Goal: Task Accomplishment & Management: Use online tool/utility

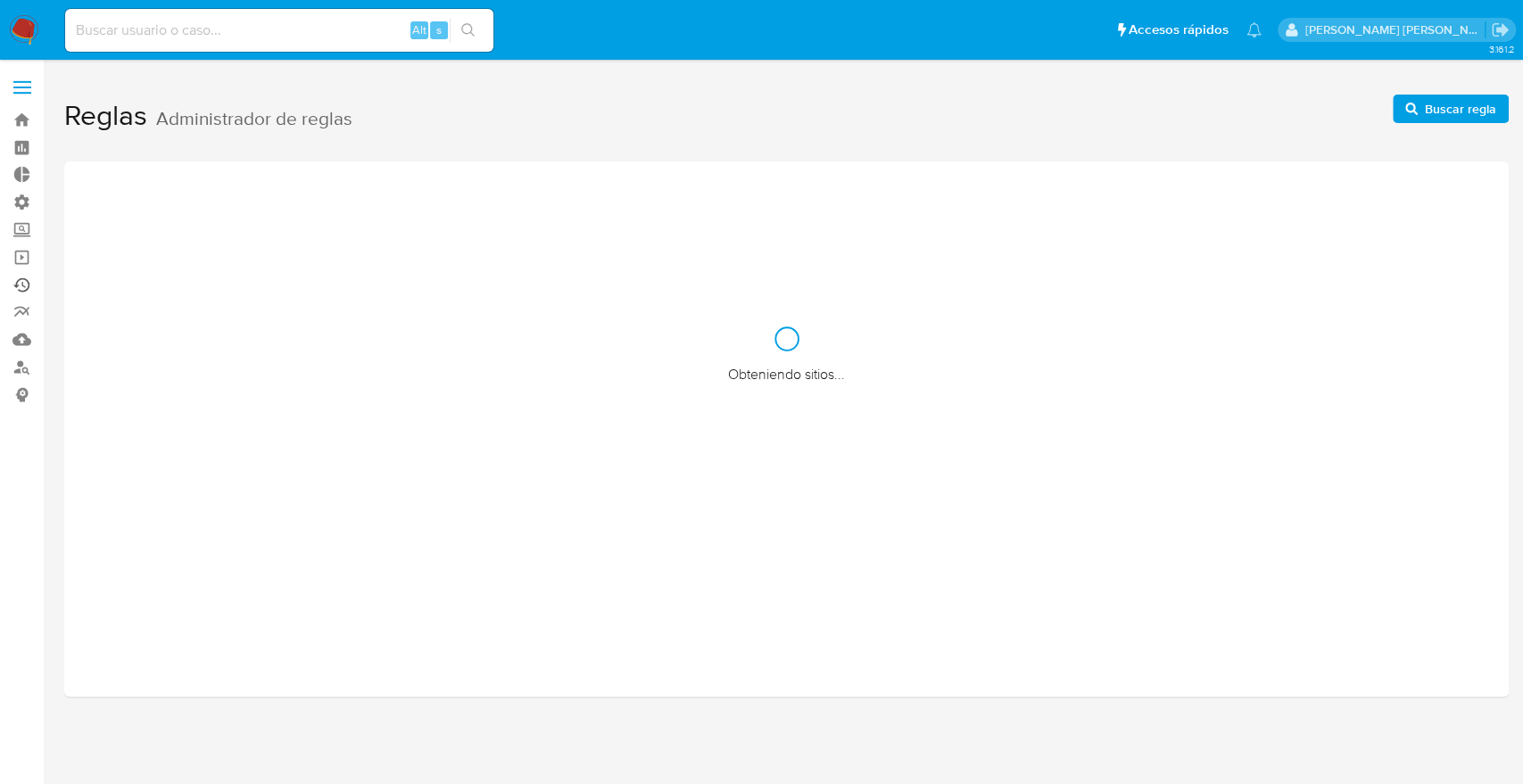
click at [22, 286] on link "Ejecuciones automáticas" at bounding box center [106, 285] width 212 height 27
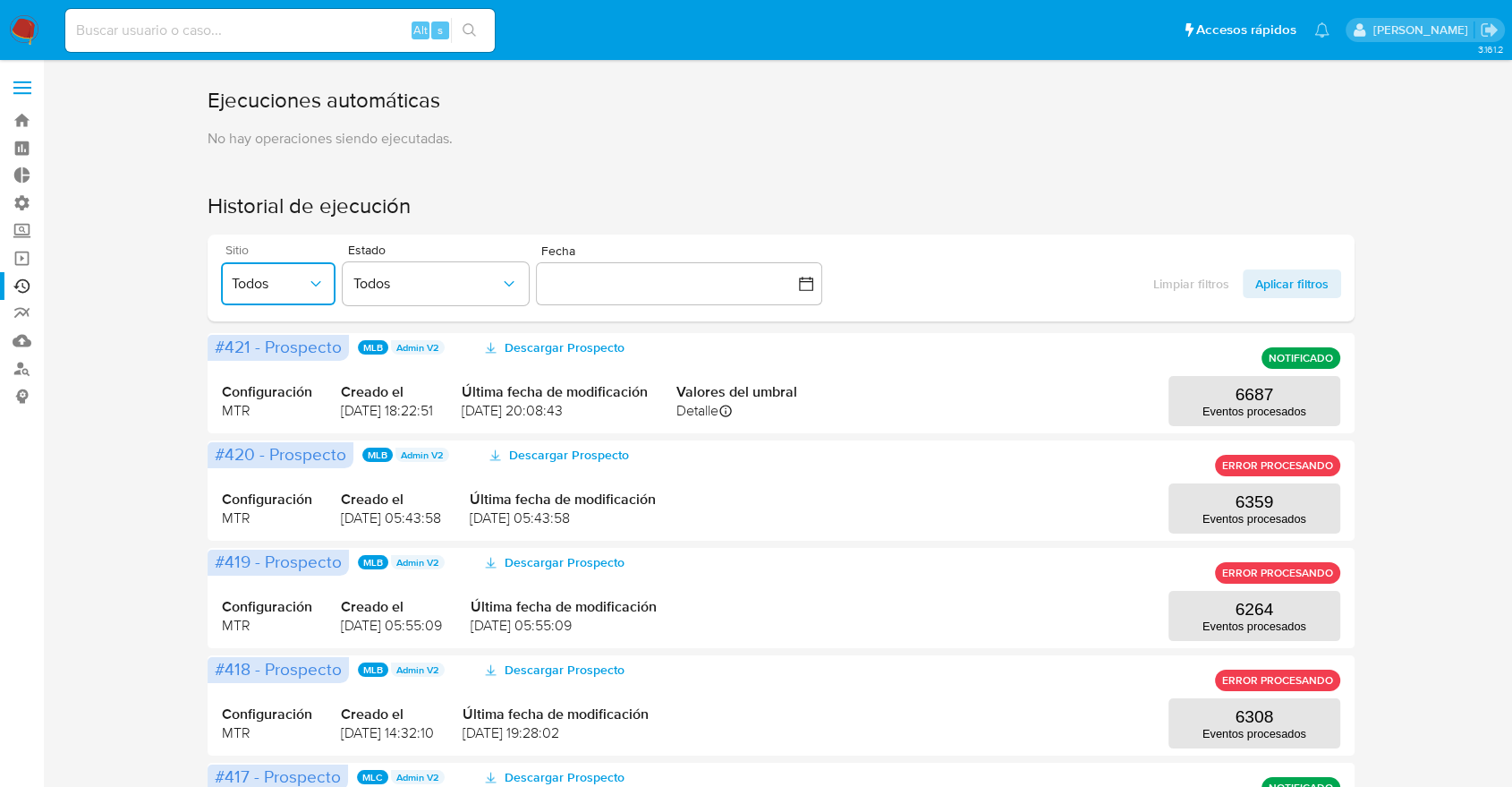
click at [318, 282] on icon "button" at bounding box center [316, 284] width 18 height 18
click at [151, 222] on div "Ejecuciones automáticas No hay operaciones siendo ejecutadas. Historial de ejec…" at bounding box center [781, 771] width 1433 height 1371
click at [312, 289] on icon "button" at bounding box center [316, 284] width 18 height 18
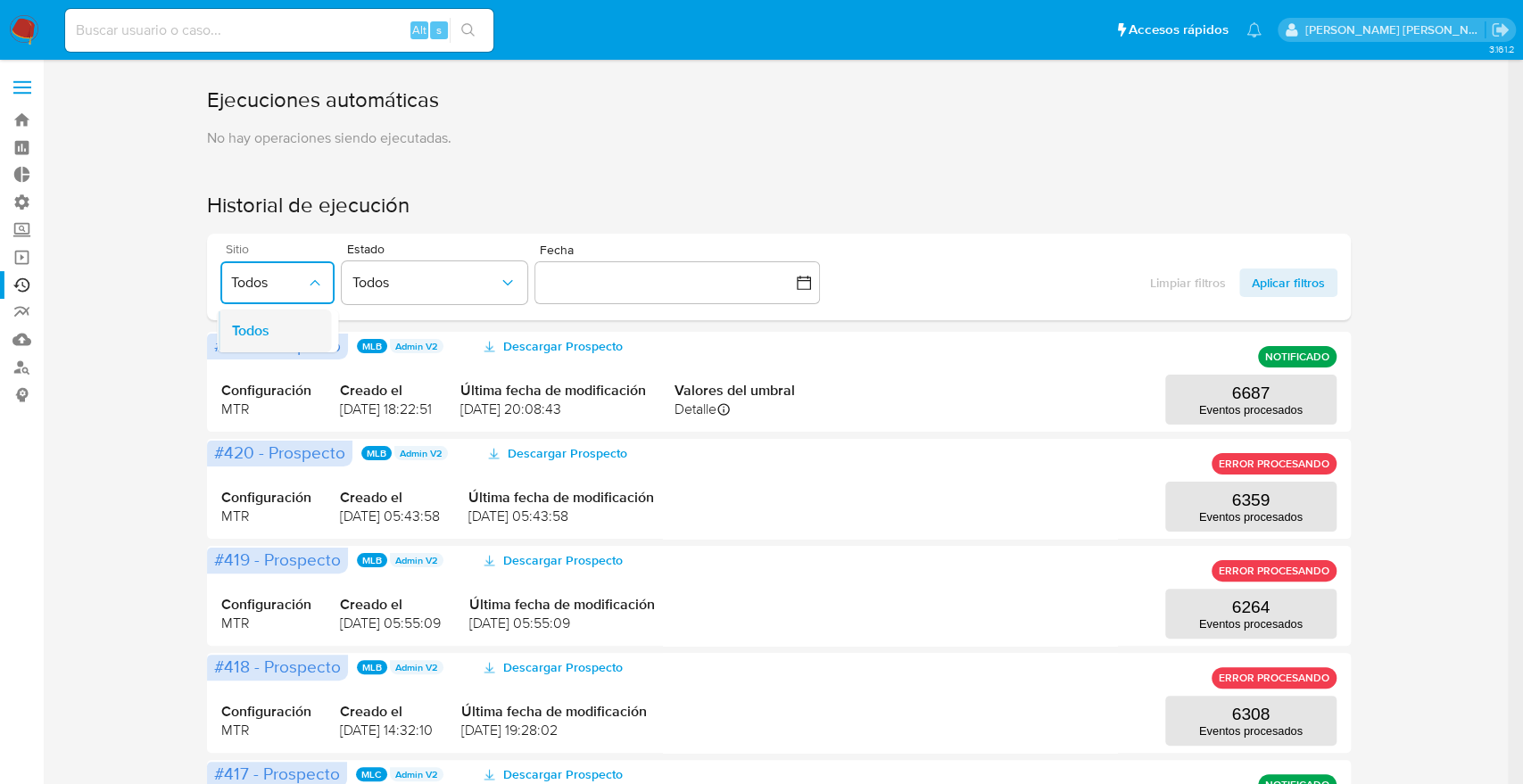
click at [270, 321] on span "Todos" at bounding box center [250, 331] width 37 height 18
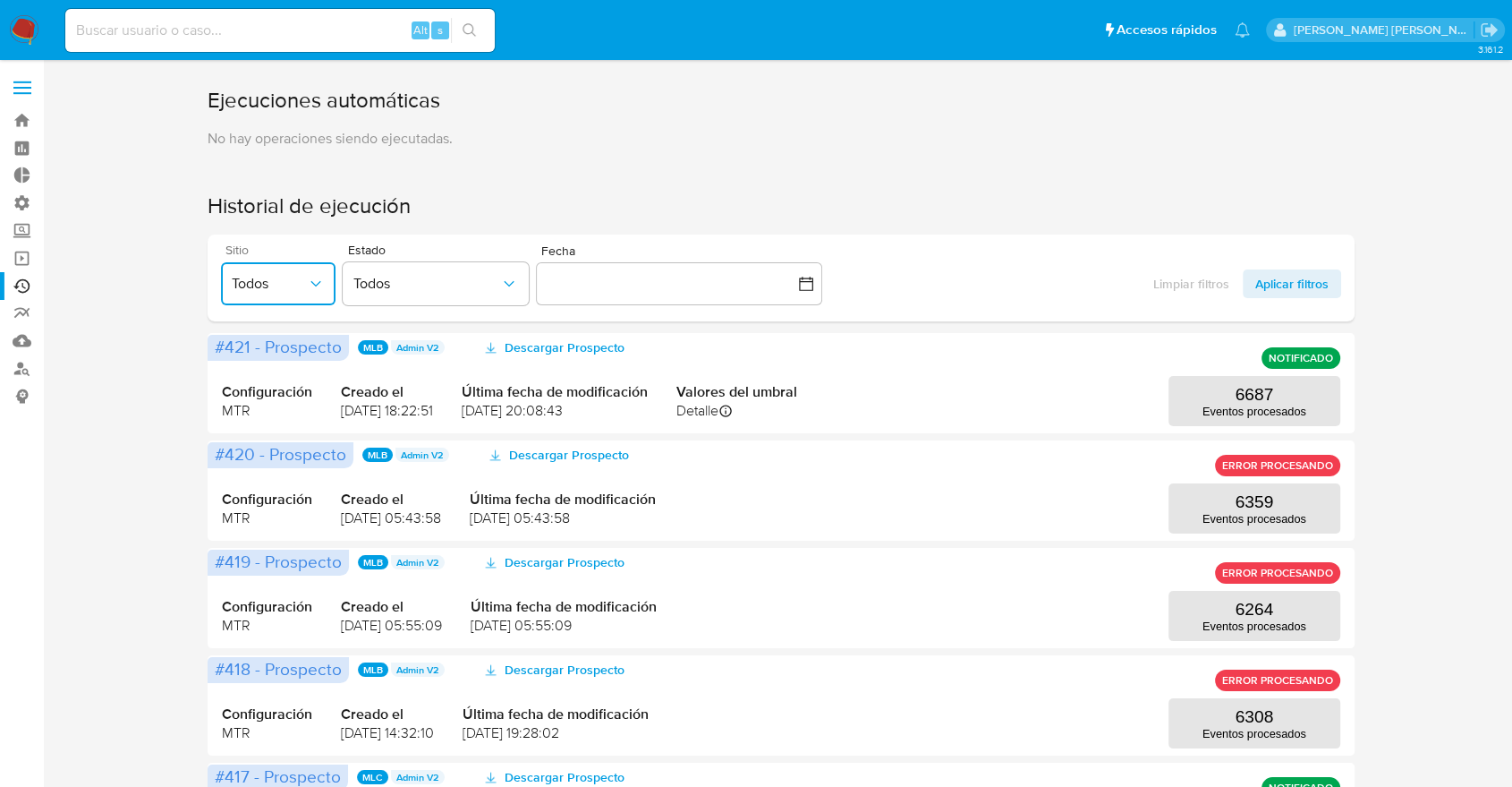
click at [260, 299] on button "Todos" at bounding box center [278, 283] width 114 height 43
click at [311, 295] on button "Todos" at bounding box center [278, 283] width 114 height 43
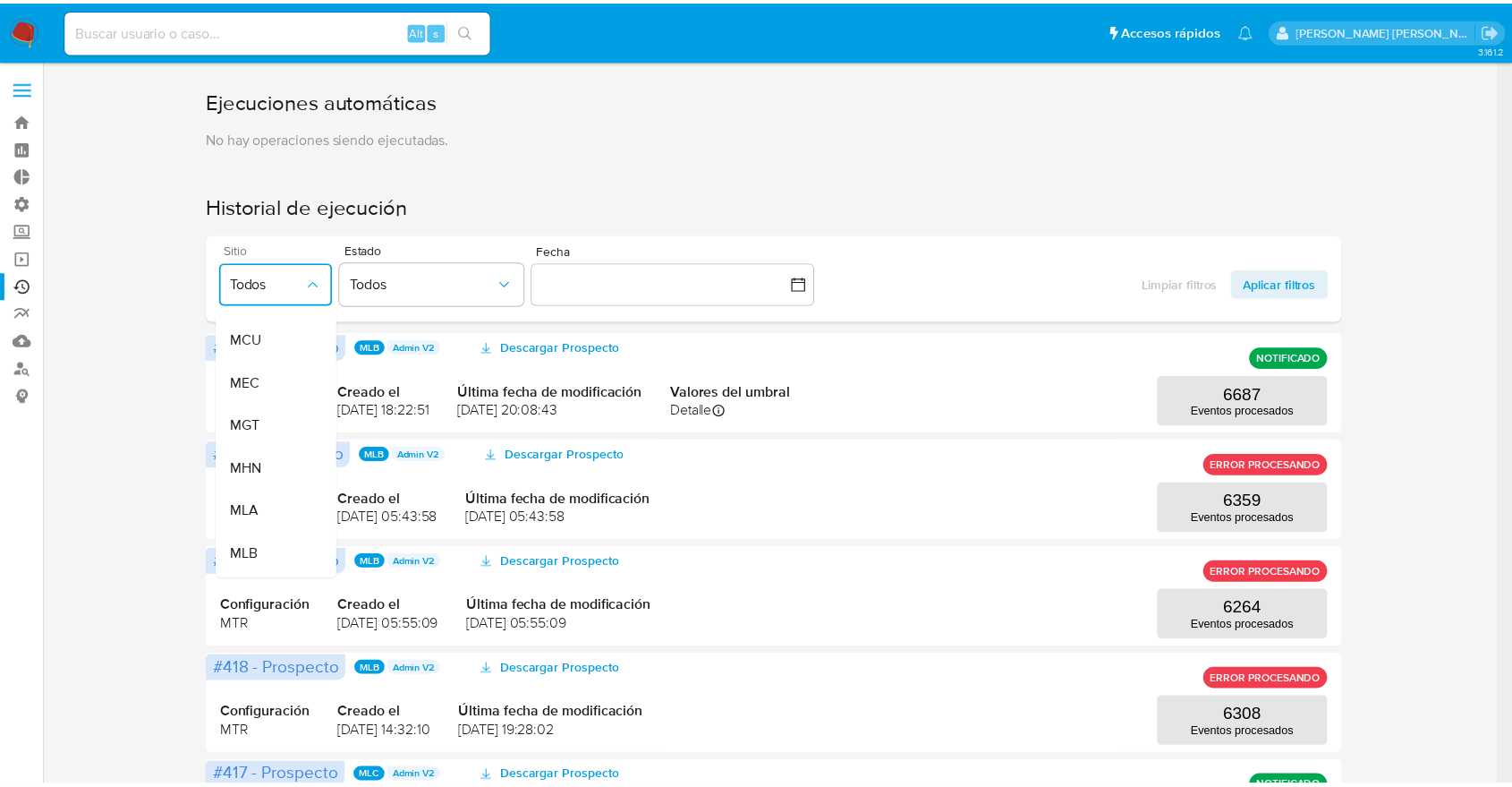
scroll to position [262, 0]
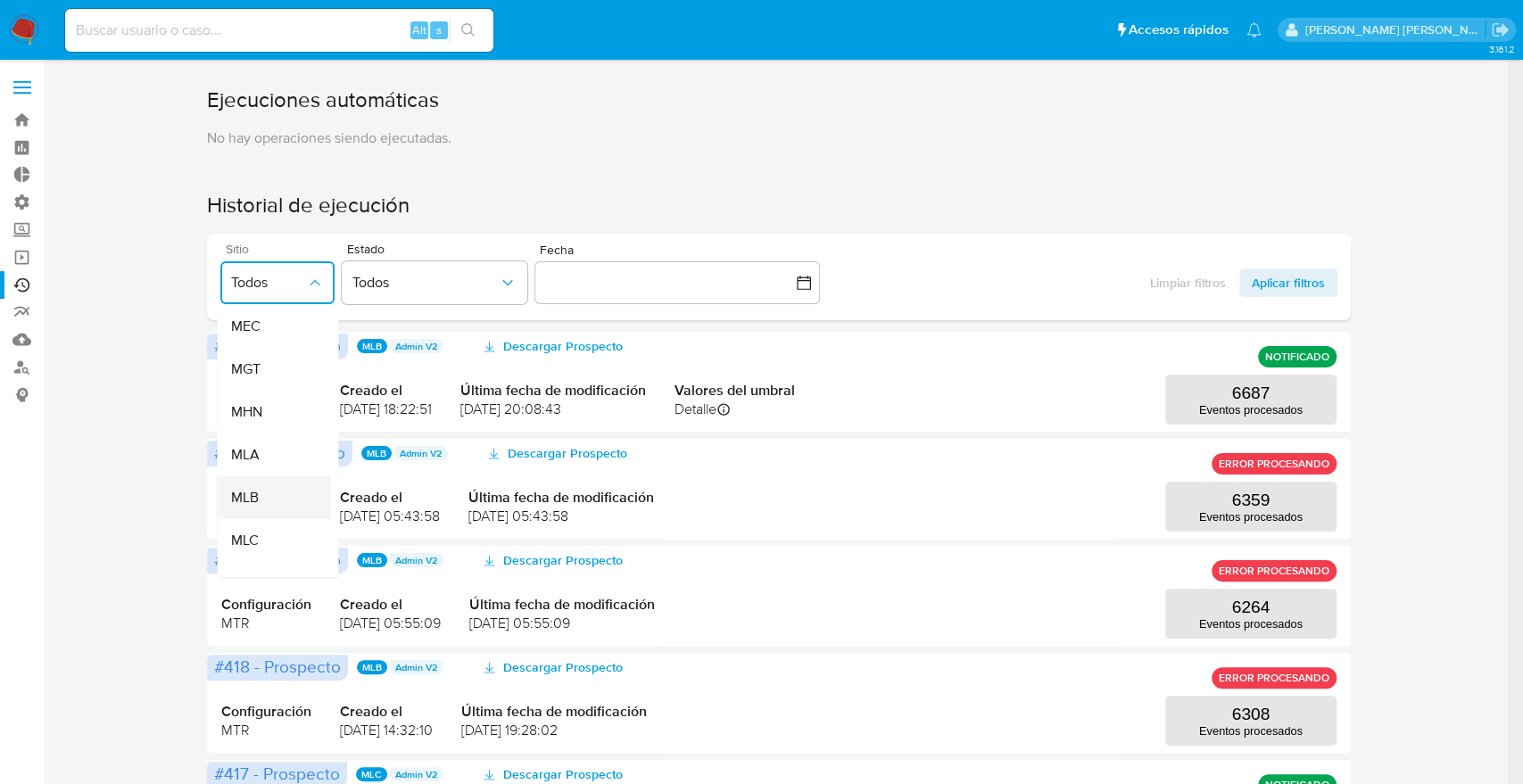
click at [258, 495] on span "MLB" at bounding box center [246, 498] width 27 height 18
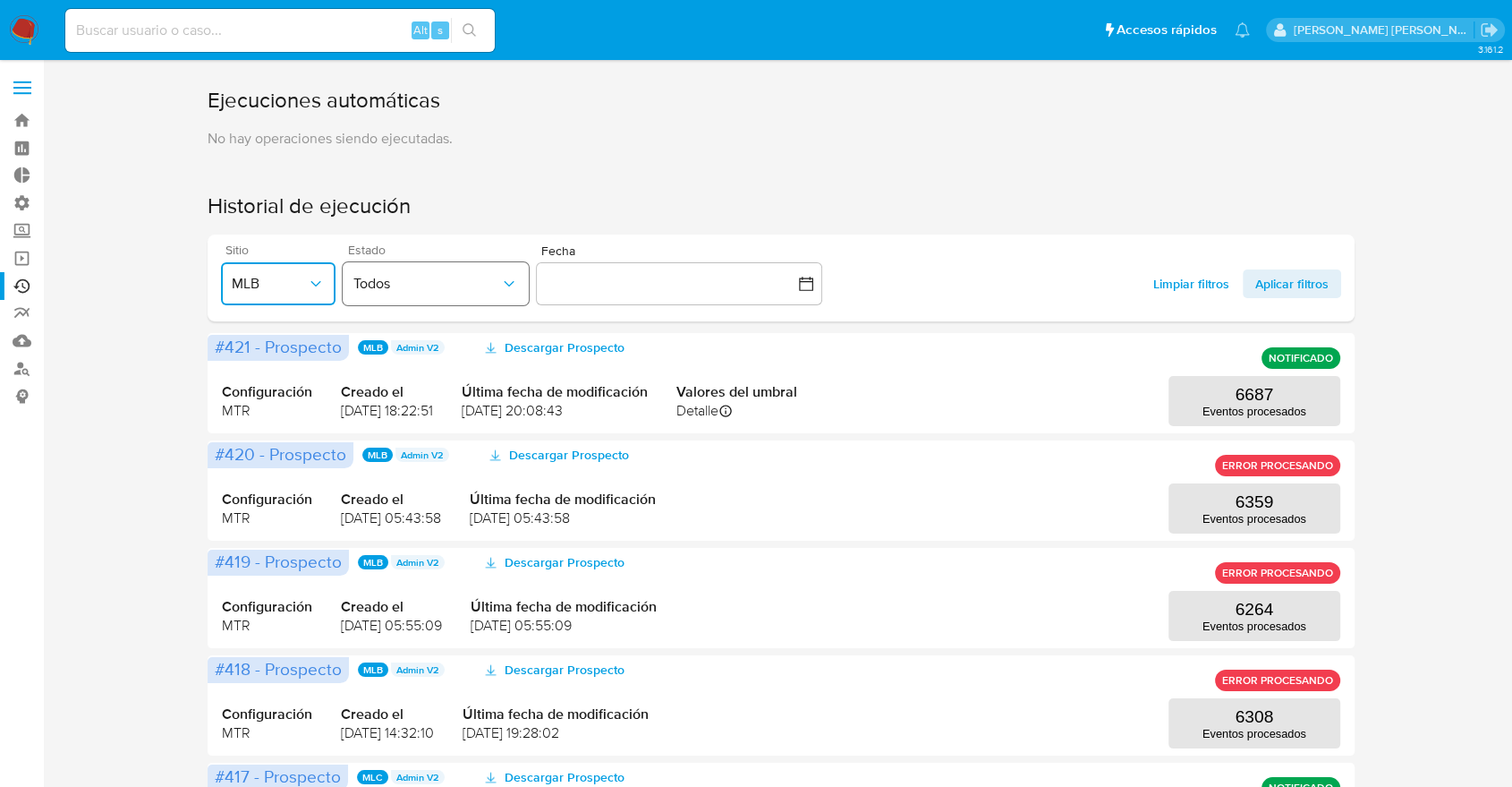
click at [451, 289] on span "Todos" at bounding box center [427, 284] width 147 height 18
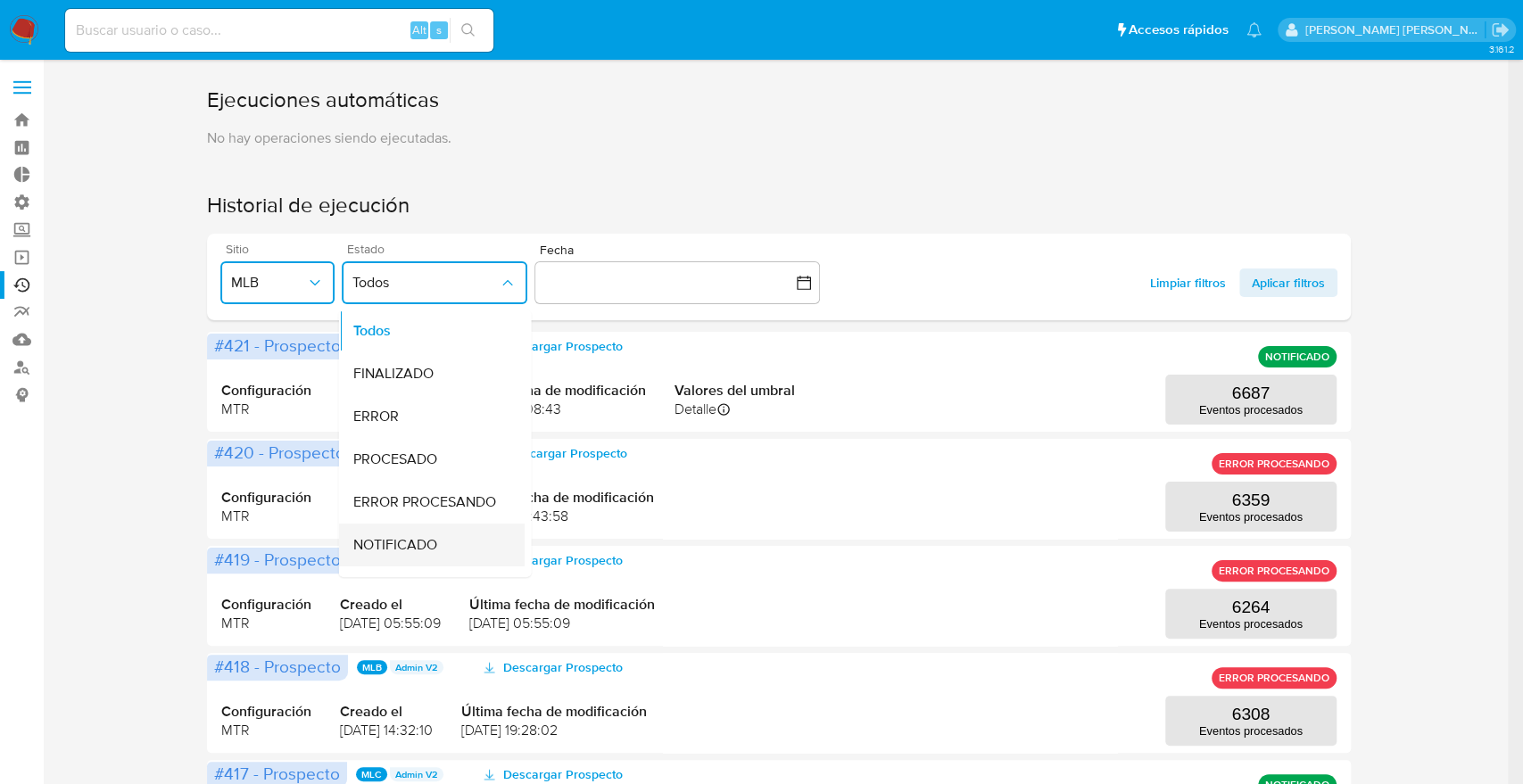
click at [407, 540] on span "NOTIFICADO" at bounding box center [395, 545] width 84 height 18
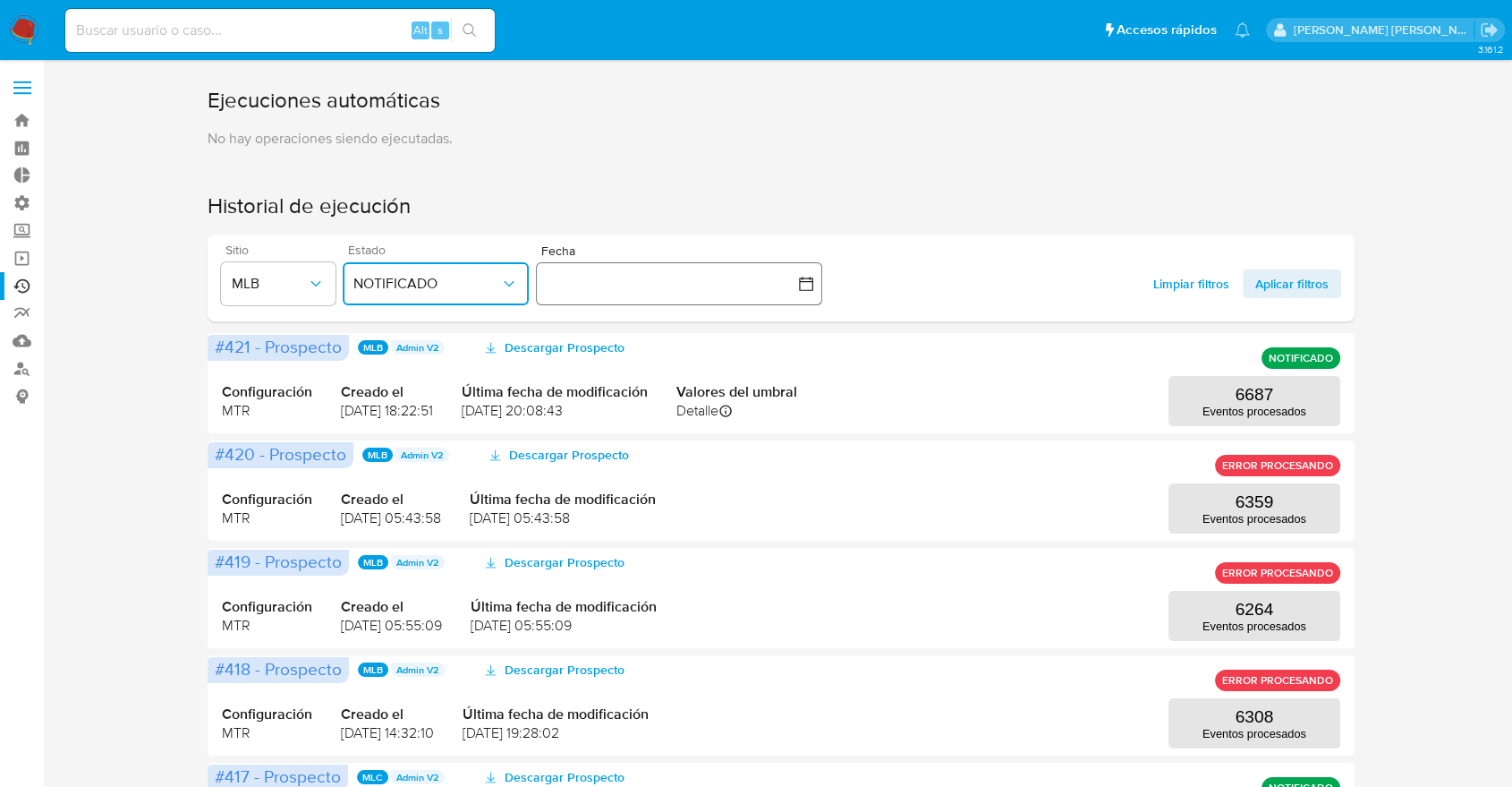
click at [698, 299] on button "button" at bounding box center [679, 283] width 286 height 43
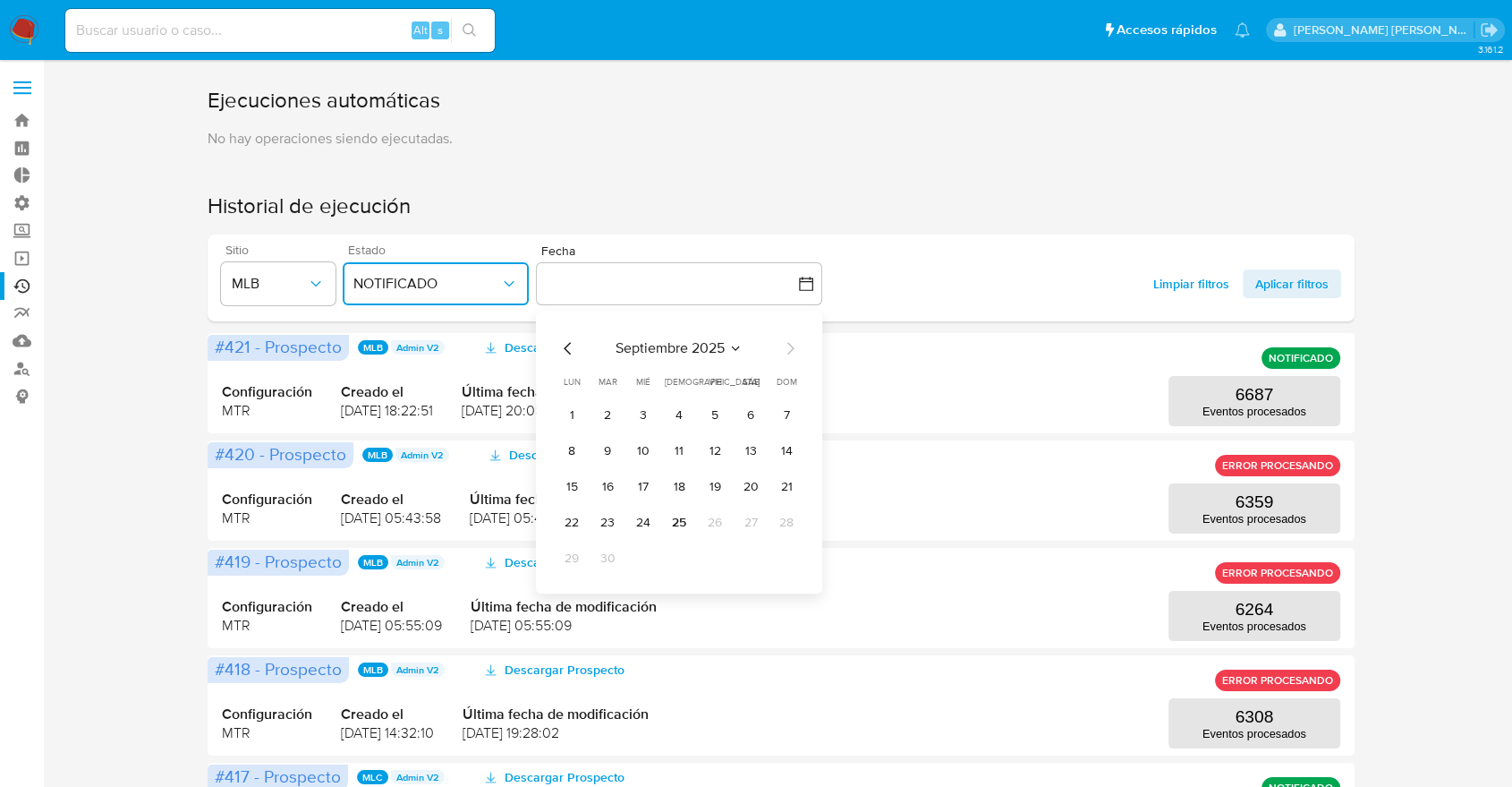
click at [566, 349] on icon "Mes anterior" at bounding box center [568, 349] width 22 height 22
click at [722, 422] on button "1" at bounding box center [714, 415] width 28 height 28
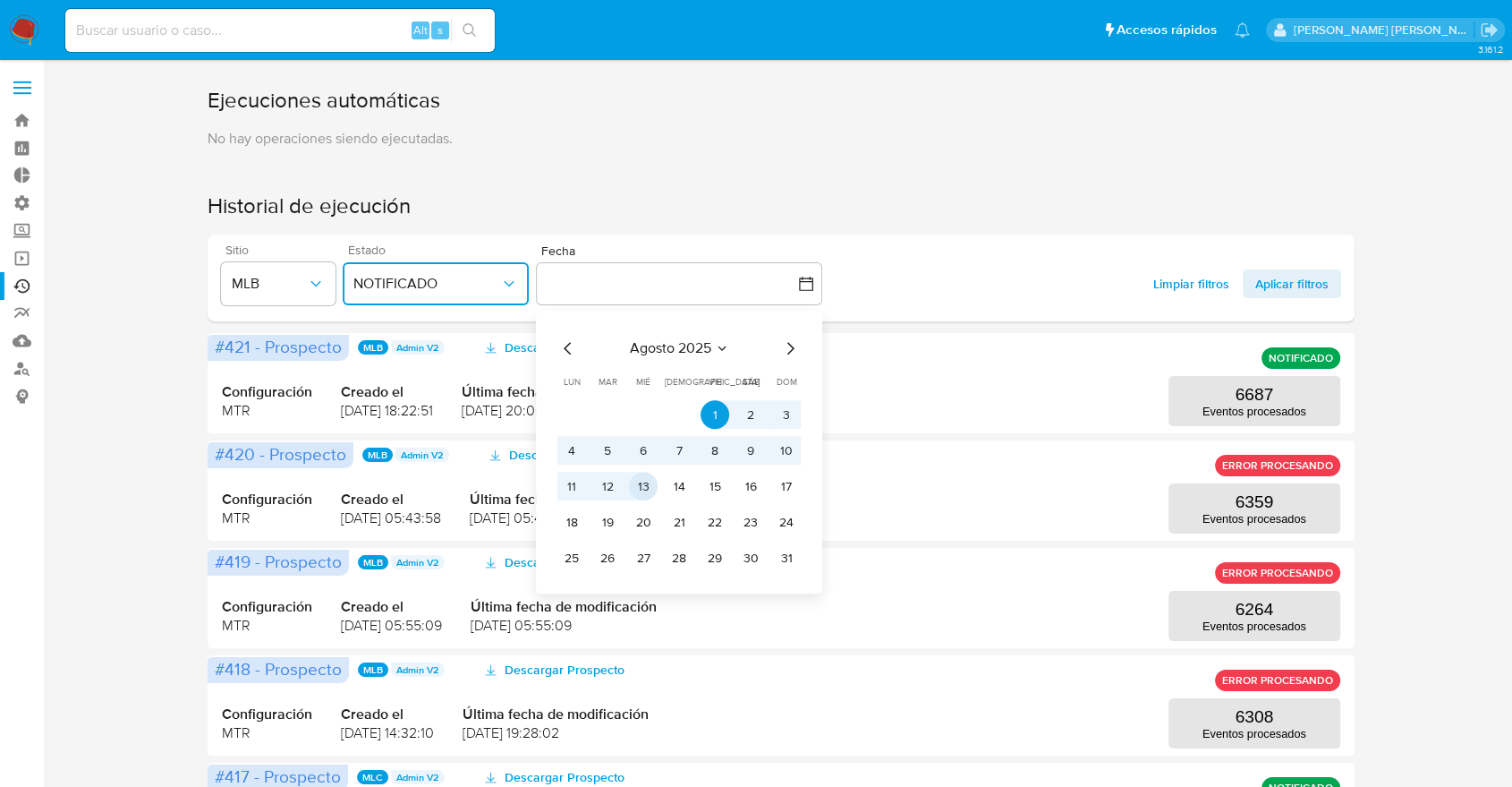
click at [638, 483] on button "13" at bounding box center [642, 486] width 28 height 28
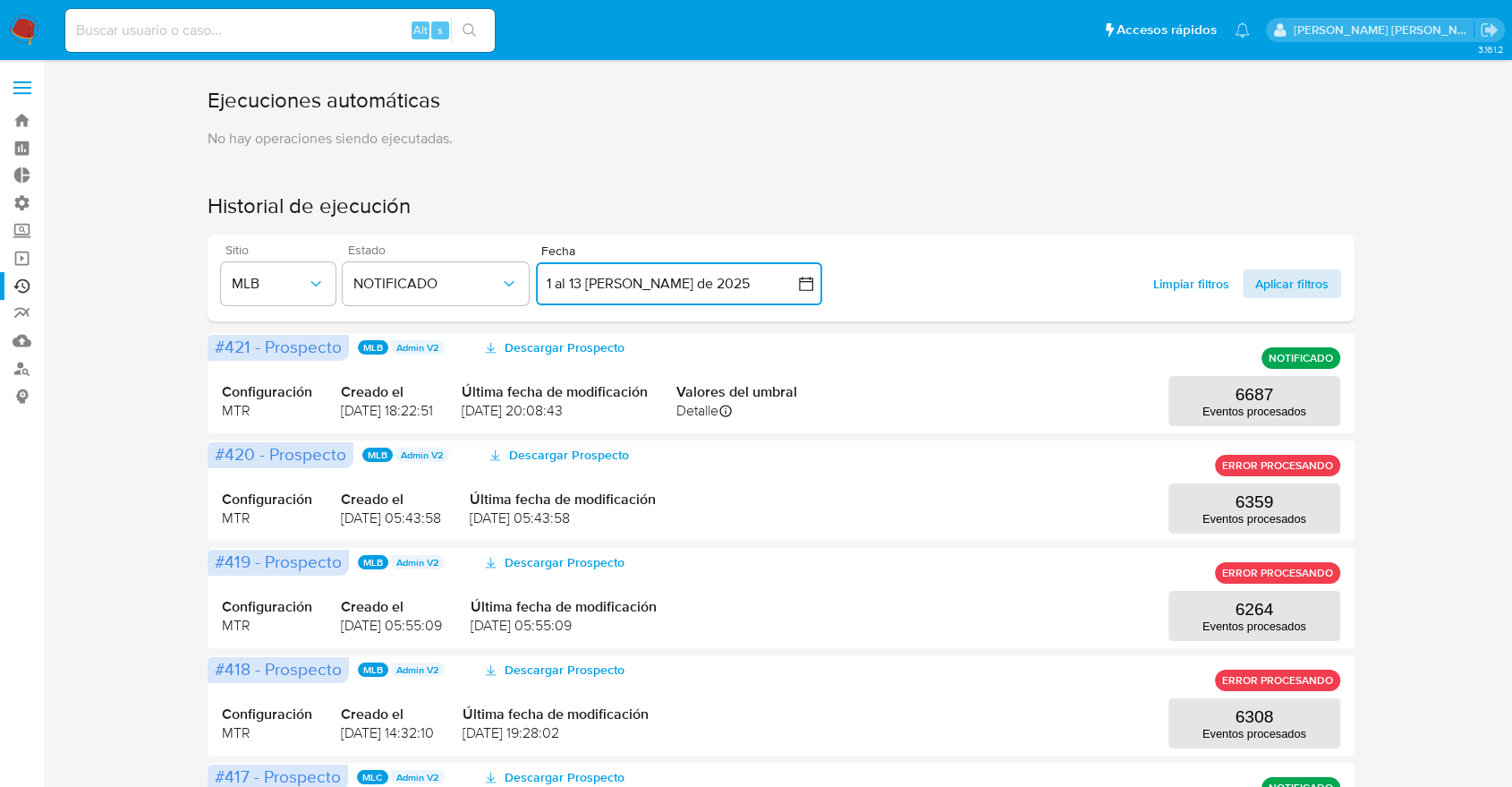
click at [1295, 282] on span "Aplicar filtros" at bounding box center [1292, 283] width 73 height 28
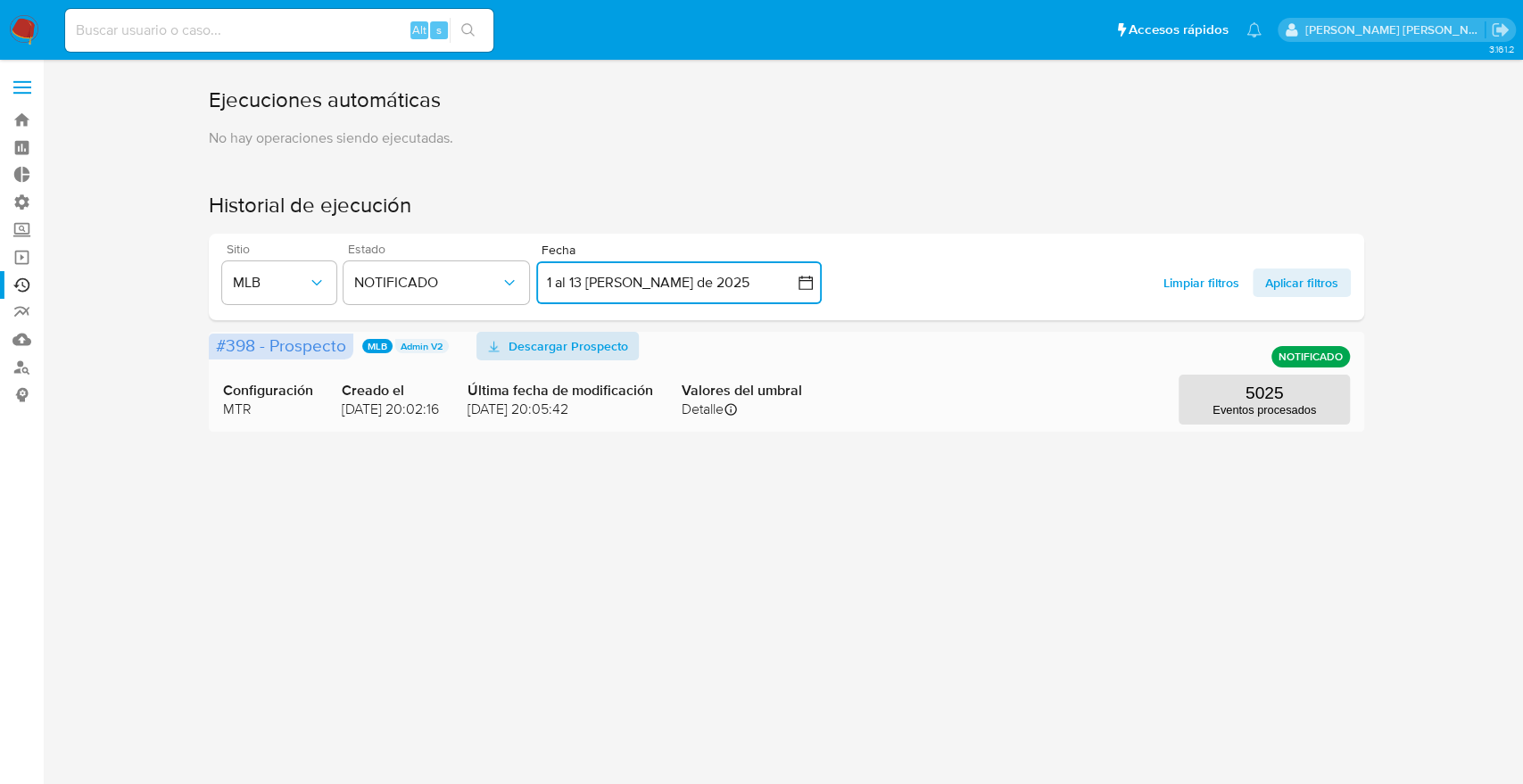
click at [591, 351] on span "Descargar Prospecto" at bounding box center [567, 345] width 119 height 28
click at [801, 280] on icon "button" at bounding box center [805, 284] width 15 height 15
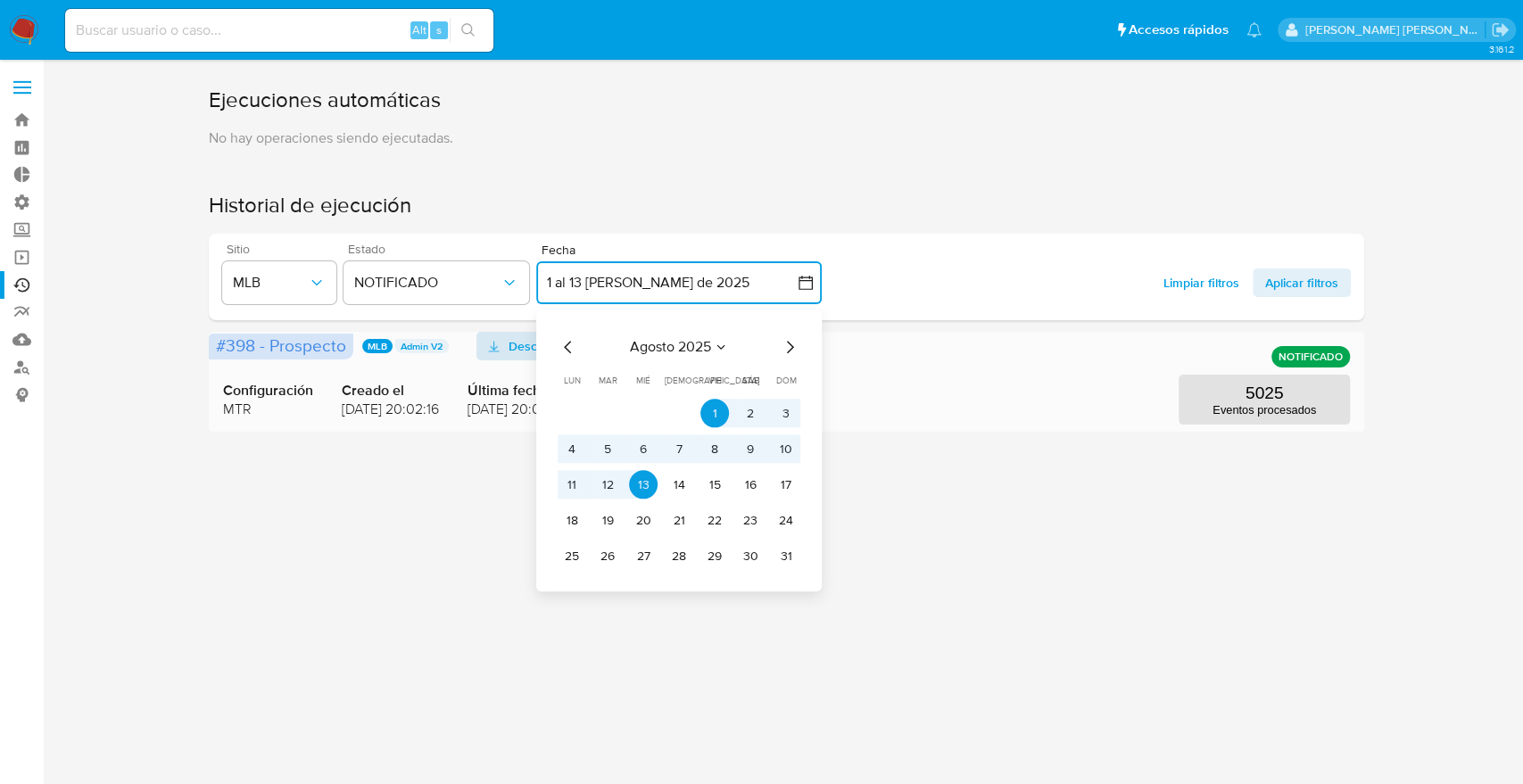
click at [788, 352] on icon "Mes siguiente" at bounding box center [791, 348] width 7 height 13
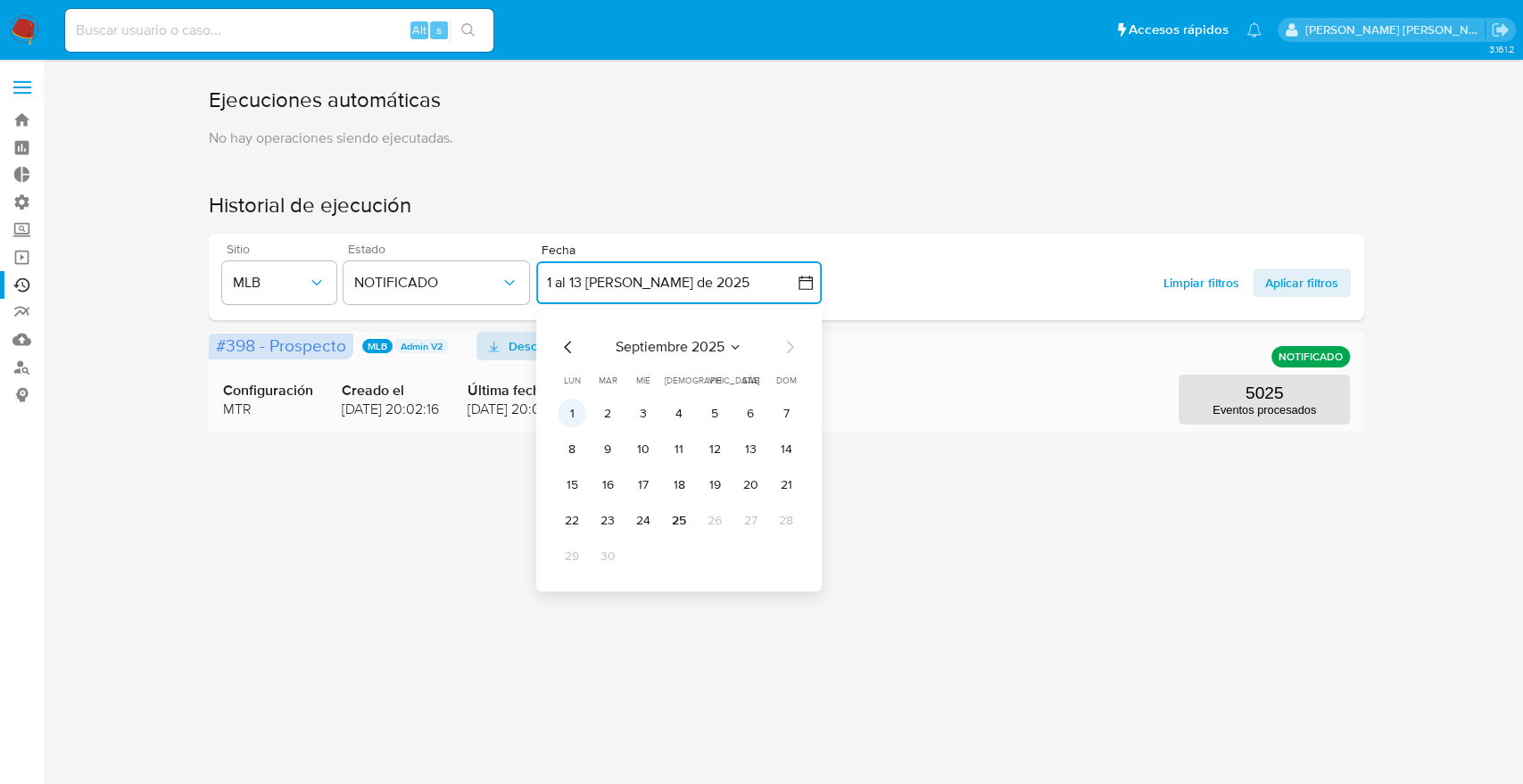
click at [565, 413] on button "1" at bounding box center [571, 413] width 28 height 28
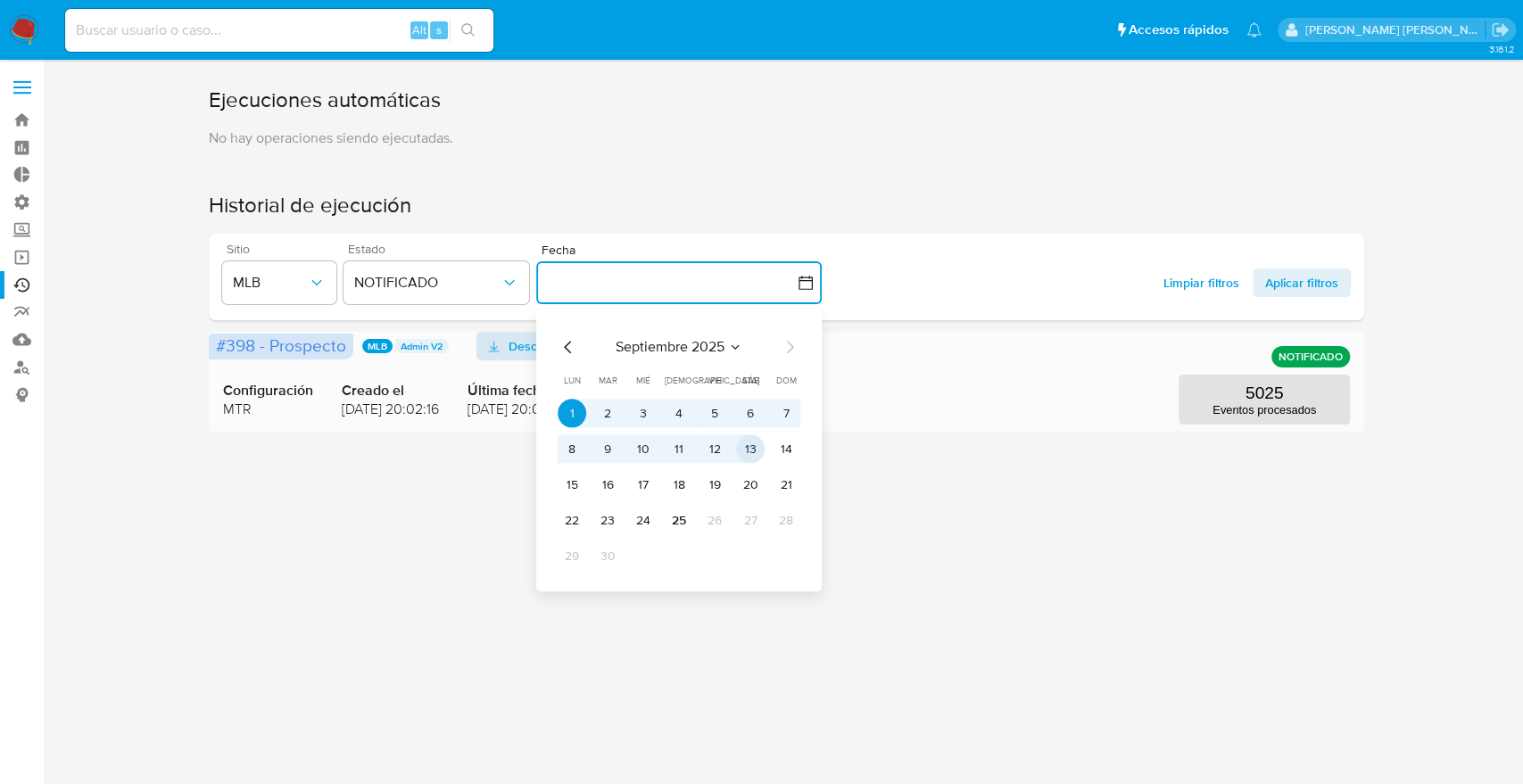
click at [751, 460] on button "13" at bounding box center [750, 449] width 28 height 28
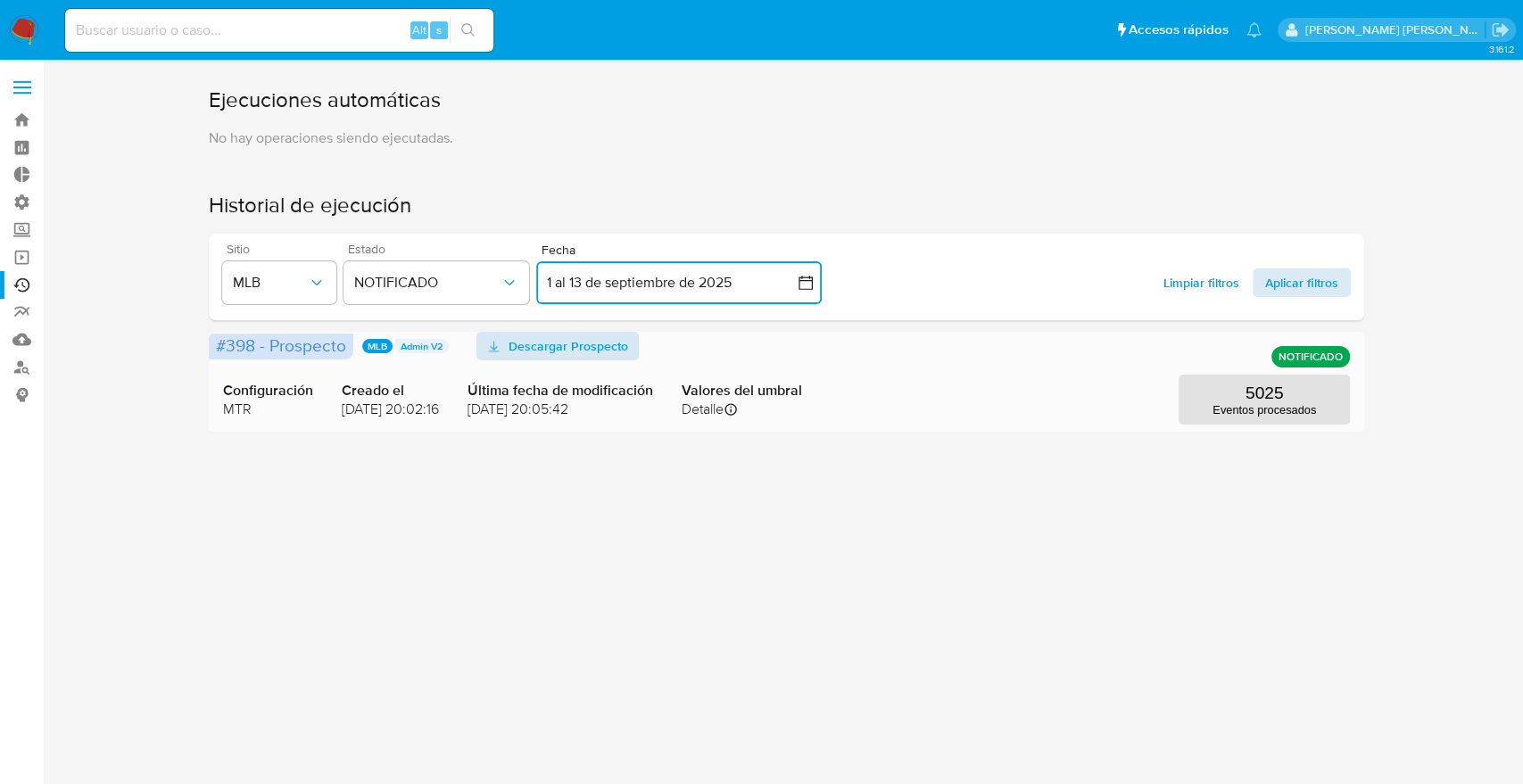
click at [1313, 287] on span "Aplicar filtros" at bounding box center [1302, 282] width 73 height 28
click at [564, 346] on span "Descargar Prospecto" at bounding box center [564, 345] width 119 height 28
click at [310, 41] on div "Alt s" at bounding box center [279, 30] width 428 height 43
click at [296, 23] on input at bounding box center [279, 30] width 428 height 23
paste input "1165598036"
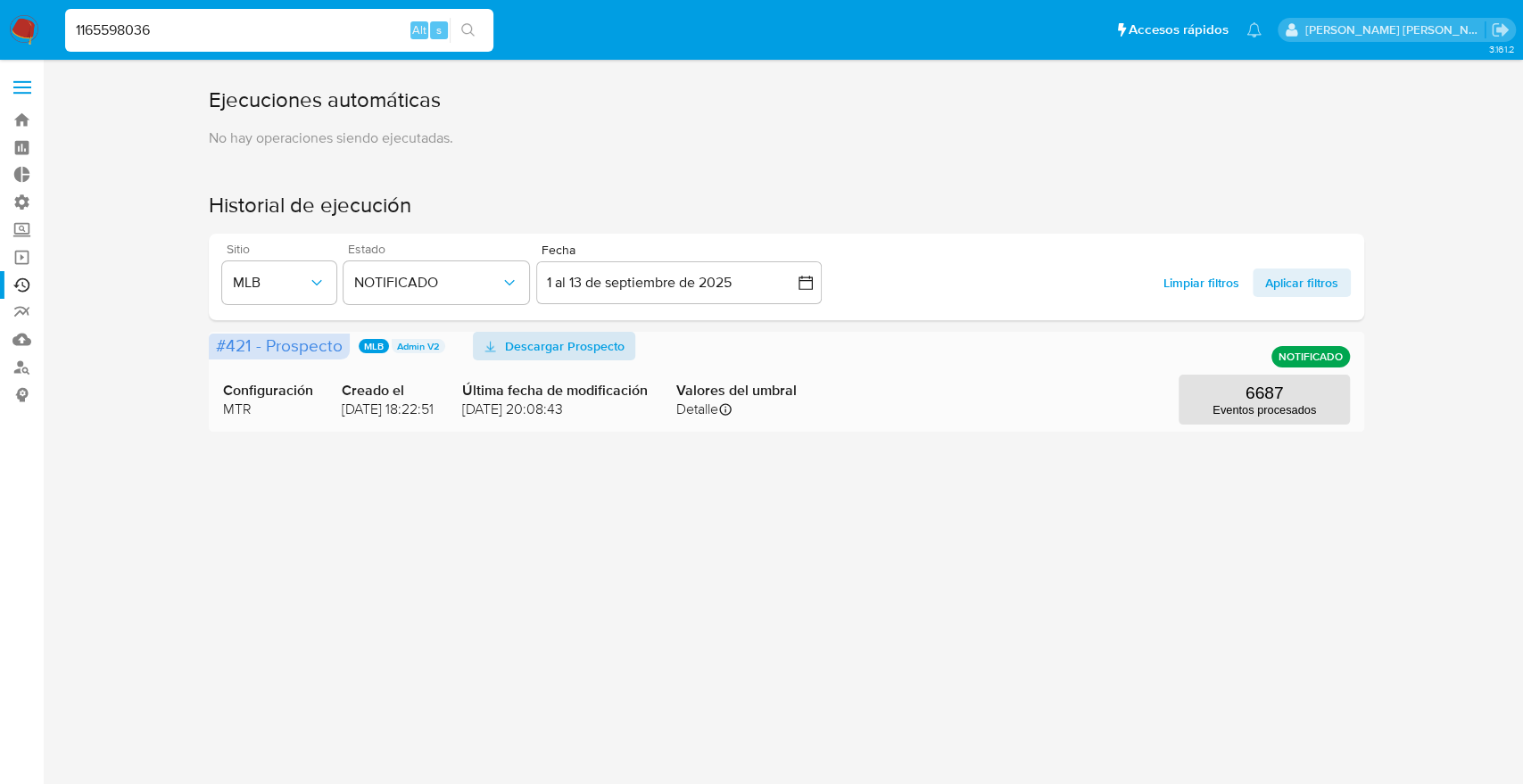
type input "1165598036"
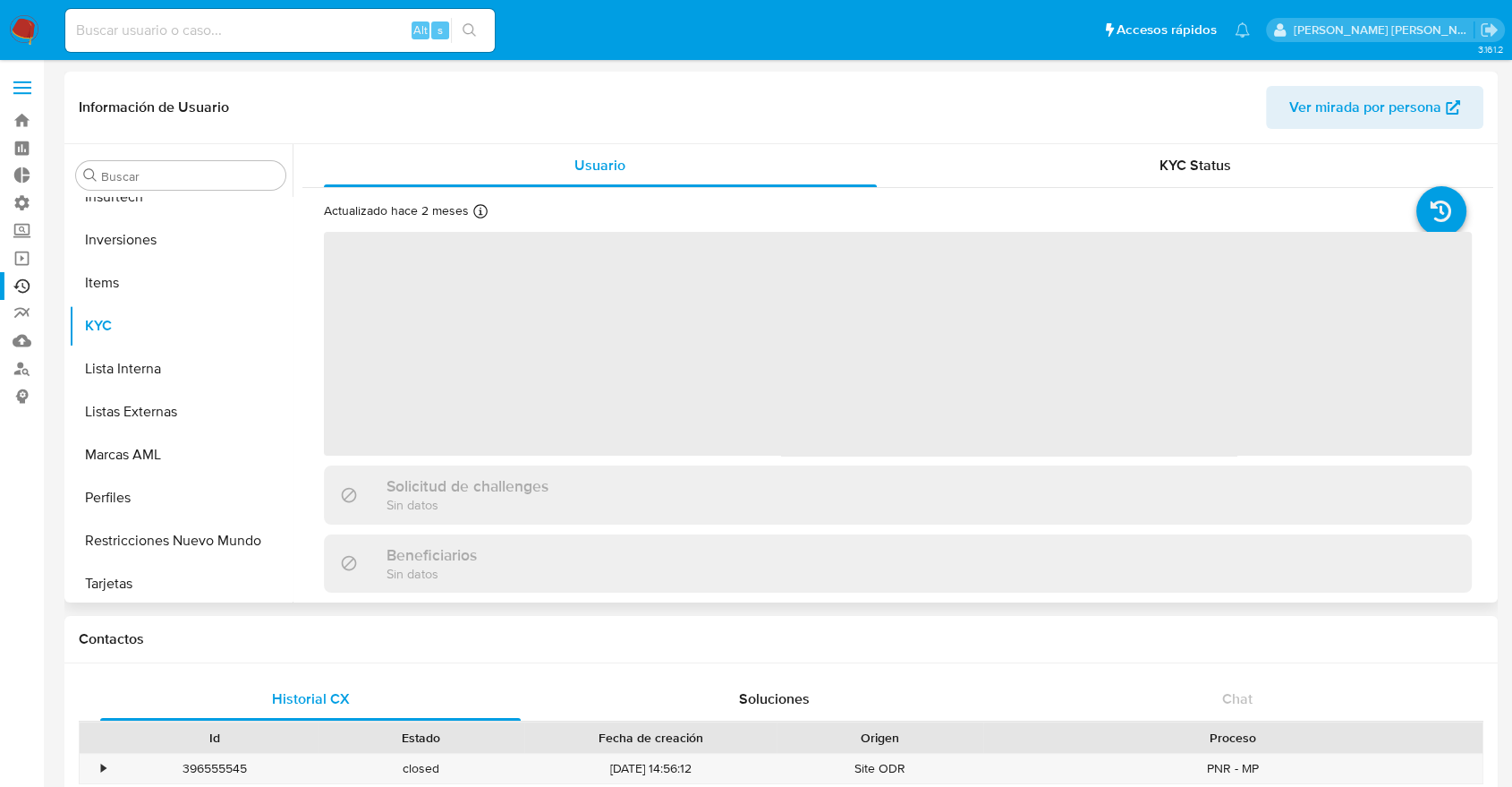
scroll to position [928, 0]
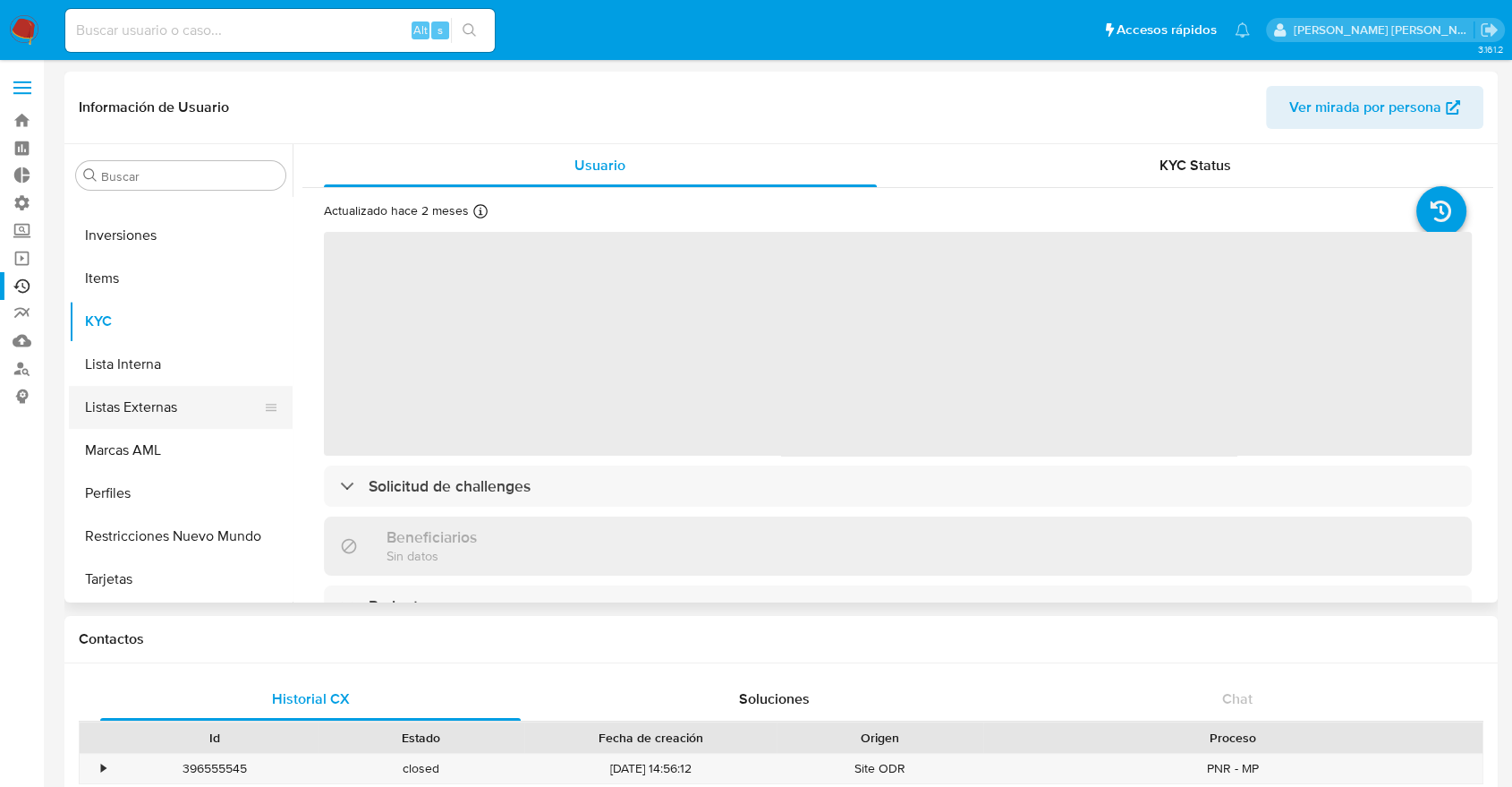
select select "10"
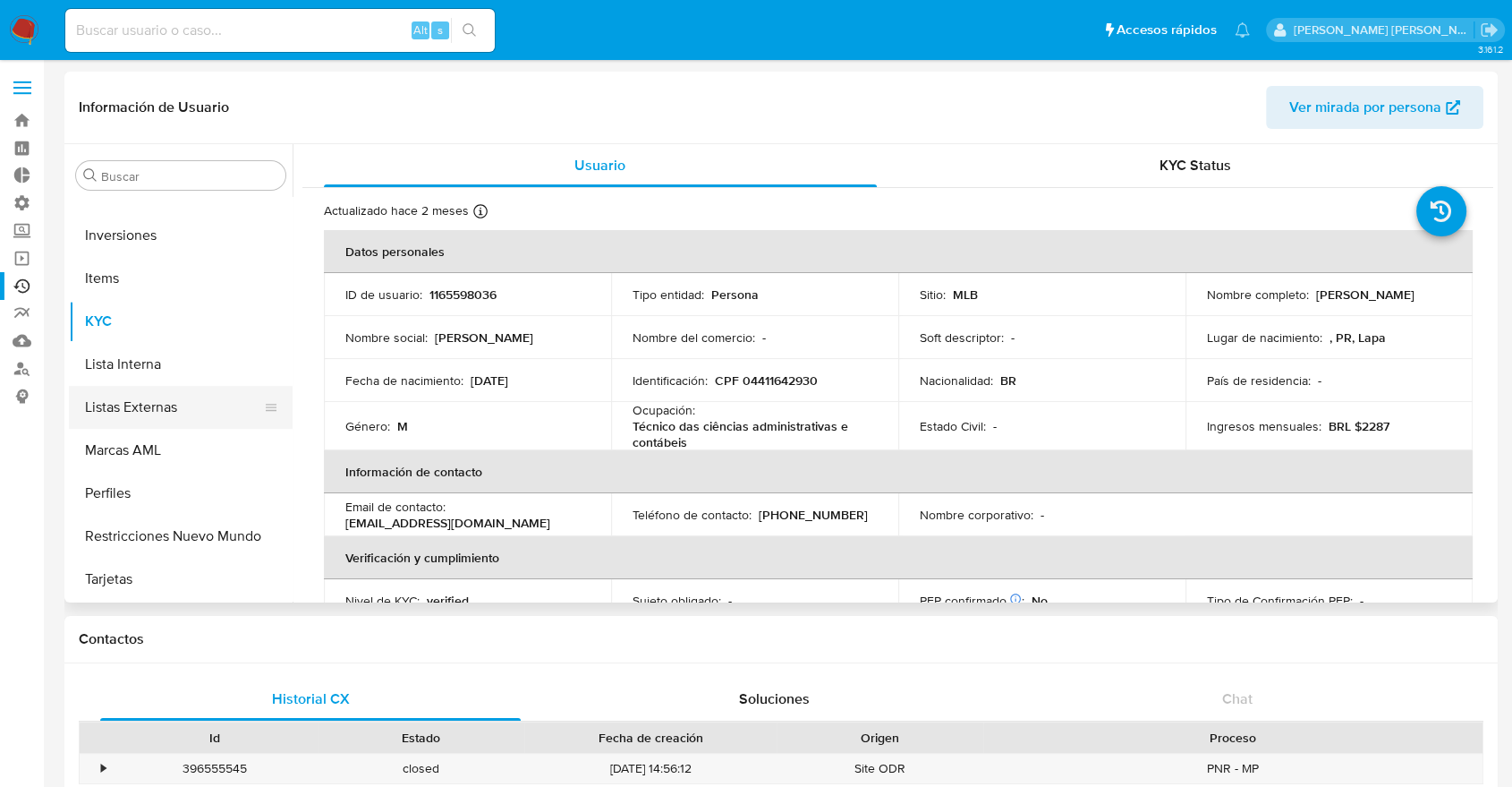
scroll to position [64, 0]
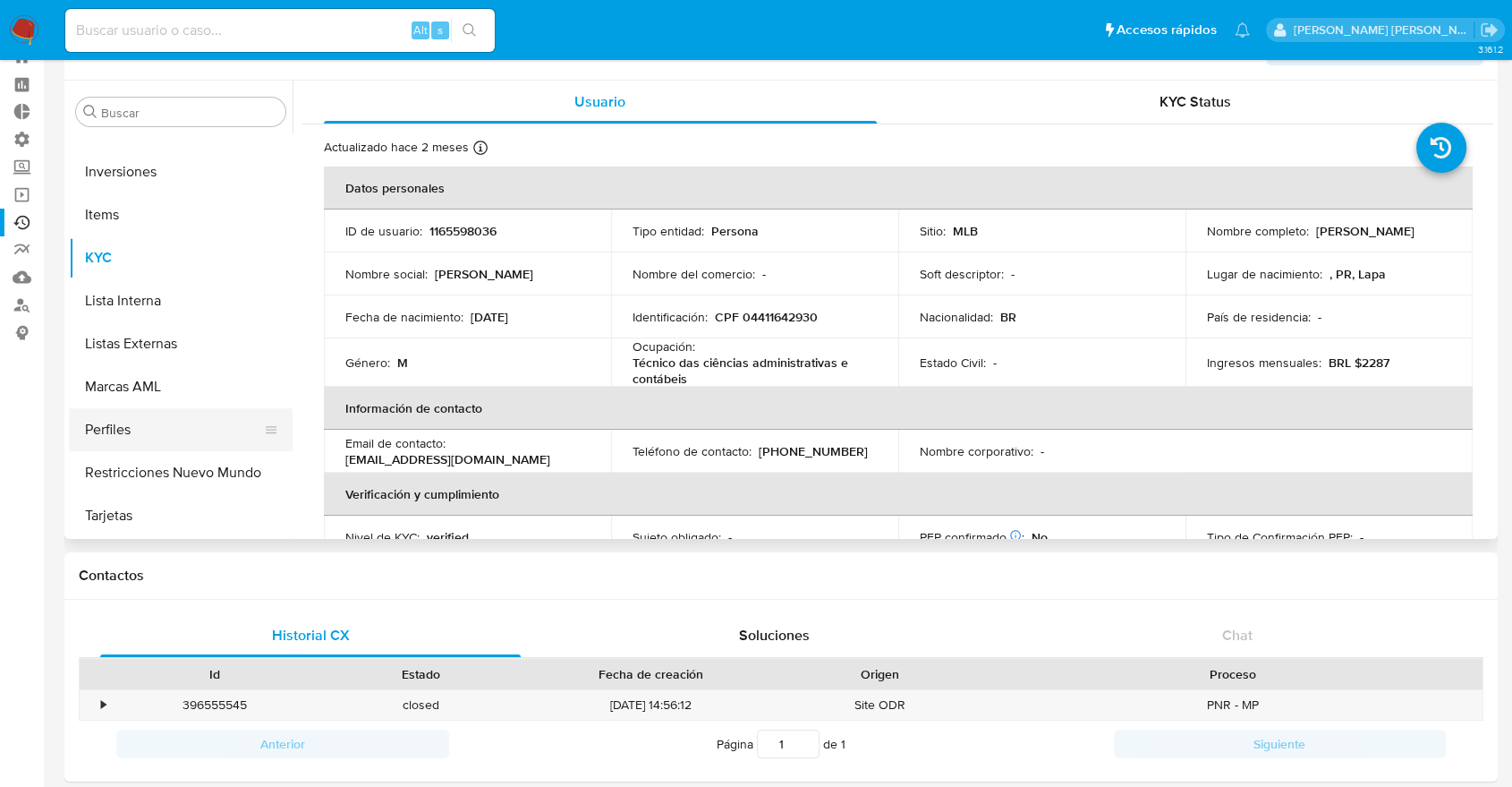
click at [132, 421] on button "Perfiles" at bounding box center [173, 430] width 209 height 43
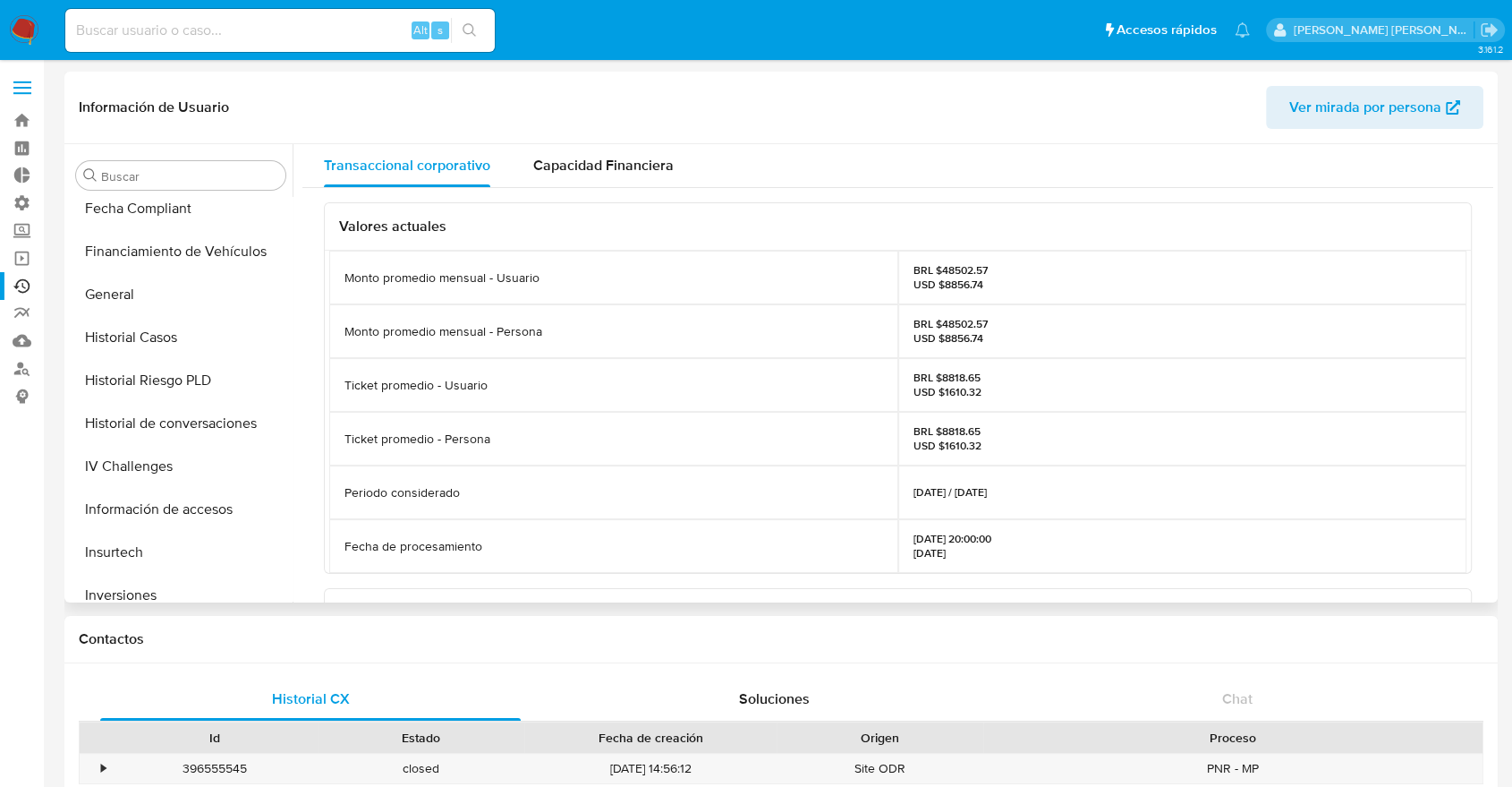
scroll to position [566, 0]
click at [125, 384] on button "Historial Riesgo PLD" at bounding box center [173, 383] width 209 height 43
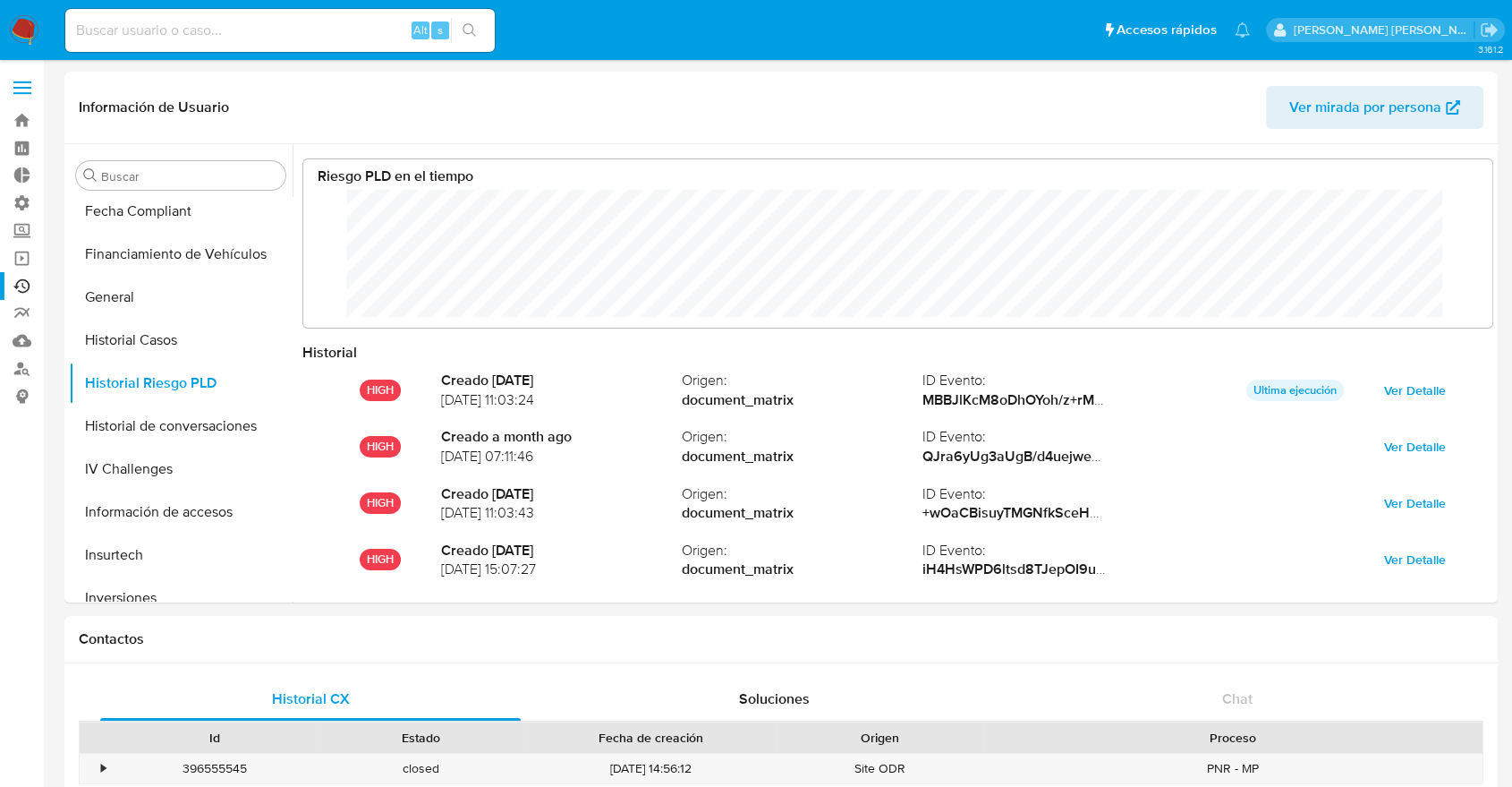
scroll to position [134, 1153]
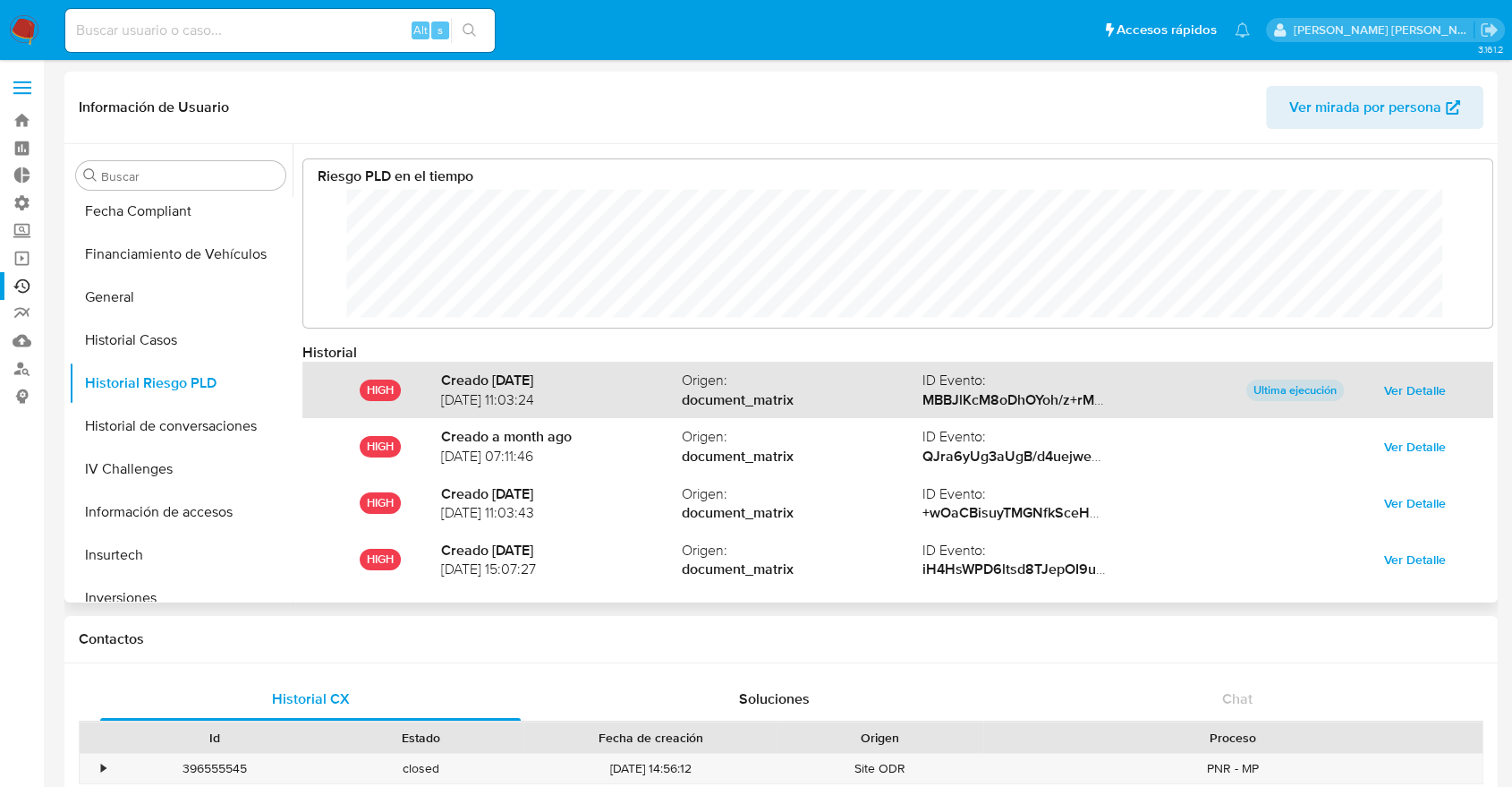
click at [1396, 380] on span "Ver Detalle" at bounding box center [1415, 389] width 62 height 25
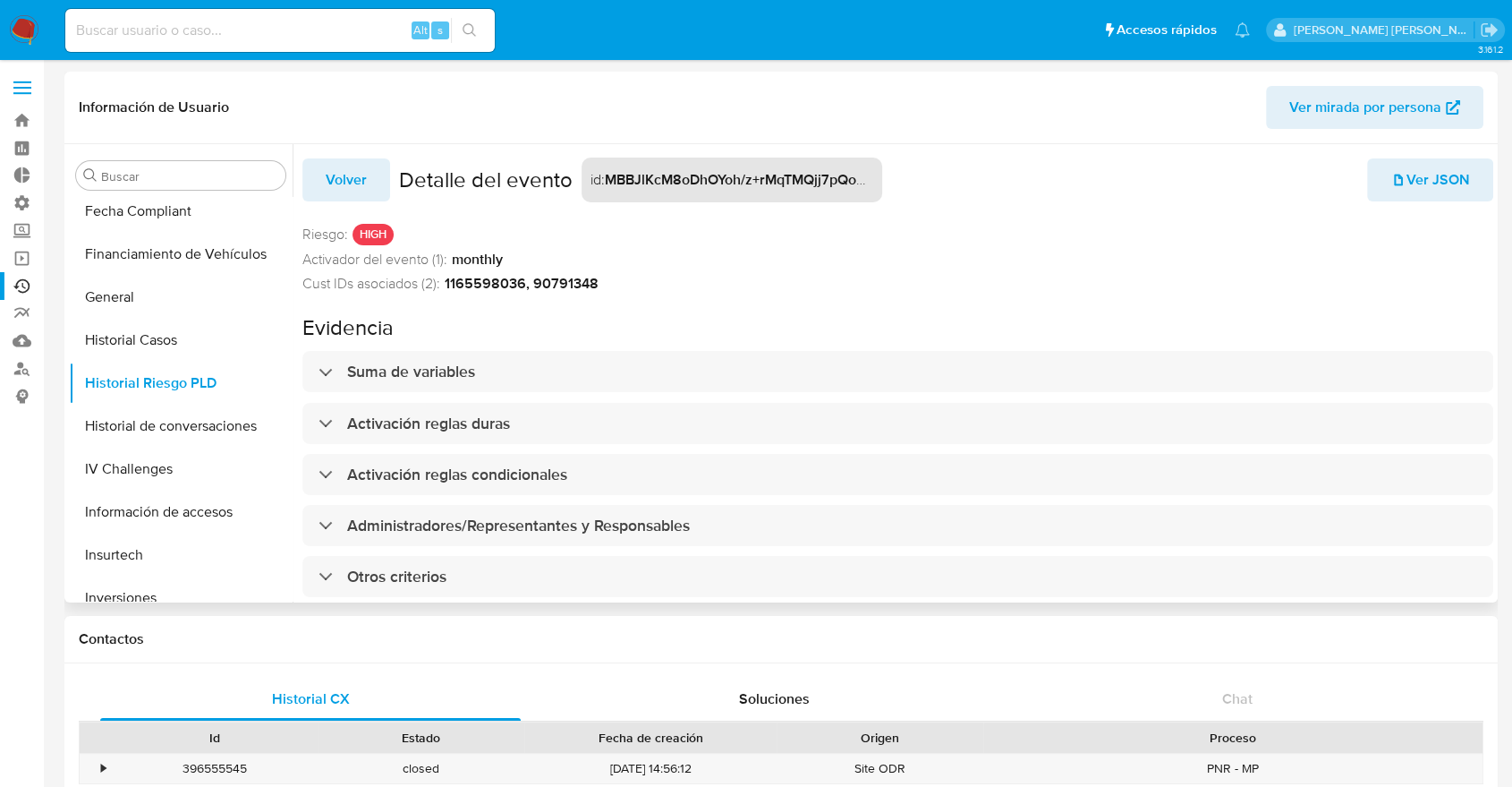
click at [1395, 177] on span "Ver JSON" at bounding box center [1430, 179] width 79 height 39
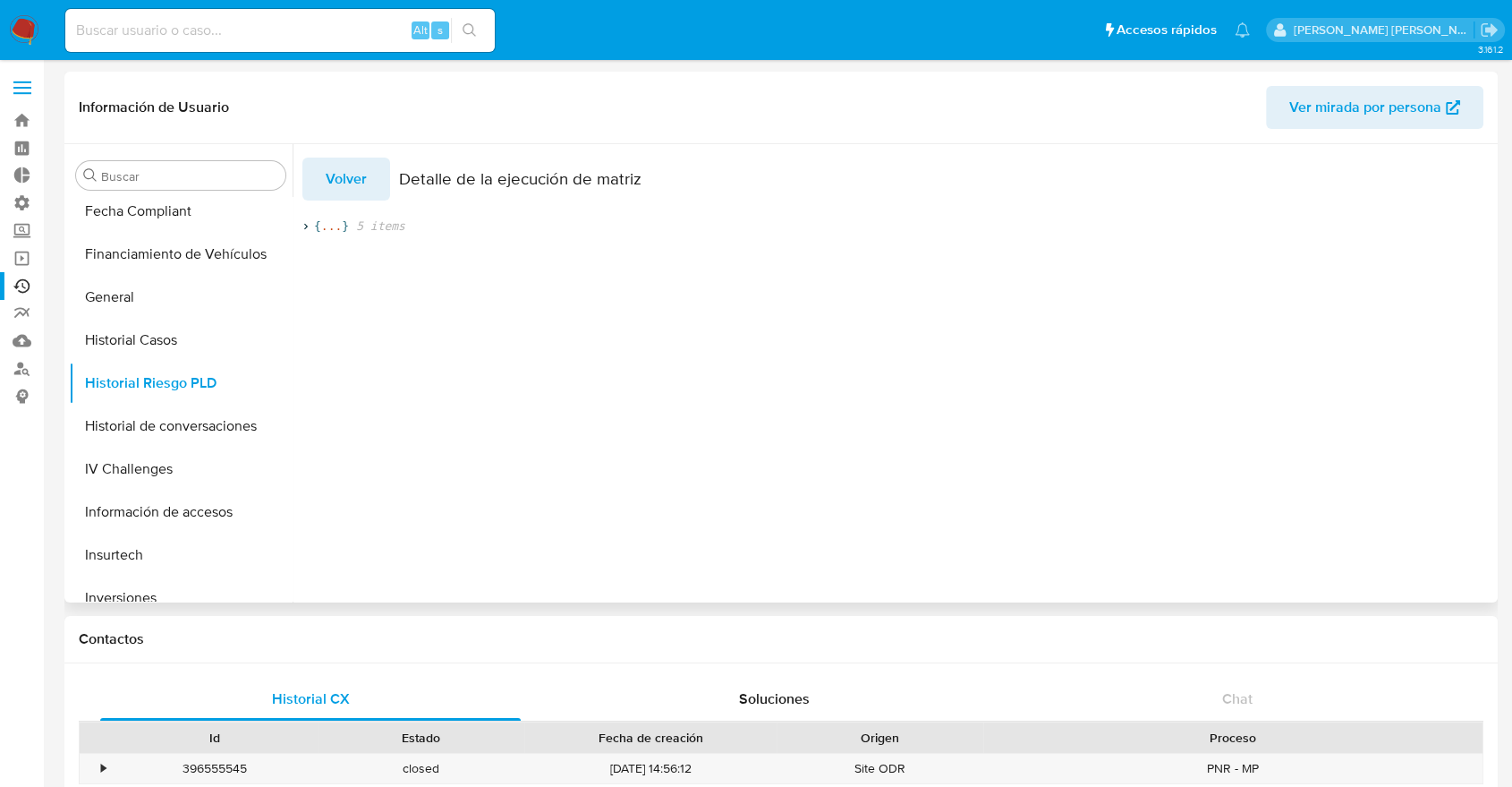
click at [303, 224] on icon at bounding box center [305, 227] width 12 height 12
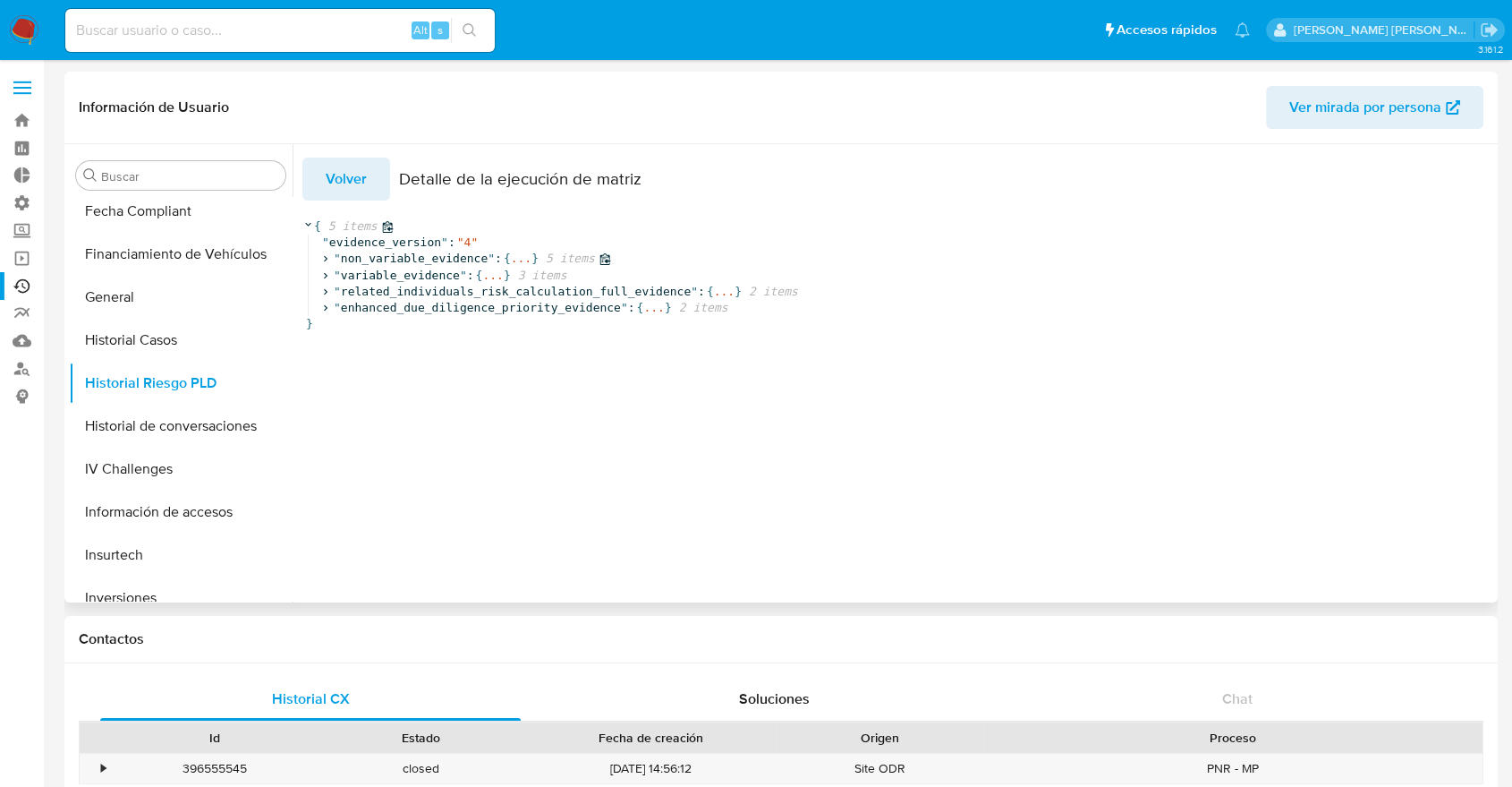
click at [323, 262] on icon at bounding box center [325, 259] width 4 height 6
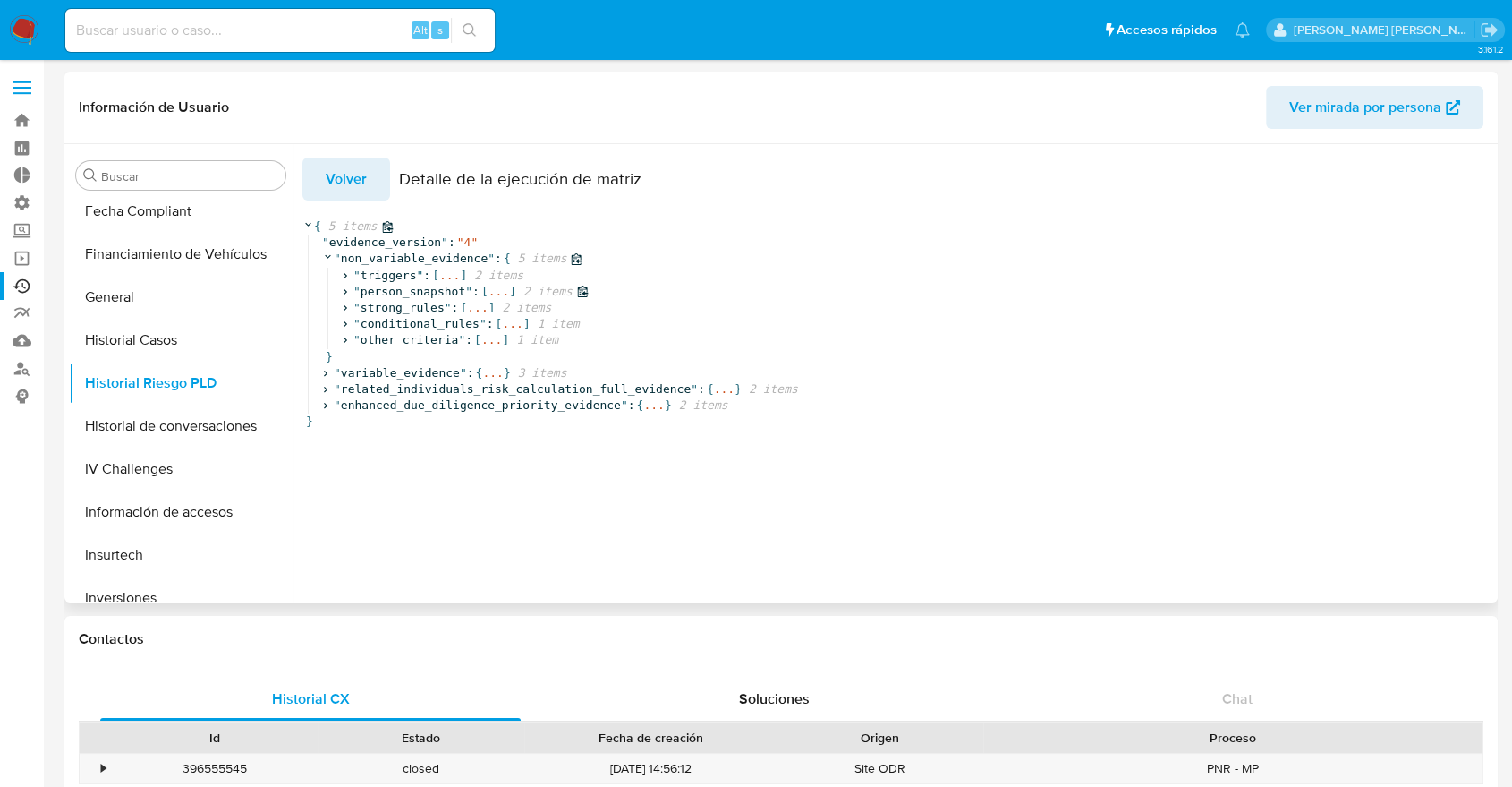
click at [344, 292] on icon at bounding box center [345, 292] width 4 height 6
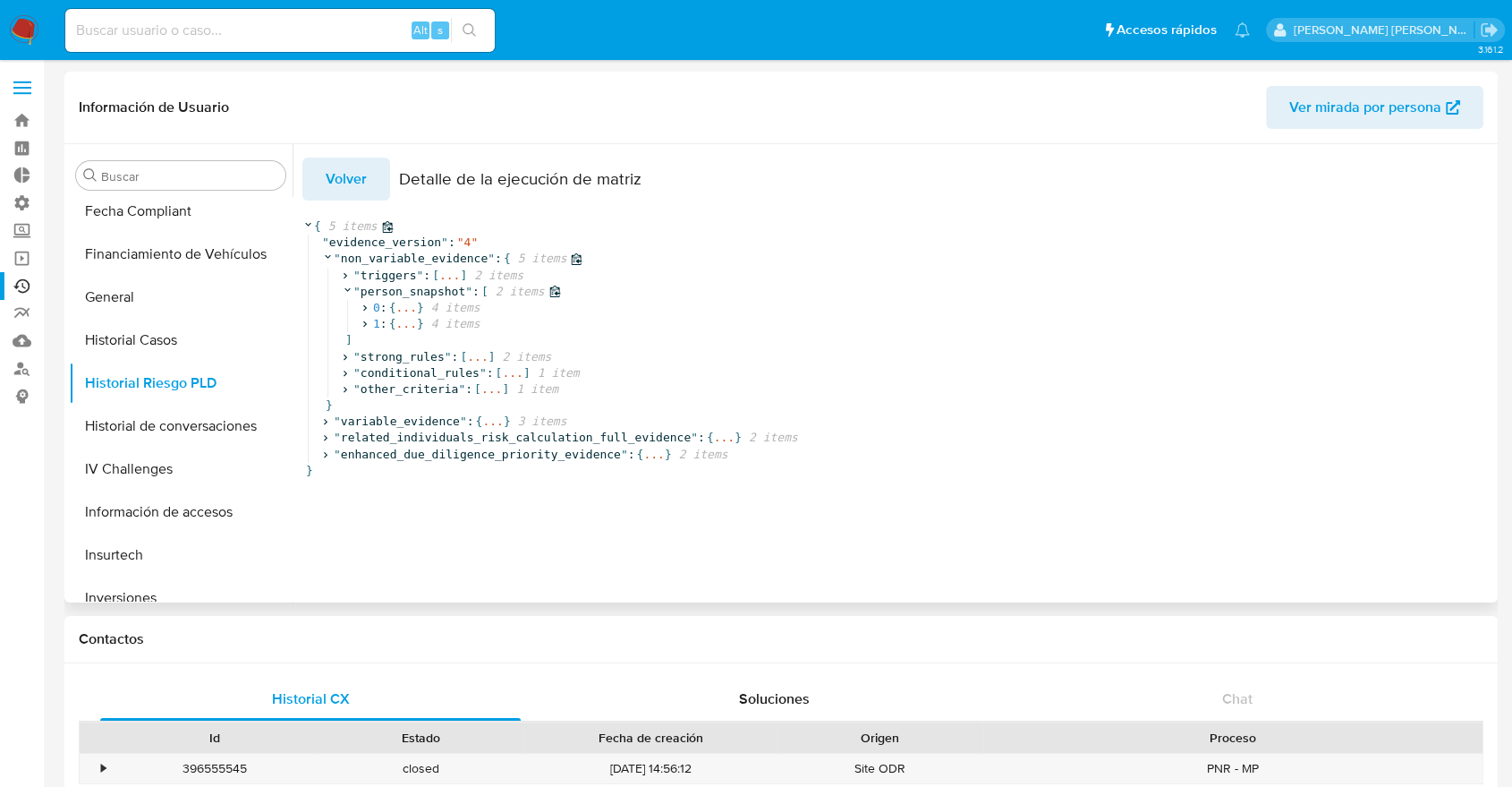
click at [357, 307] on div "0 : { ... } 4 items 1 : { ... } 4 items" at bounding box center [982, 315] width 1270 height 32
click at [366, 307] on icon at bounding box center [365, 308] width 12 height 12
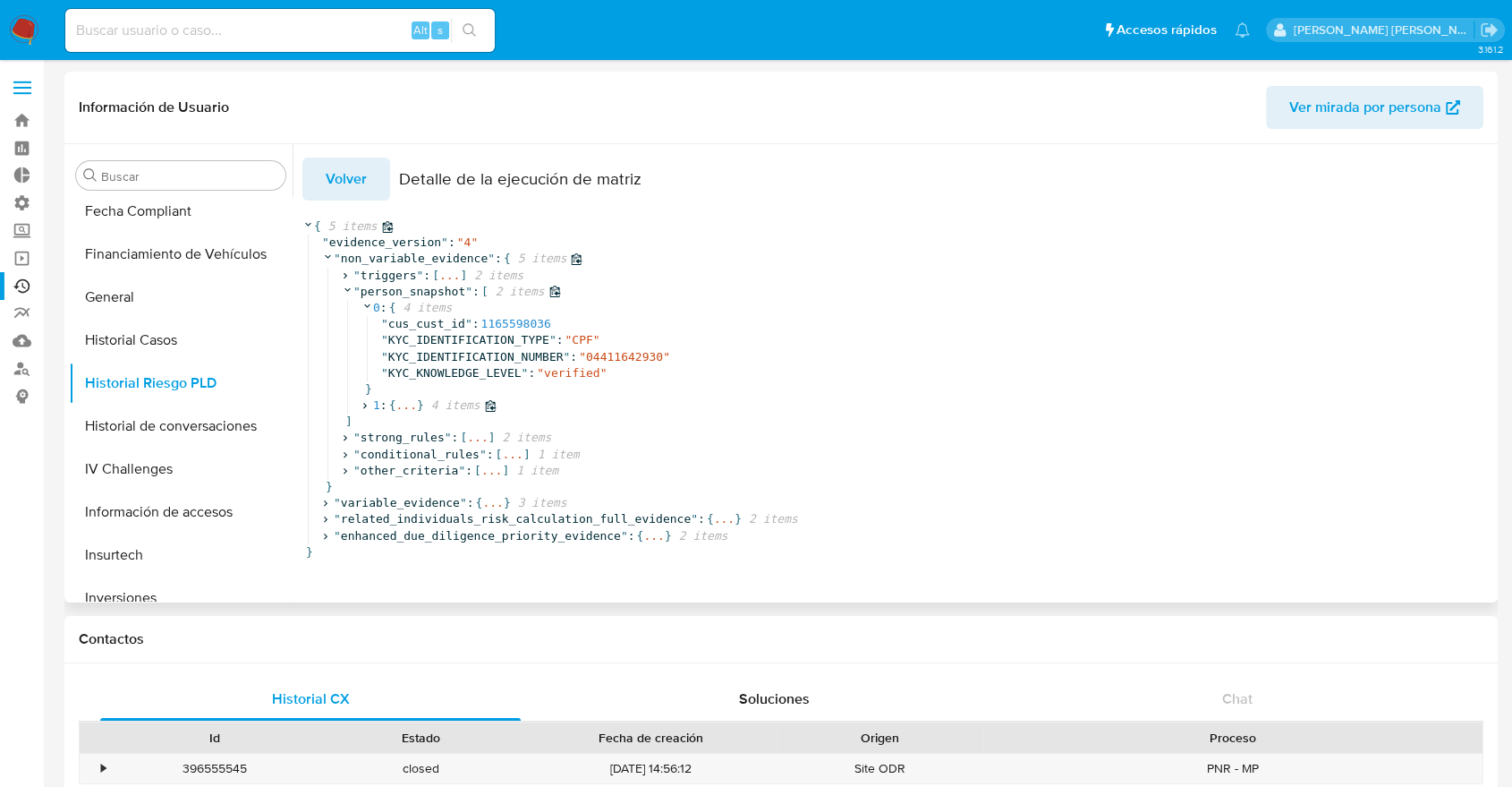
click at [364, 408] on icon at bounding box center [365, 406] width 12 height 12
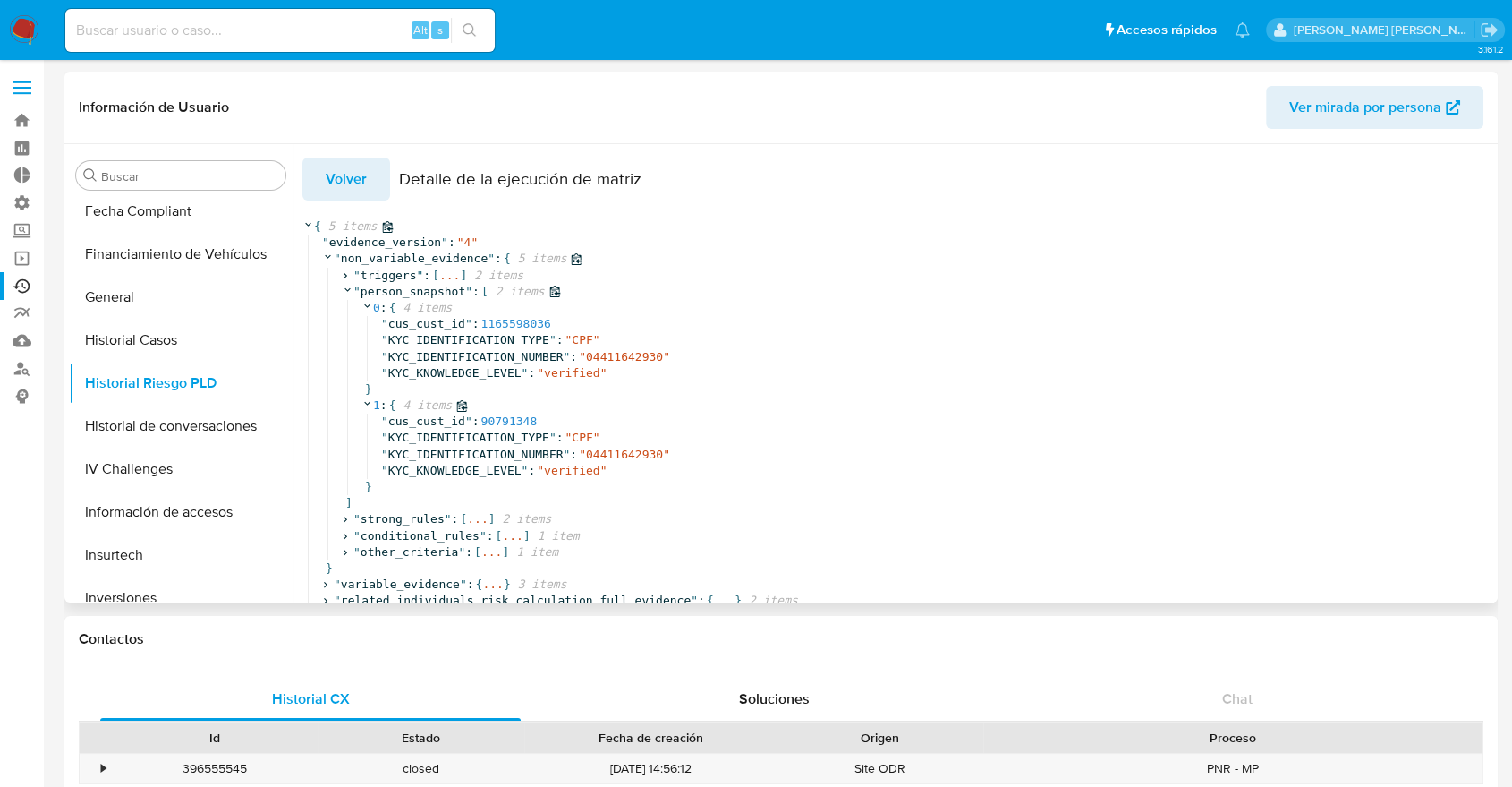
scroll to position [30, 0]
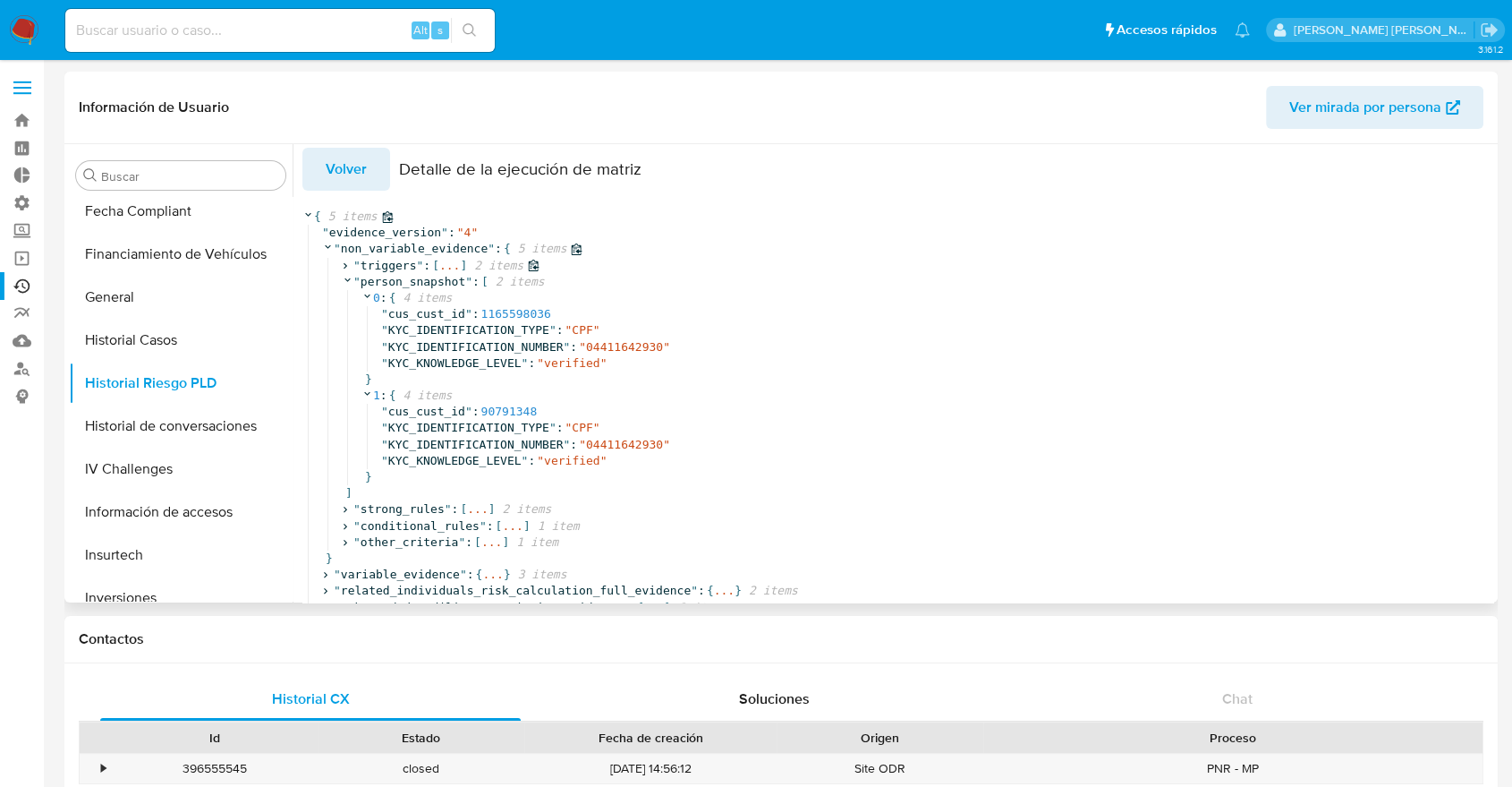
click at [344, 260] on icon at bounding box center [344, 265] width 12 height 12
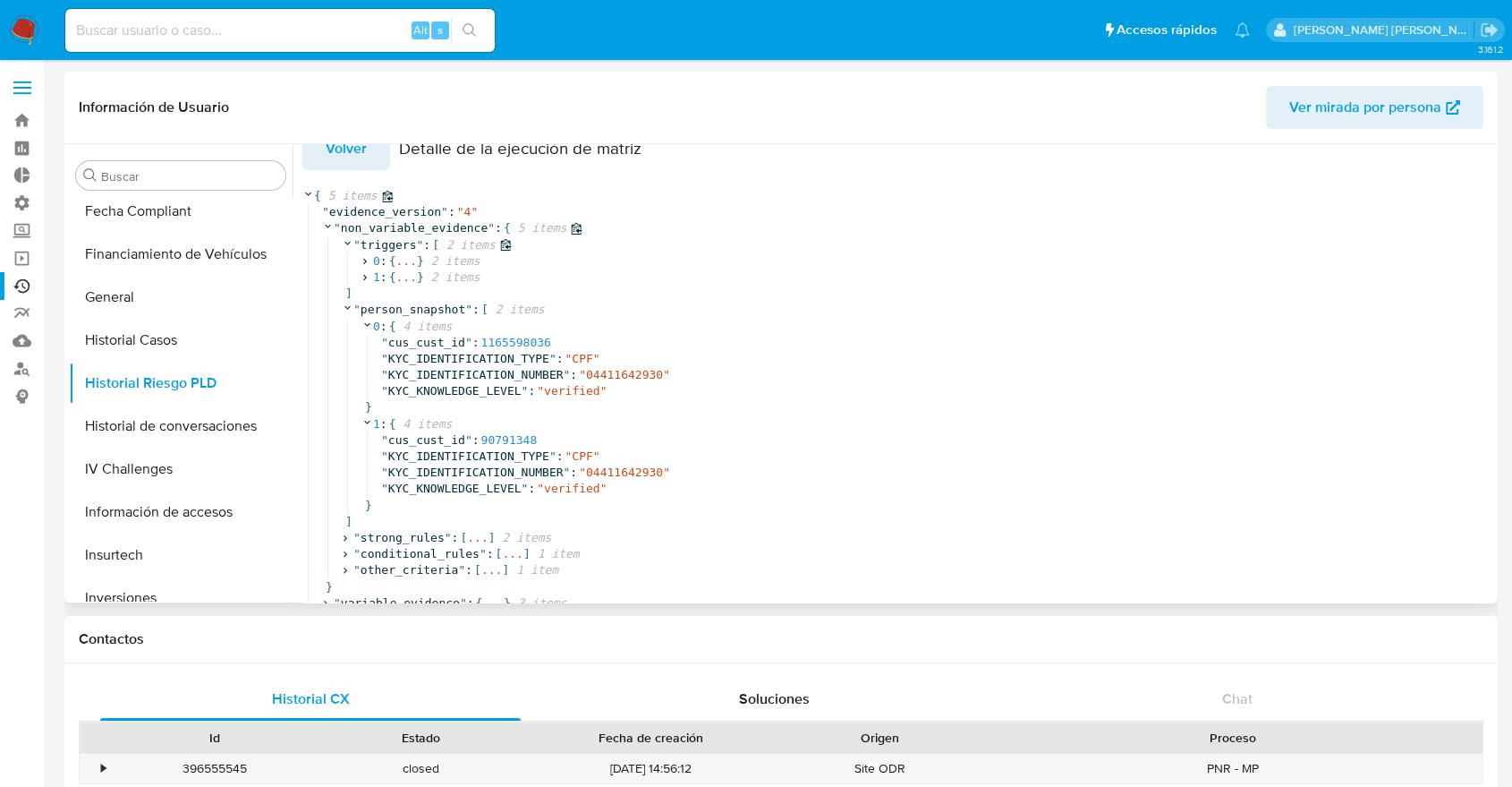
click at [344, 241] on icon at bounding box center [347, 242] width 12 height 12
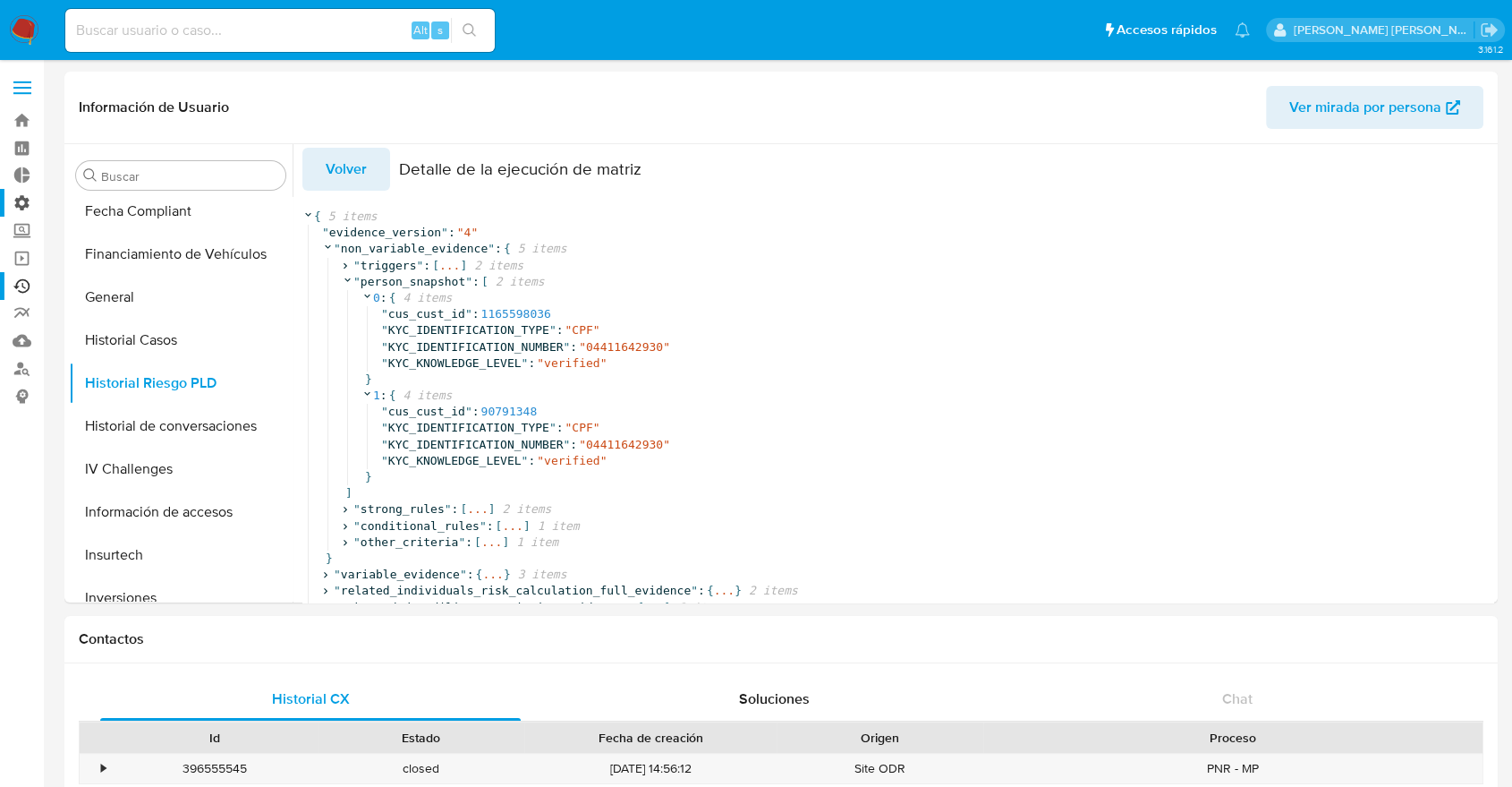
click at [22, 207] on label "Administración" at bounding box center [106, 203] width 213 height 27
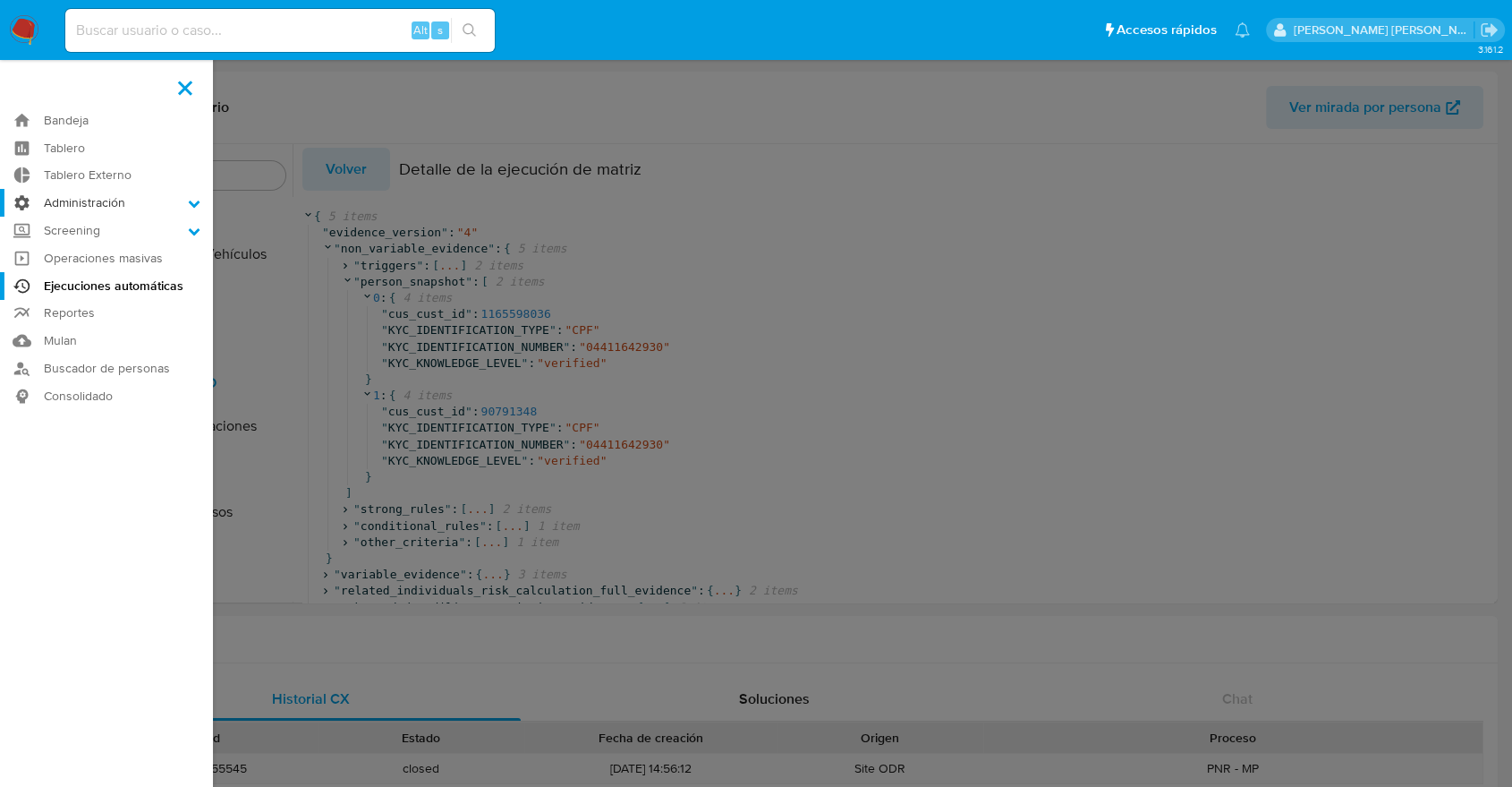
click at [0, 0] on input "Administración" at bounding box center [0, 0] width 0 height 0
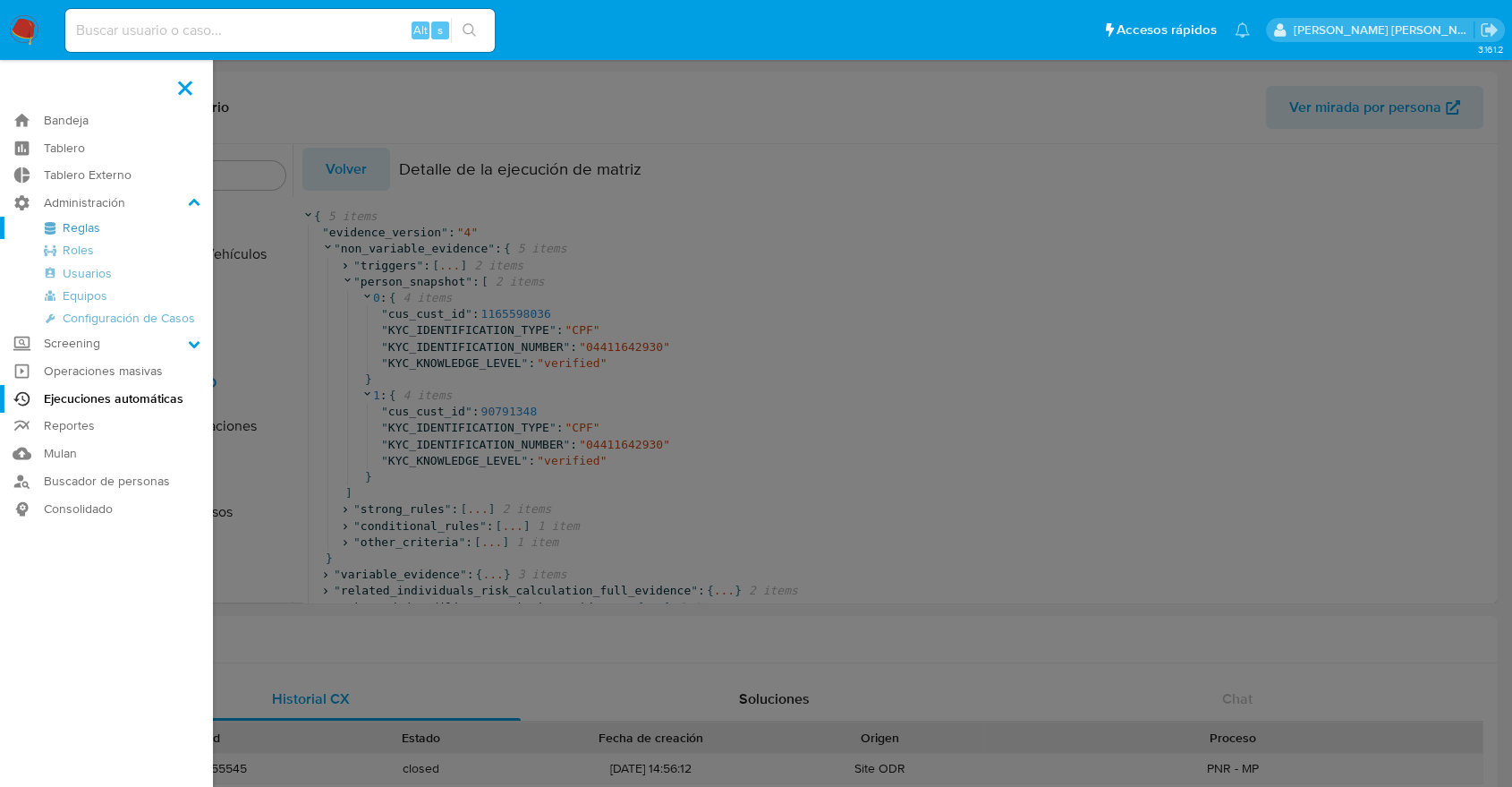
click at [90, 225] on link "Reglas" at bounding box center [106, 228] width 213 height 22
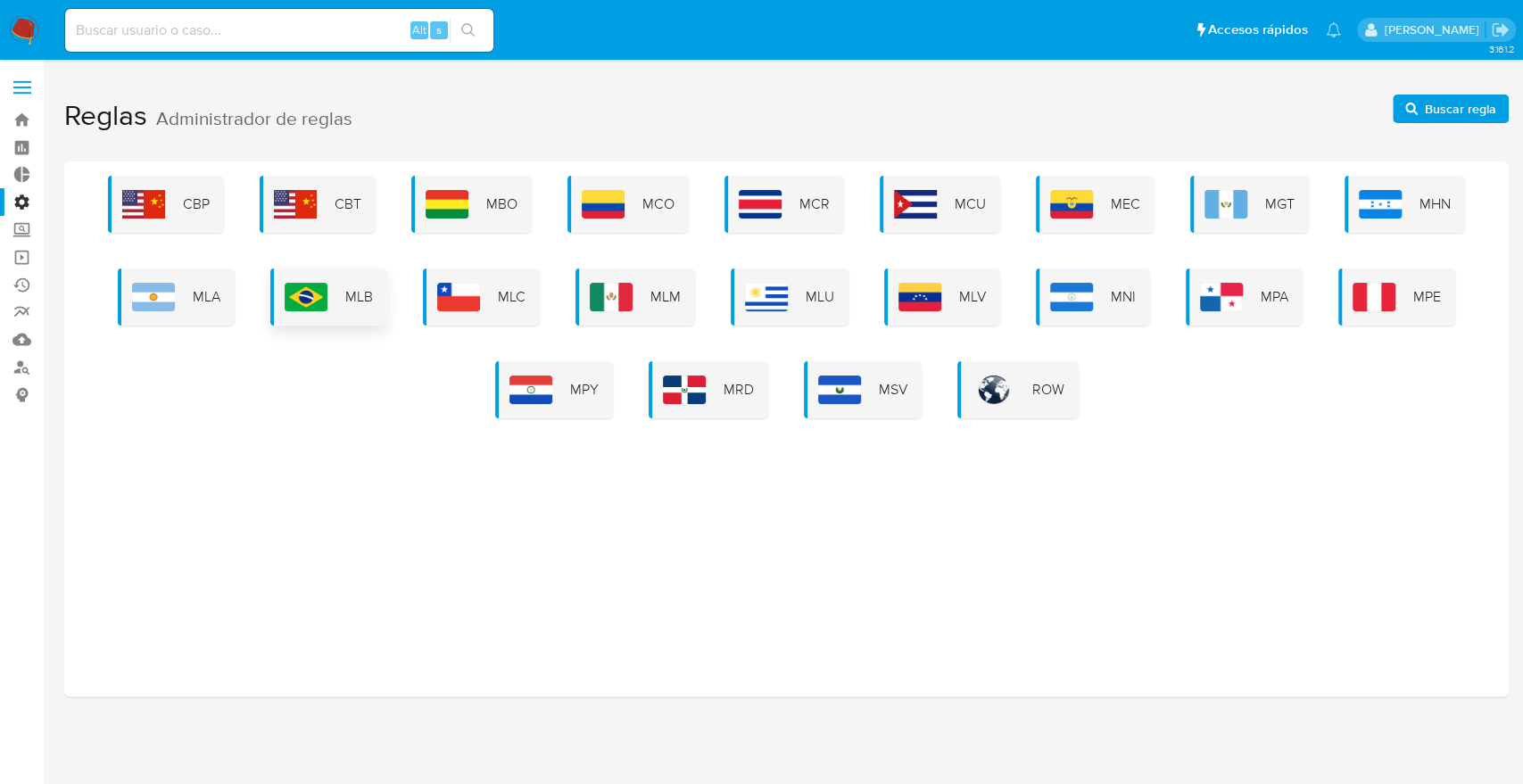
click at [322, 300] on img at bounding box center [305, 296] width 43 height 28
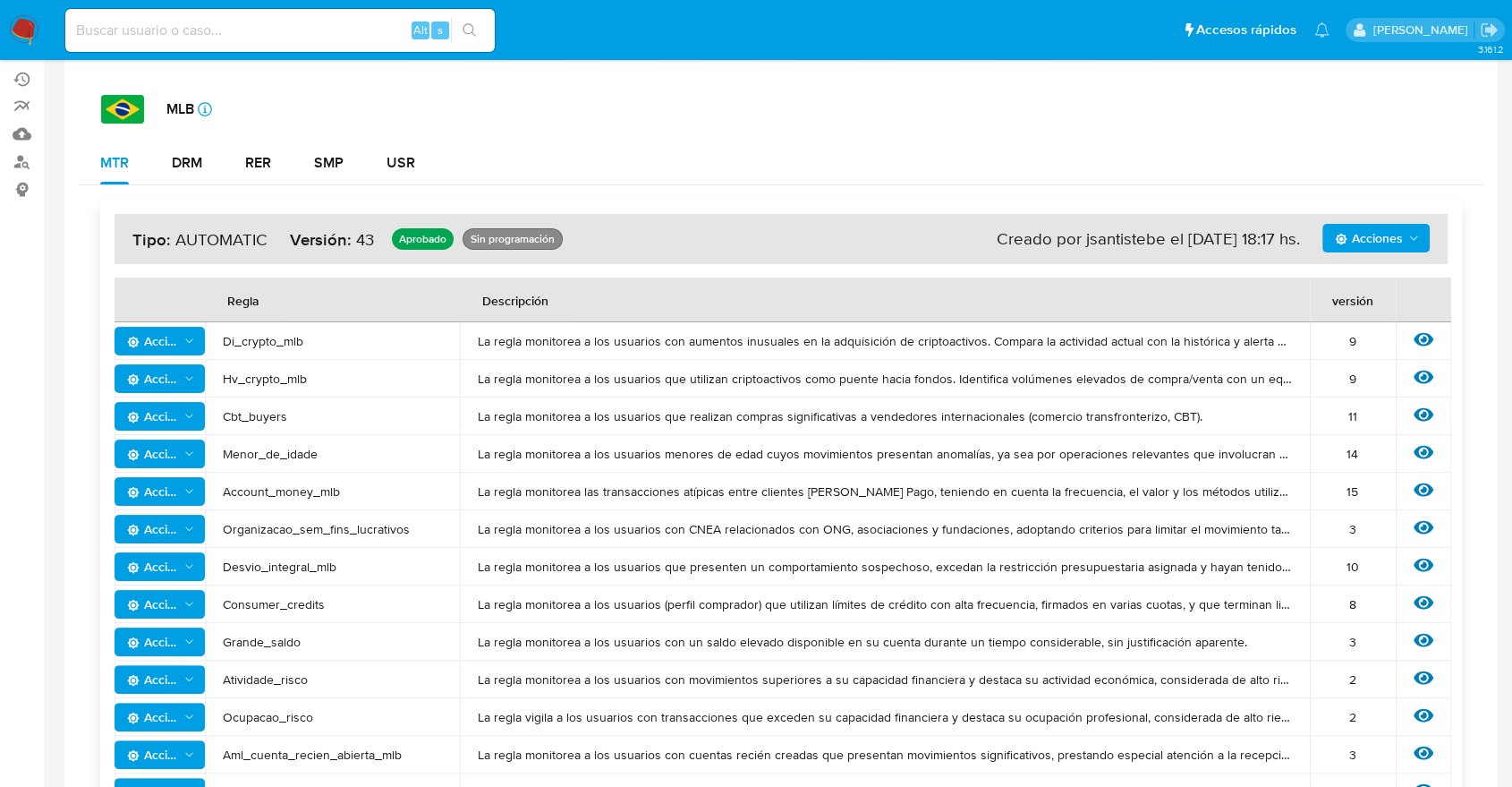
scroll to position [1470, 0]
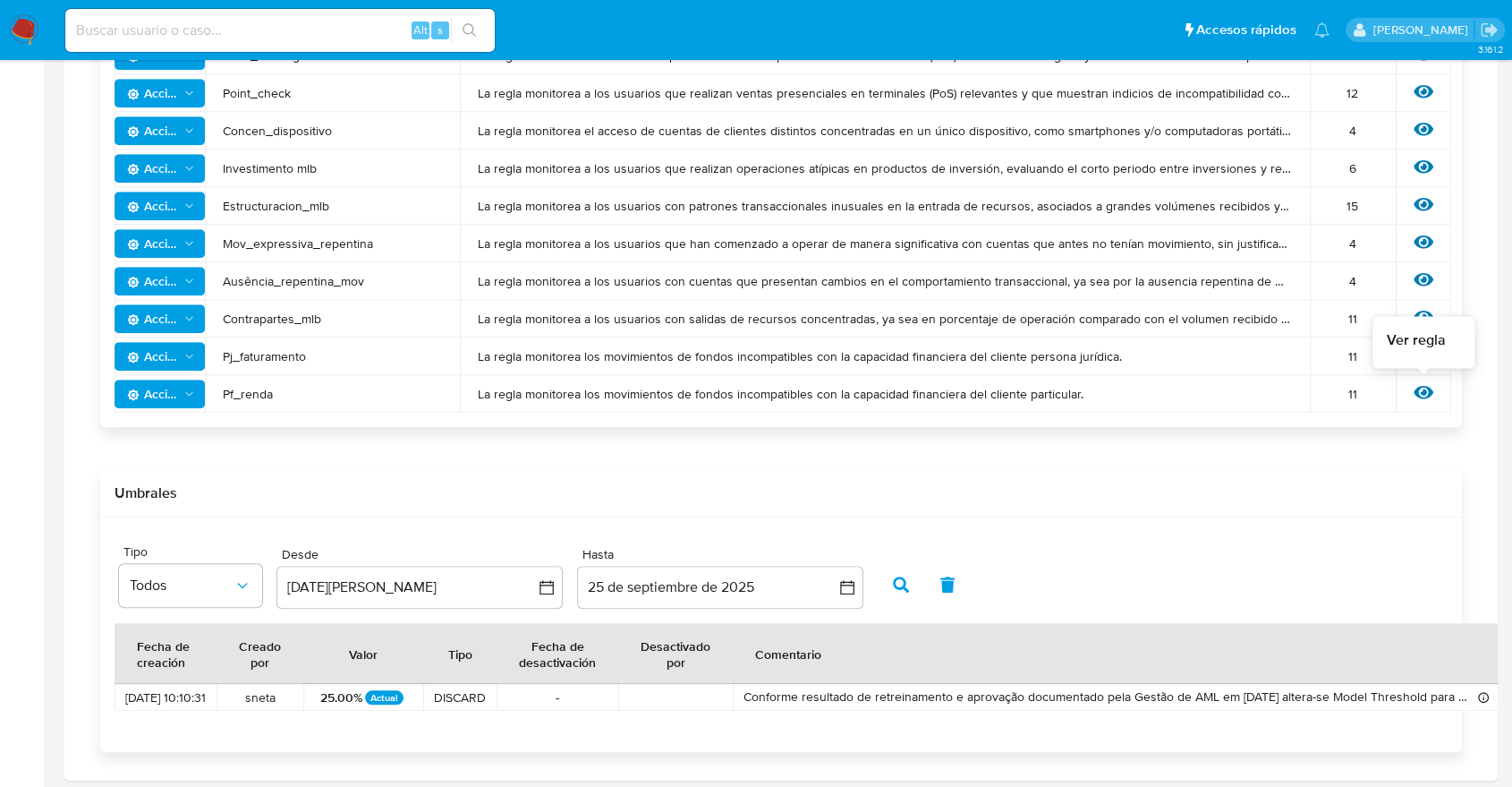
click at [1432, 393] on icon at bounding box center [1423, 392] width 20 height 20
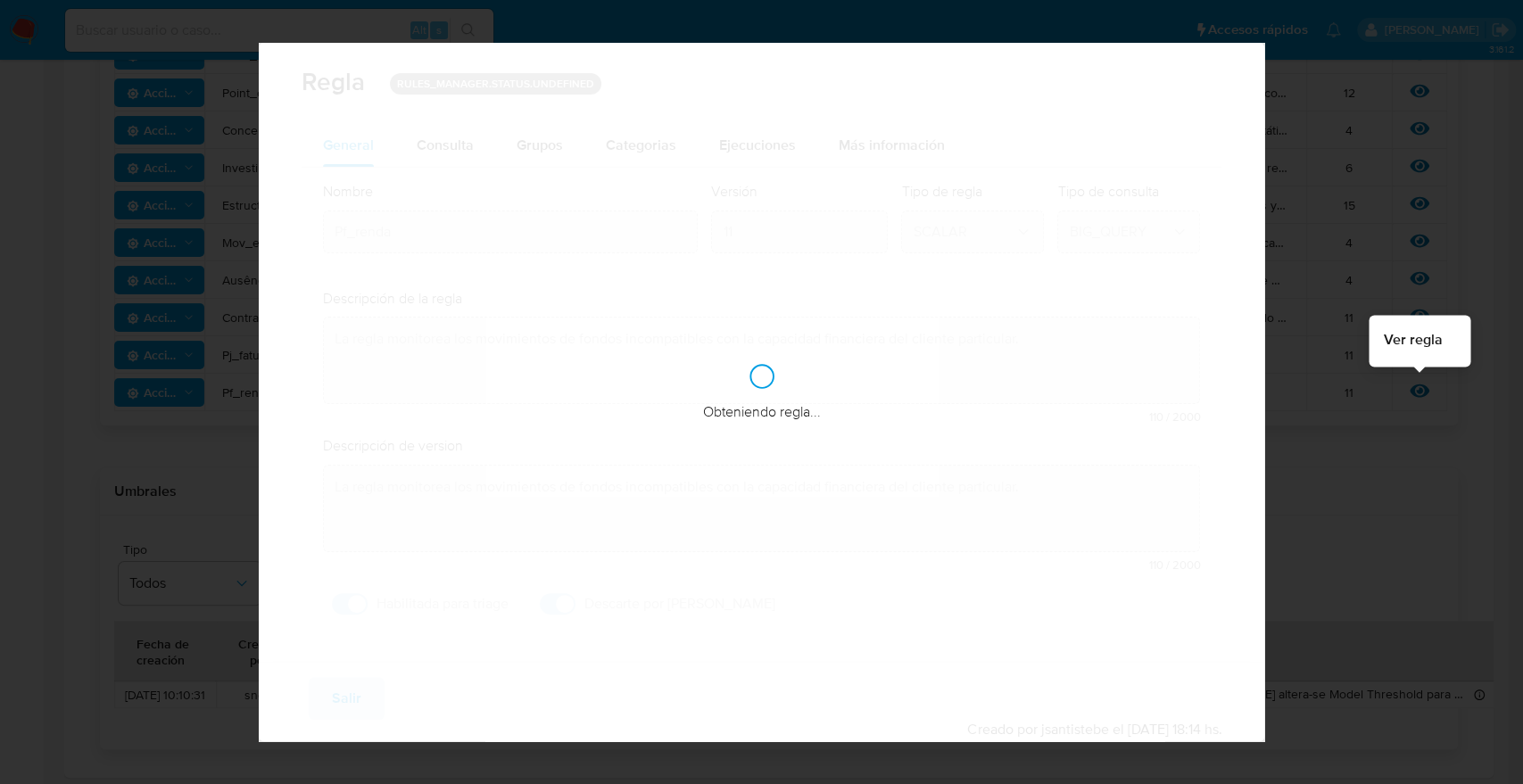
checkbox input "true"
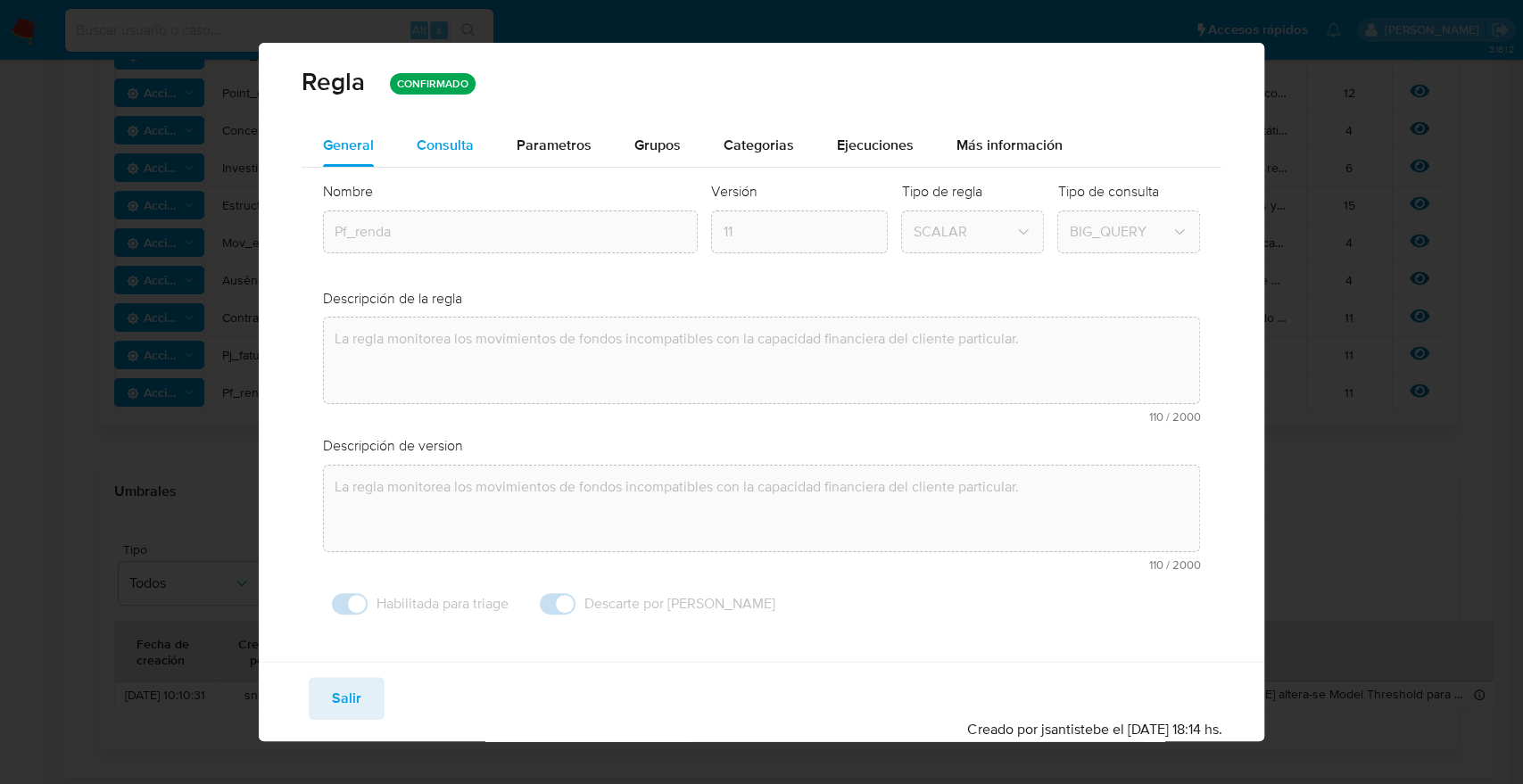
click at [457, 148] on span "Consulta" at bounding box center [445, 145] width 57 height 21
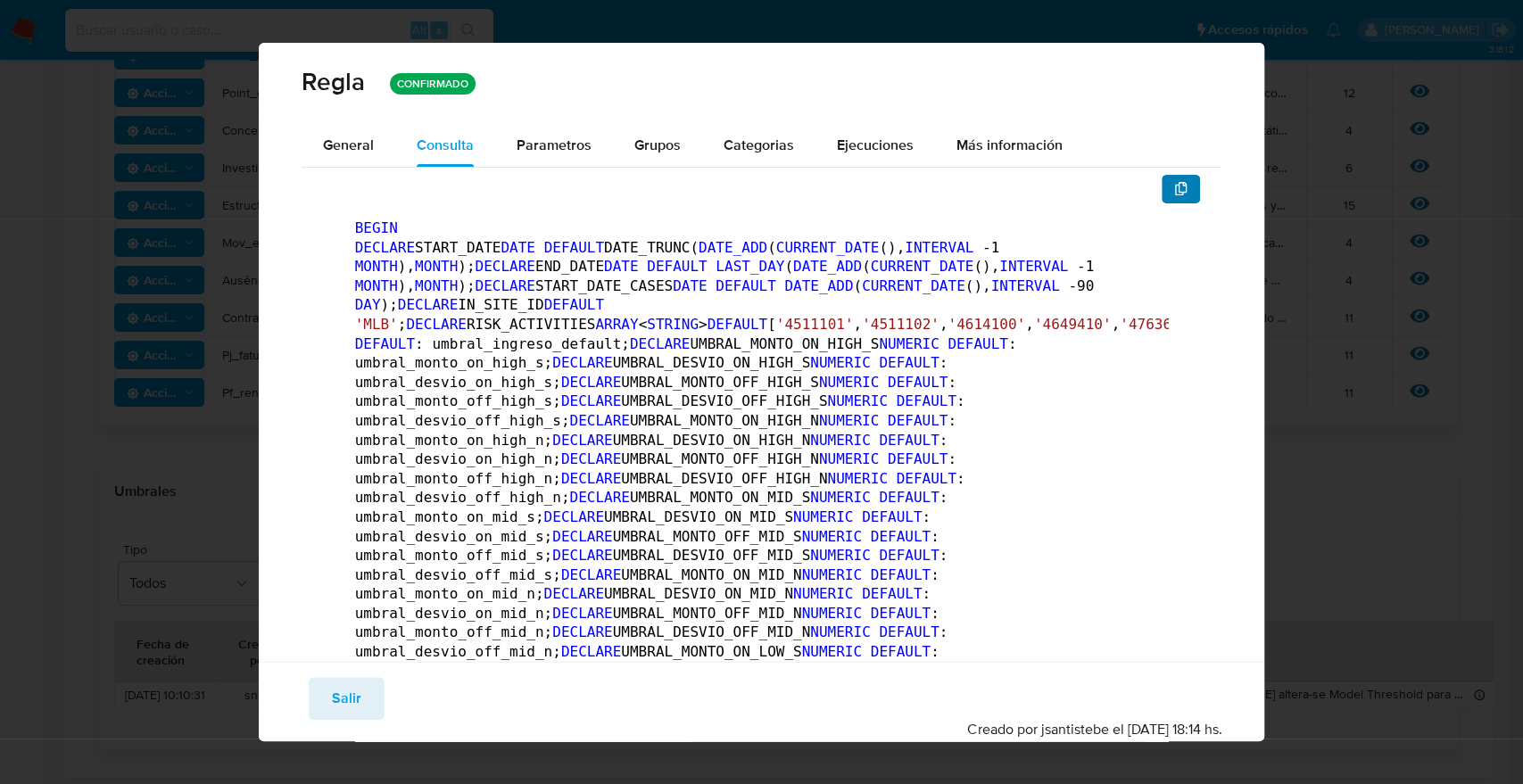
click at [1174, 188] on icon "button" at bounding box center [1181, 189] width 15 height 15
click at [343, 699] on span "Salir" at bounding box center [346, 697] width 29 height 39
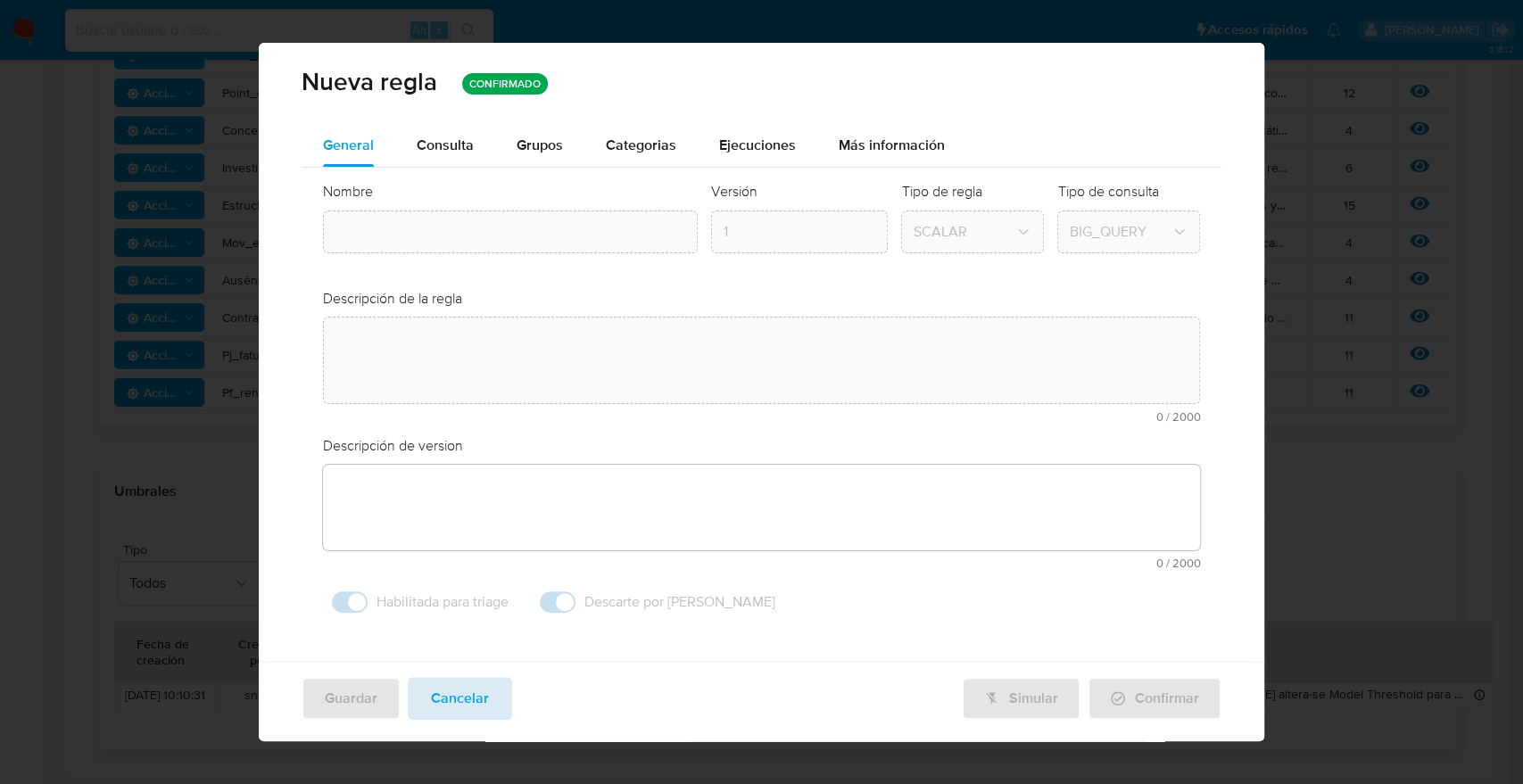
type input "Pf_renda"
type textarea "La regla monitorea los movimientos de fondos incompatibles con la capacidad fin…"
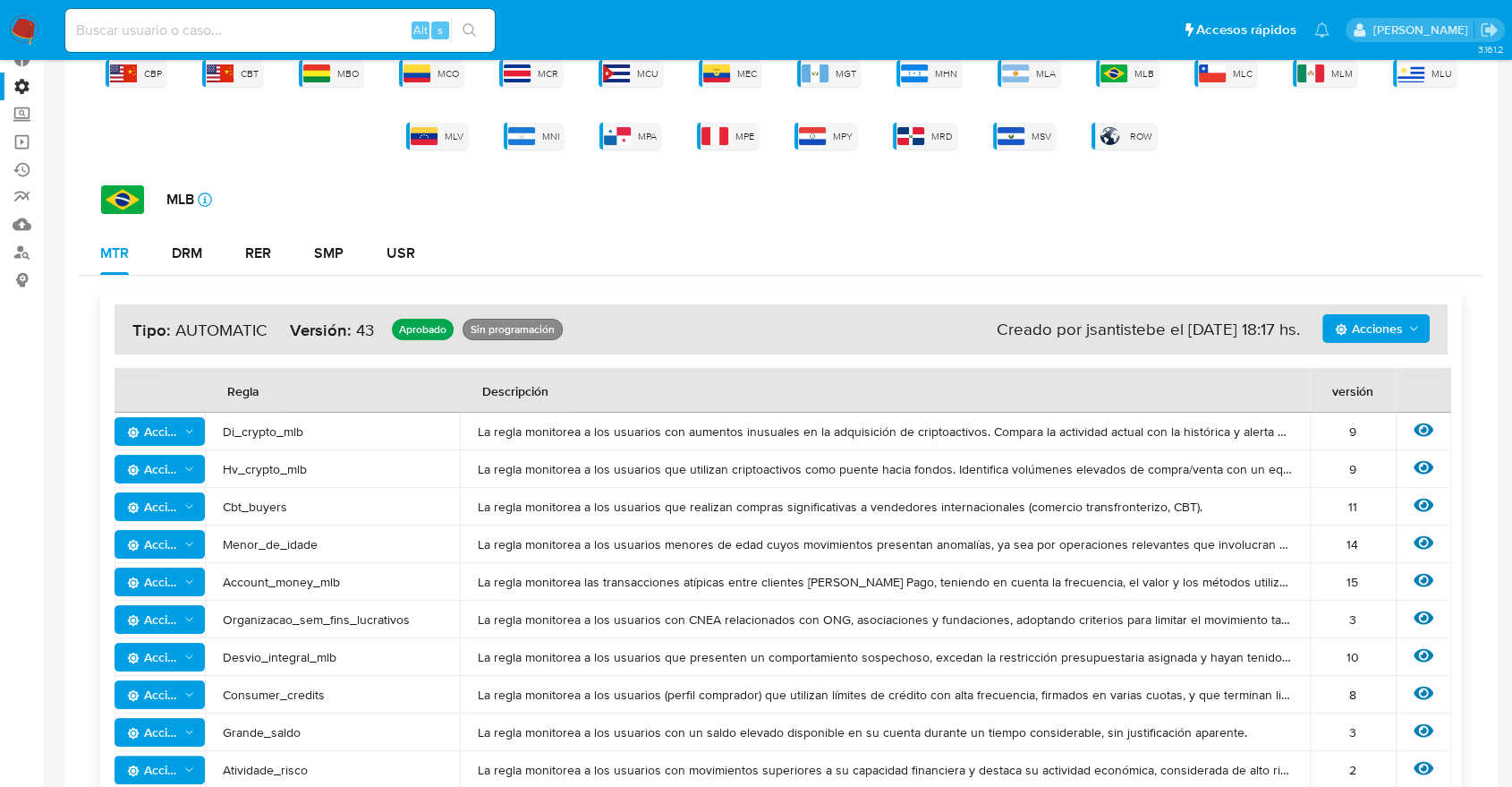
scroll to position [0, 0]
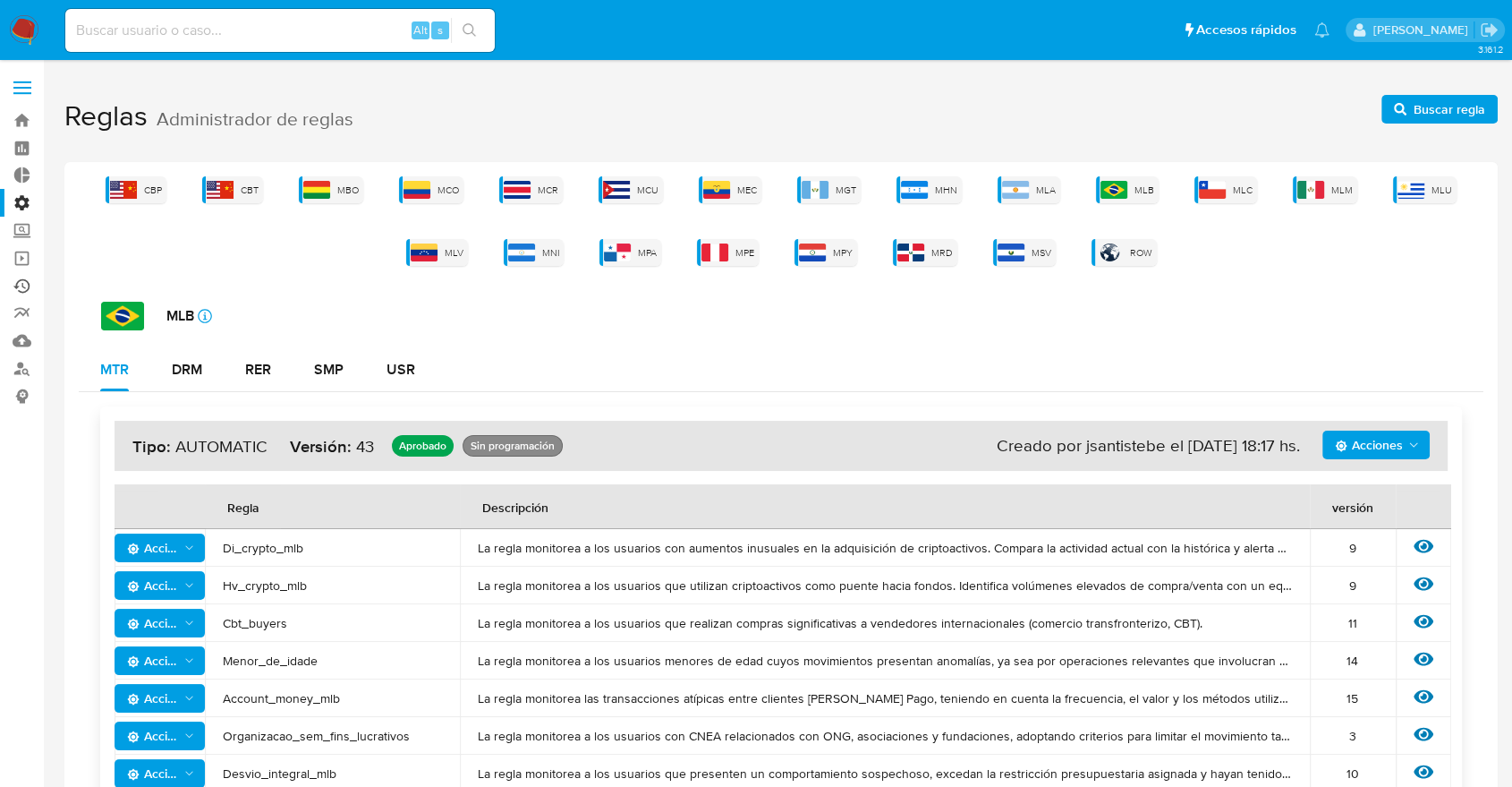
click at [23, 285] on link "Ejecuciones automáticas" at bounding box center [106, 286] width 213 height 27
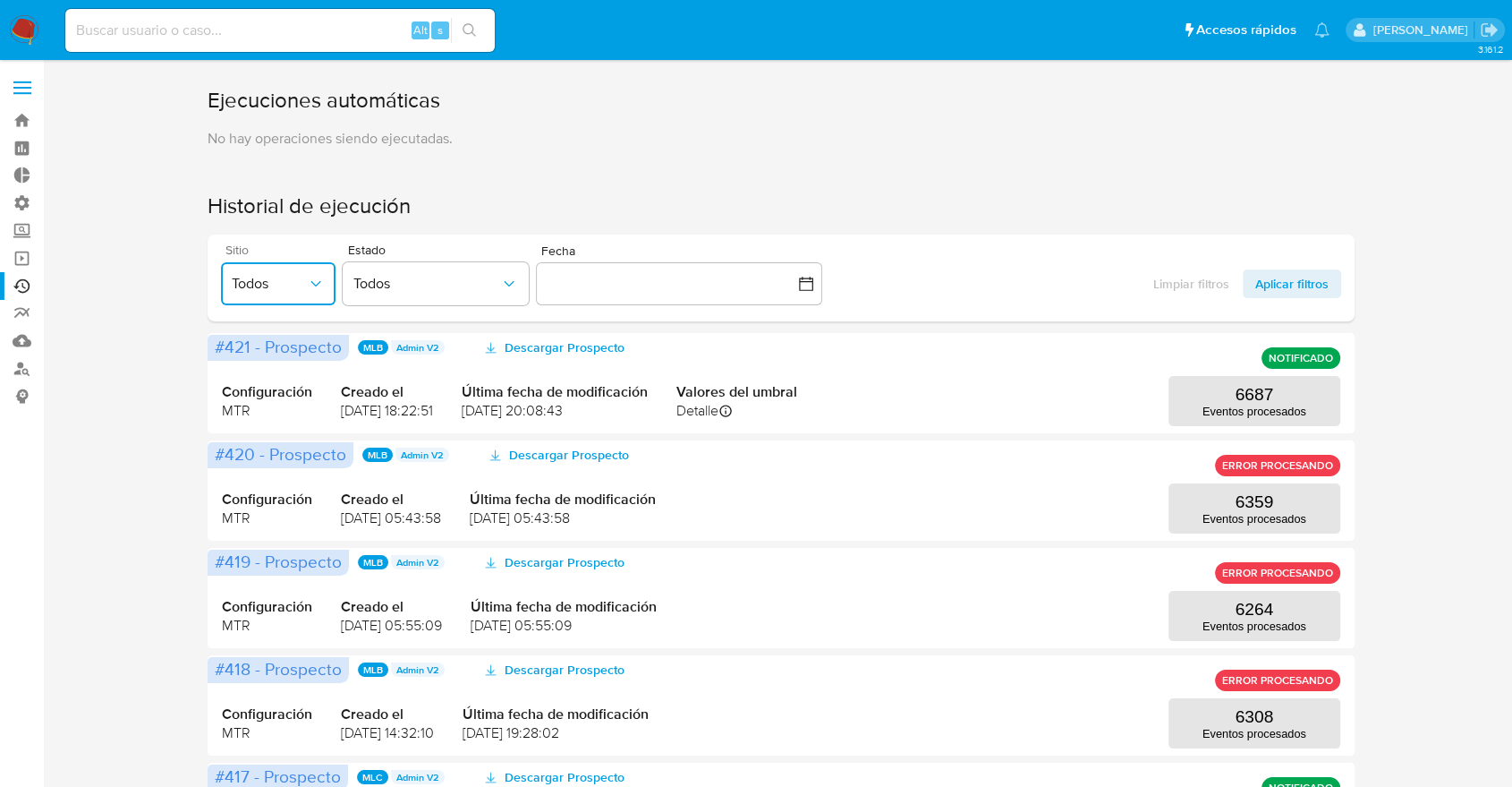
drag, startPoint x: 291, startPoint y: 282, endPoint x: 291, endPoint y: 272, distance: 10.0
click at [291, 272] on button "Todos" at bounding box center [278, 283] width 114 height 43
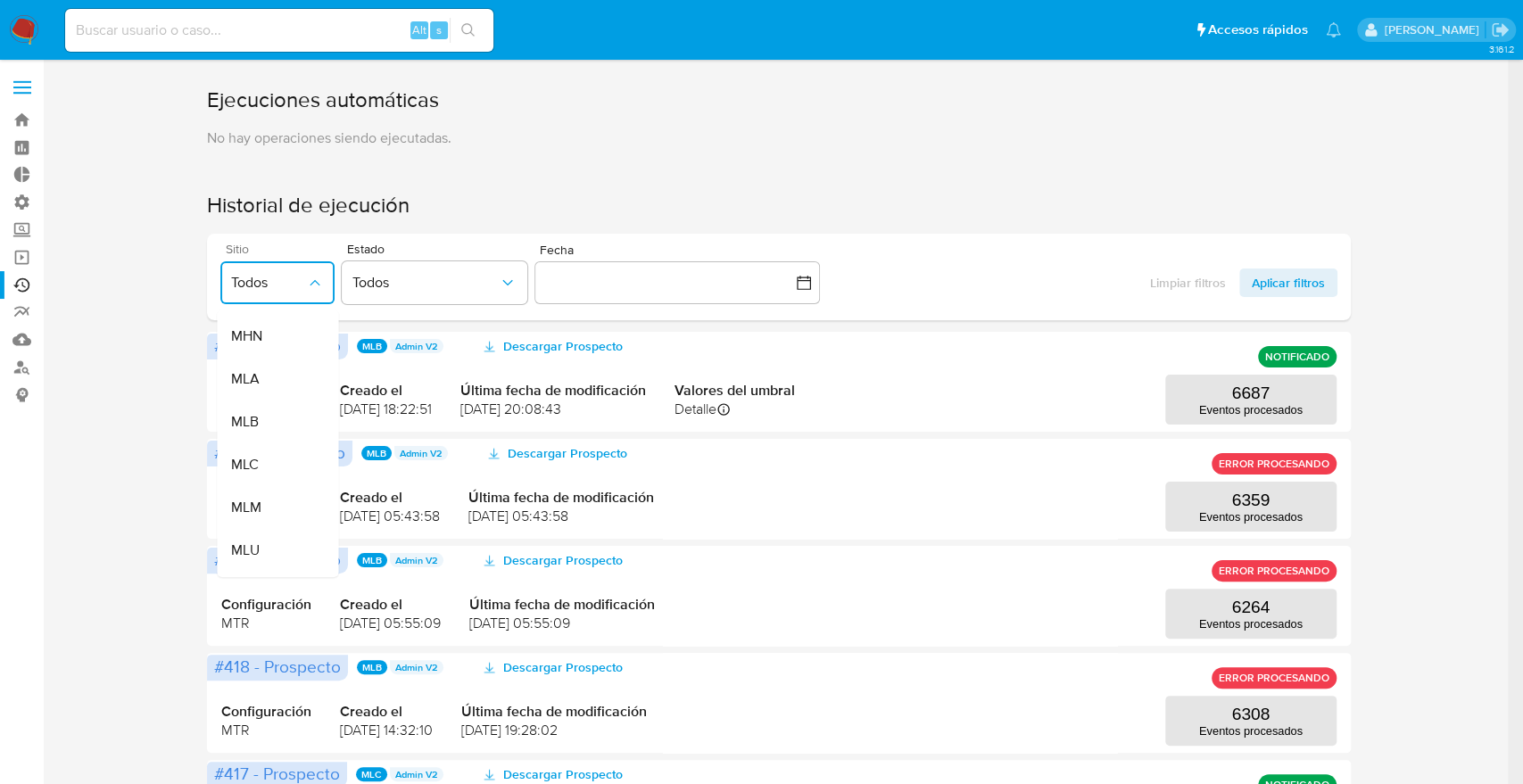
scroll to position [339, 0]
click at [270, 412] on div "MLB" at bounding box center [270, 420] width 75 height 43
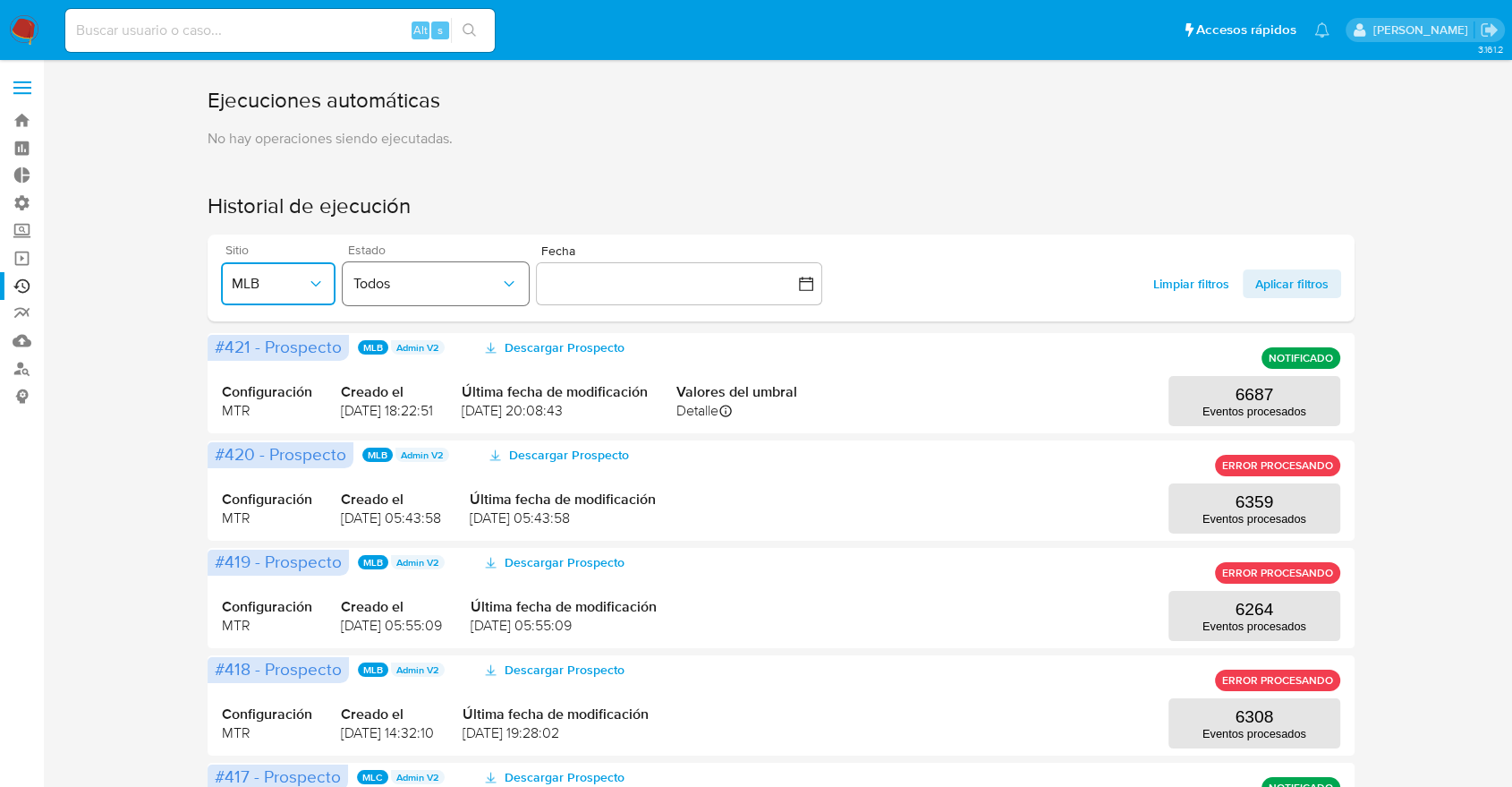
click at [460, 289] on span "Todos" at bounding box center [427, 284] width 147 height 18
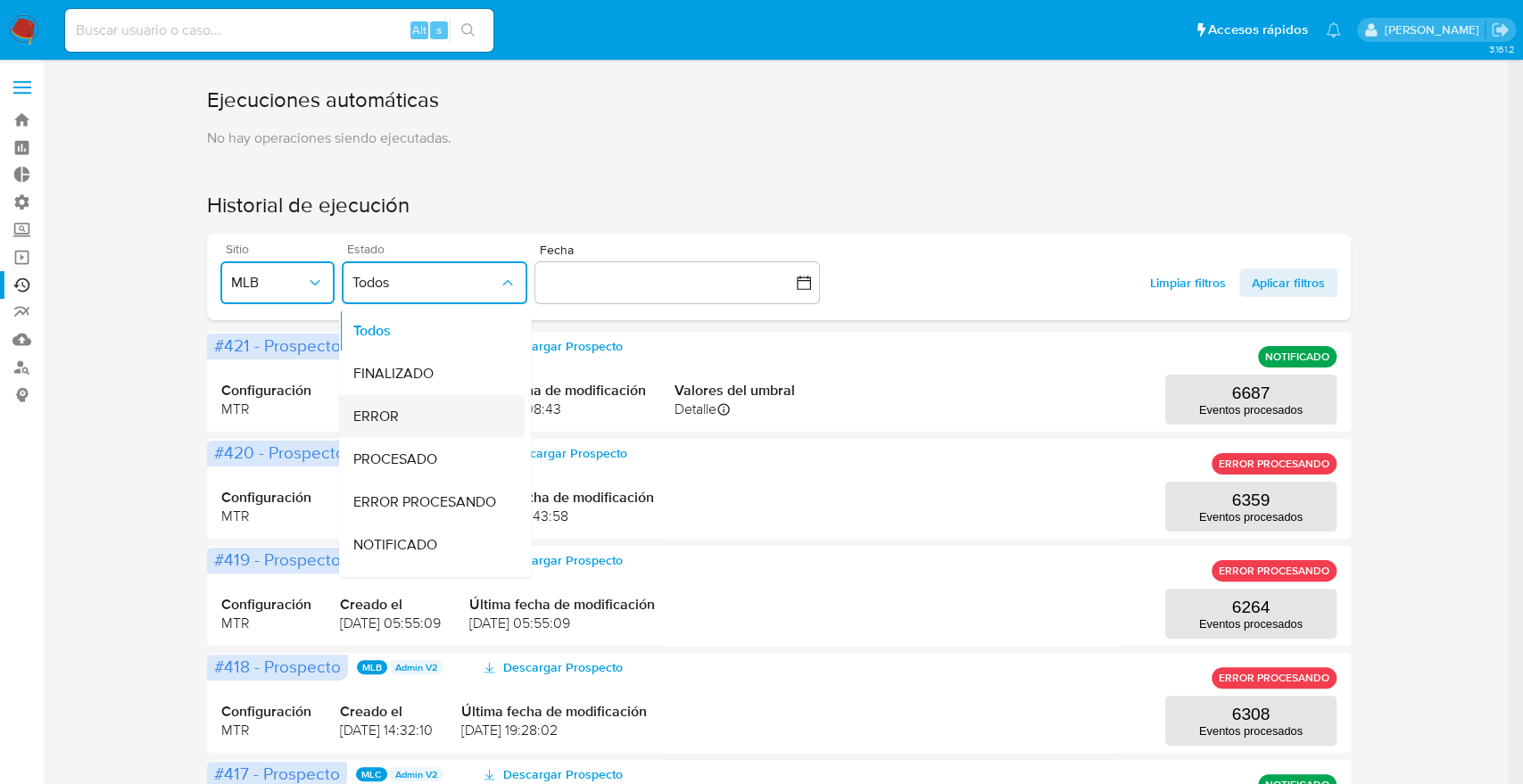
scroll to position [186, 0]
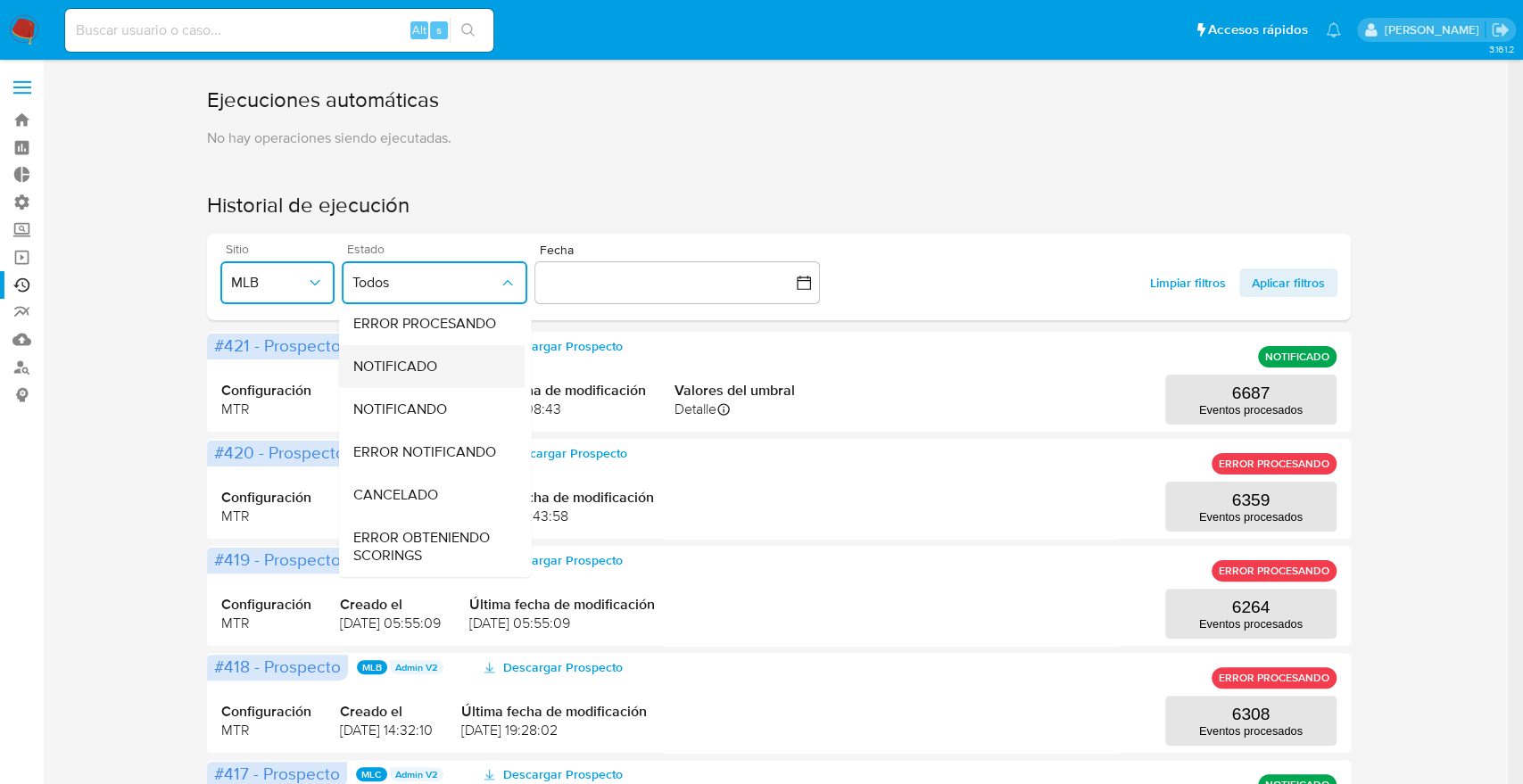
click at [401, 369] on div "NOTIFICADO" at bounding box center [426, 366] width 147 height 43
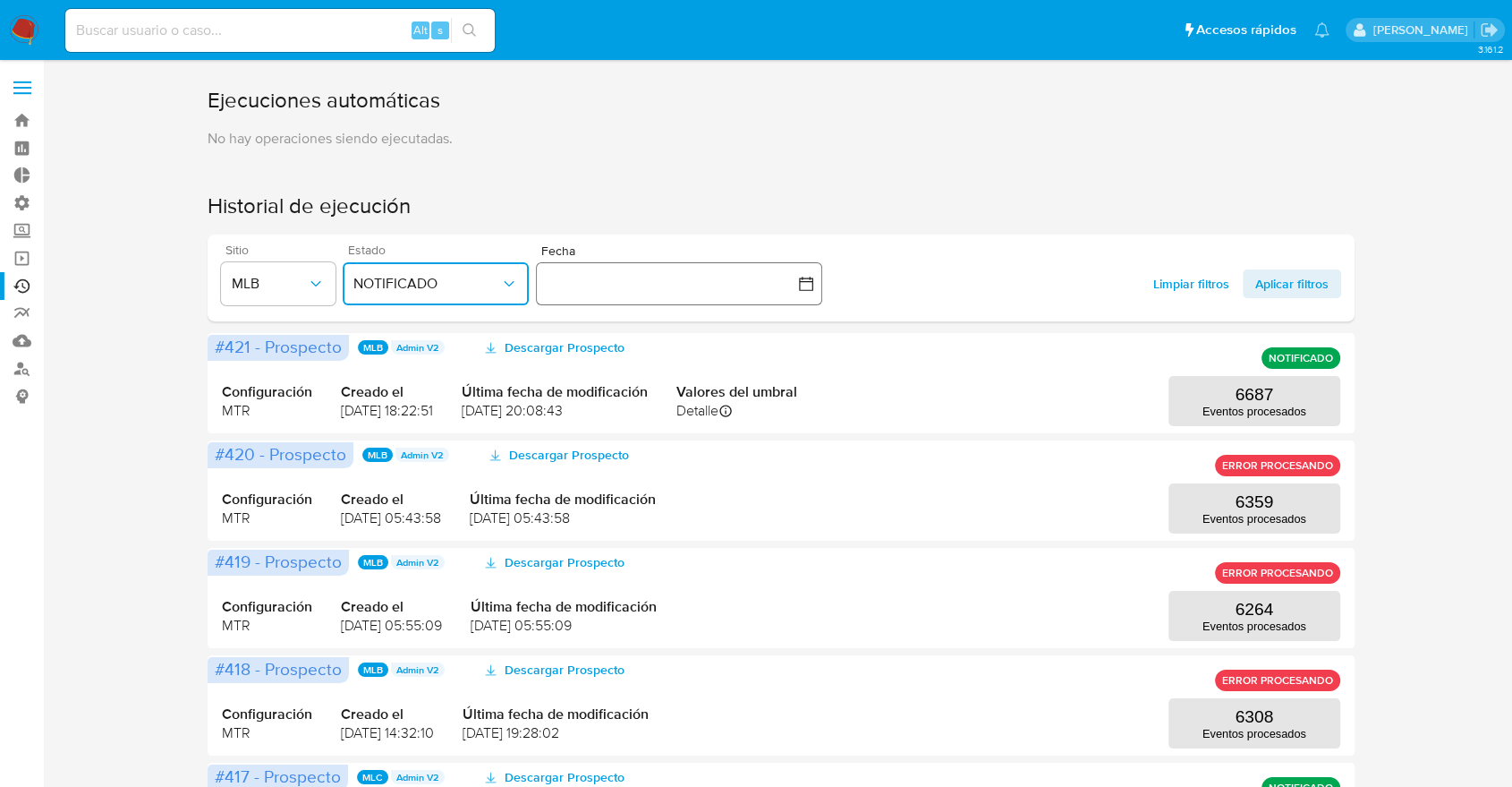
click at [805, 286] on icon "button" at bounding box center [806, 284] width 18 height 18
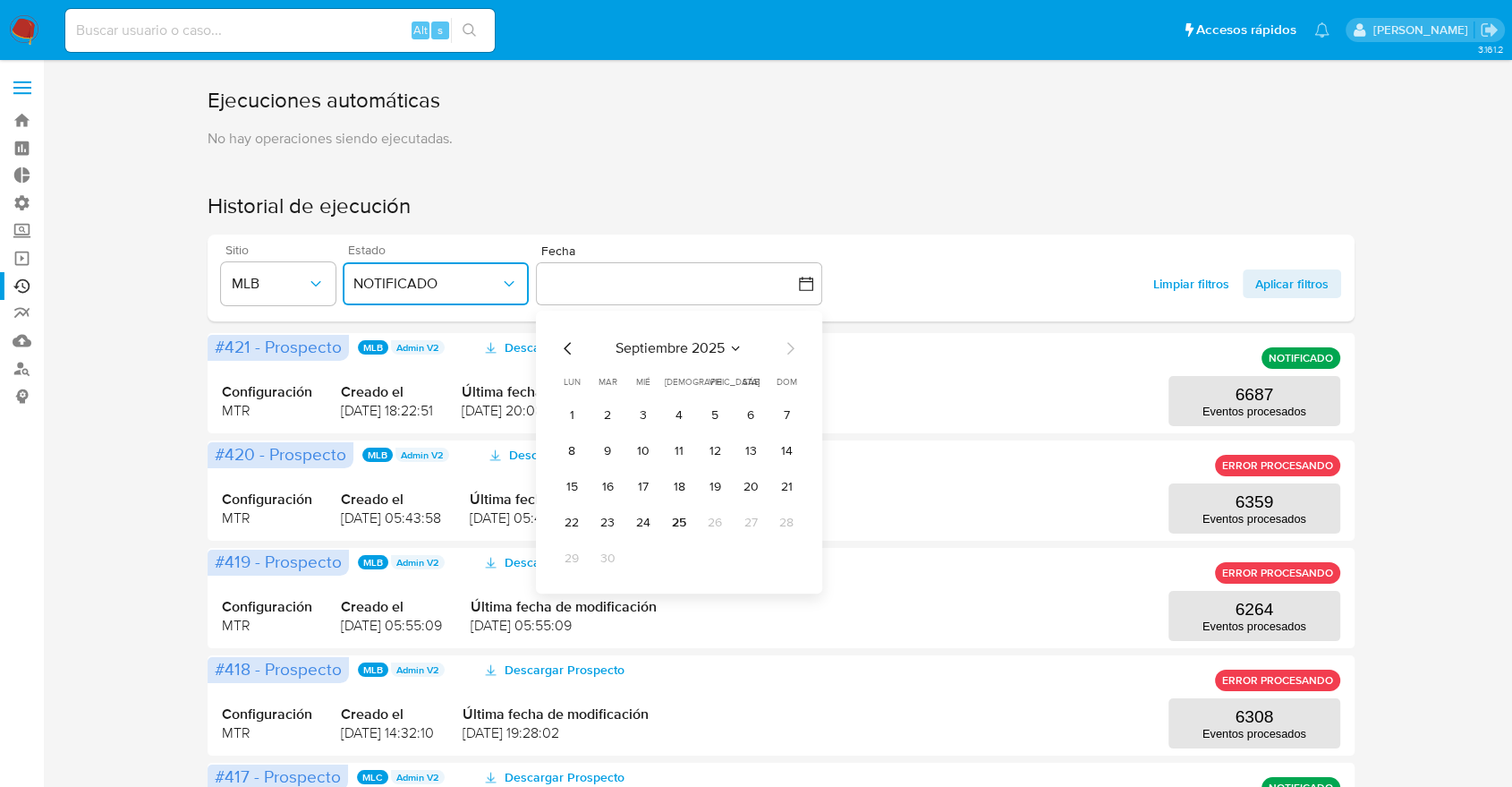
click at [559, 355] on icon "Mes anterior" at bounding box center [568, 349] width 22 height 22
click at [706, 419] on button "1" at bounding box center [714, 415] width 28 height 28
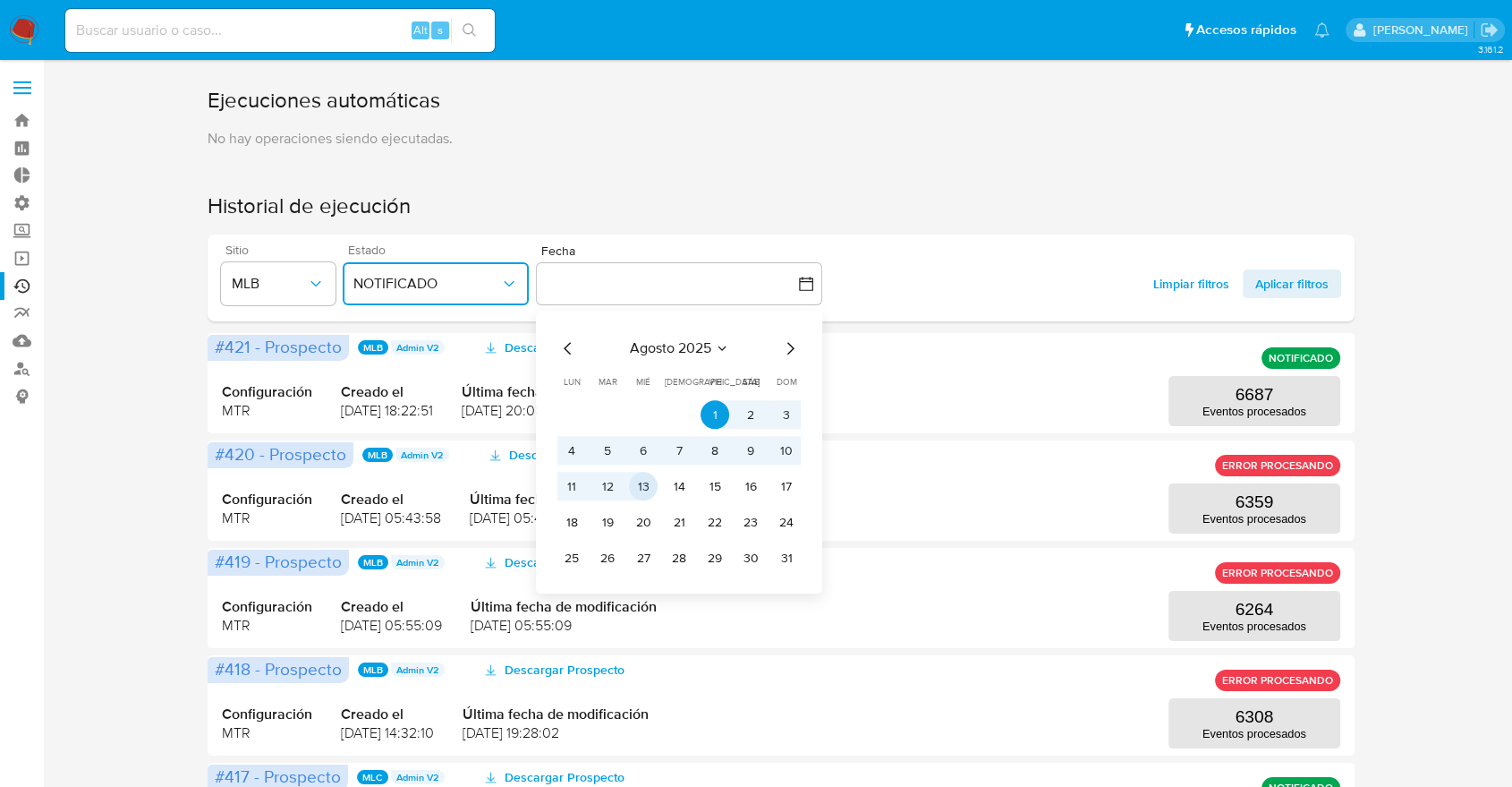
click at [646, 489] on button "13" at bounding box center [642, 486] width 28 height 28
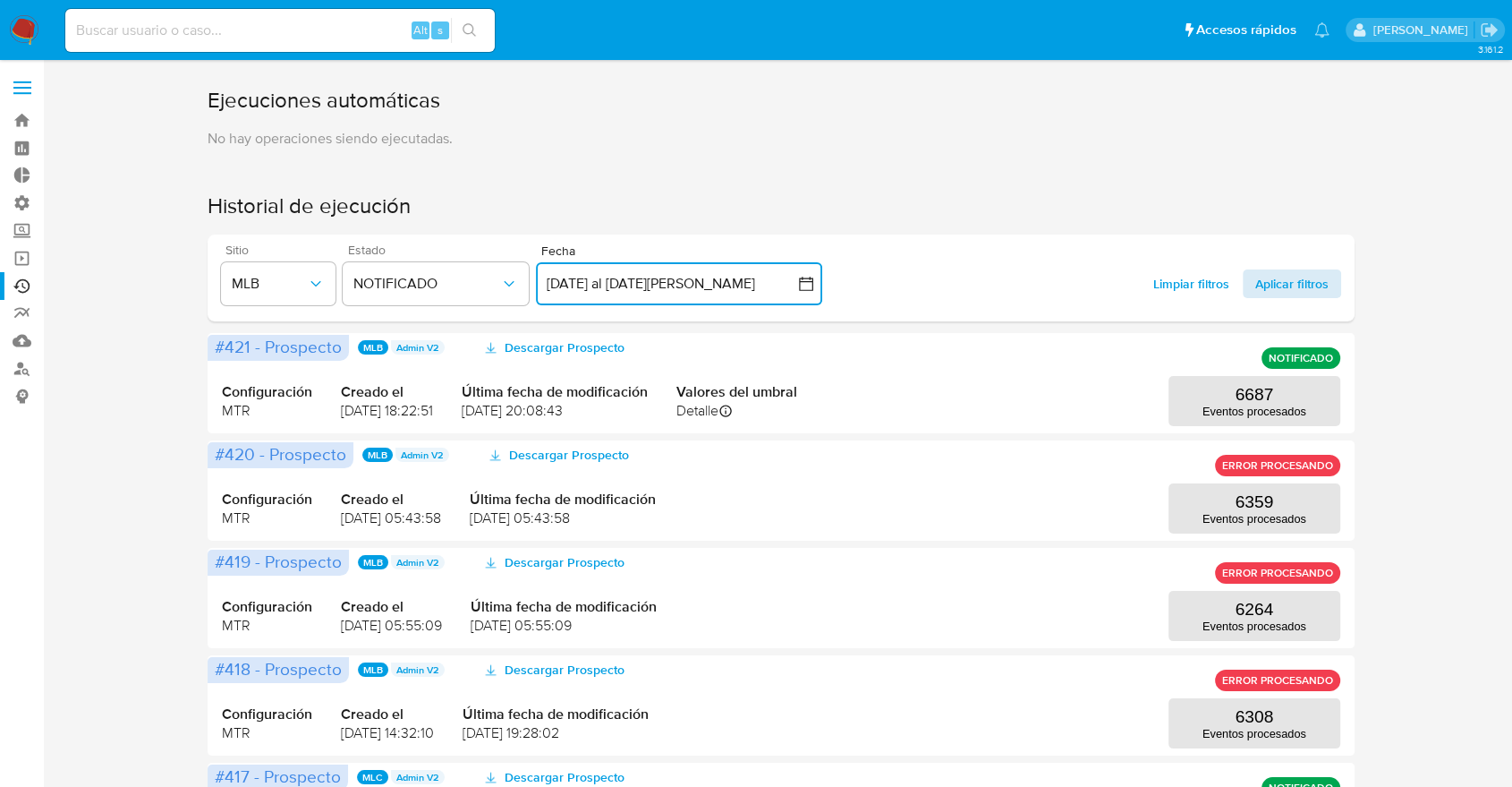
click at [1305, 284] on span "Aplicar filtros" at bounding box center [1292, 283] width 73 height 28
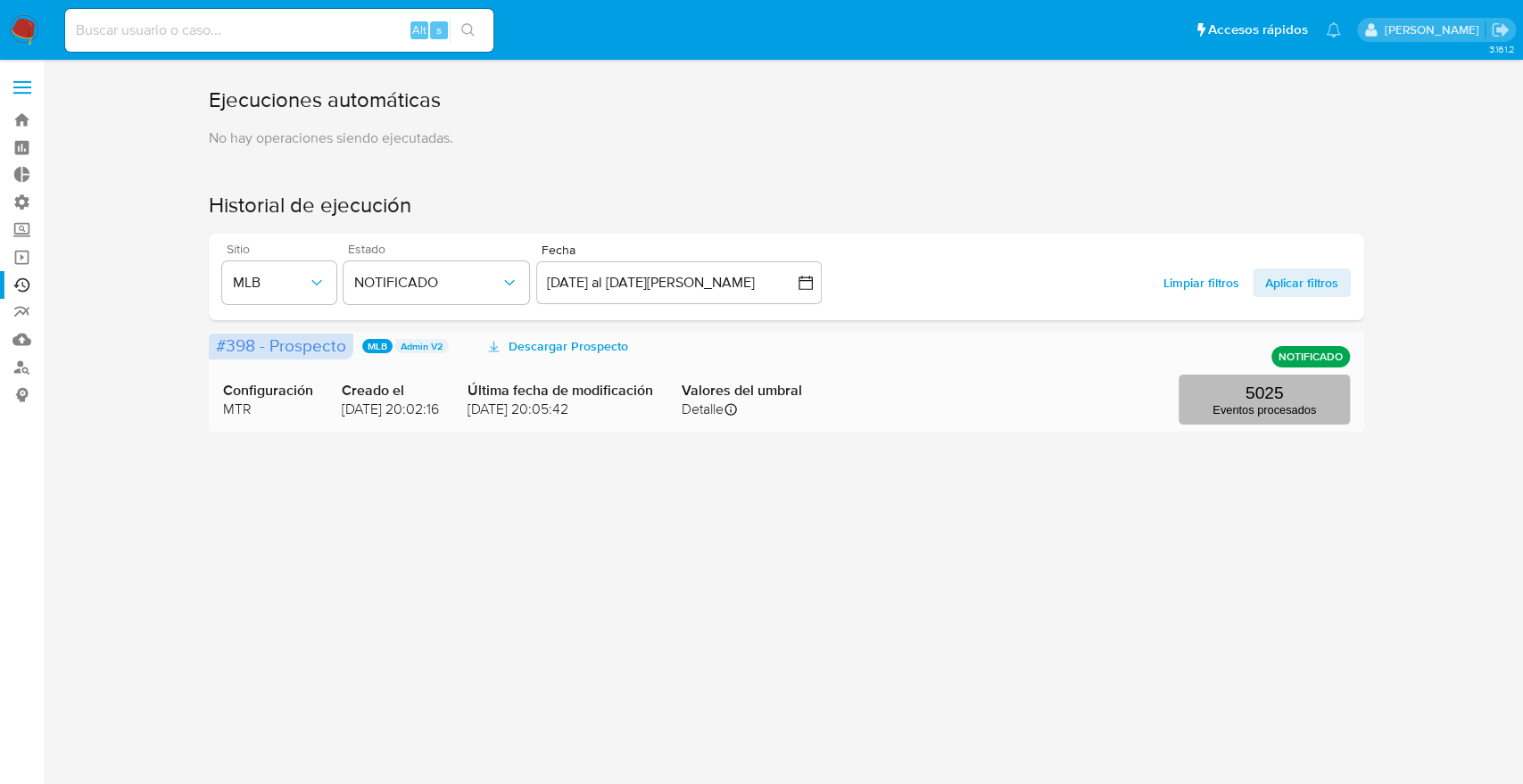
click at [1234, 407] on p "Eventos procesados" at bounding box center [1264, 410] width 104 height 14
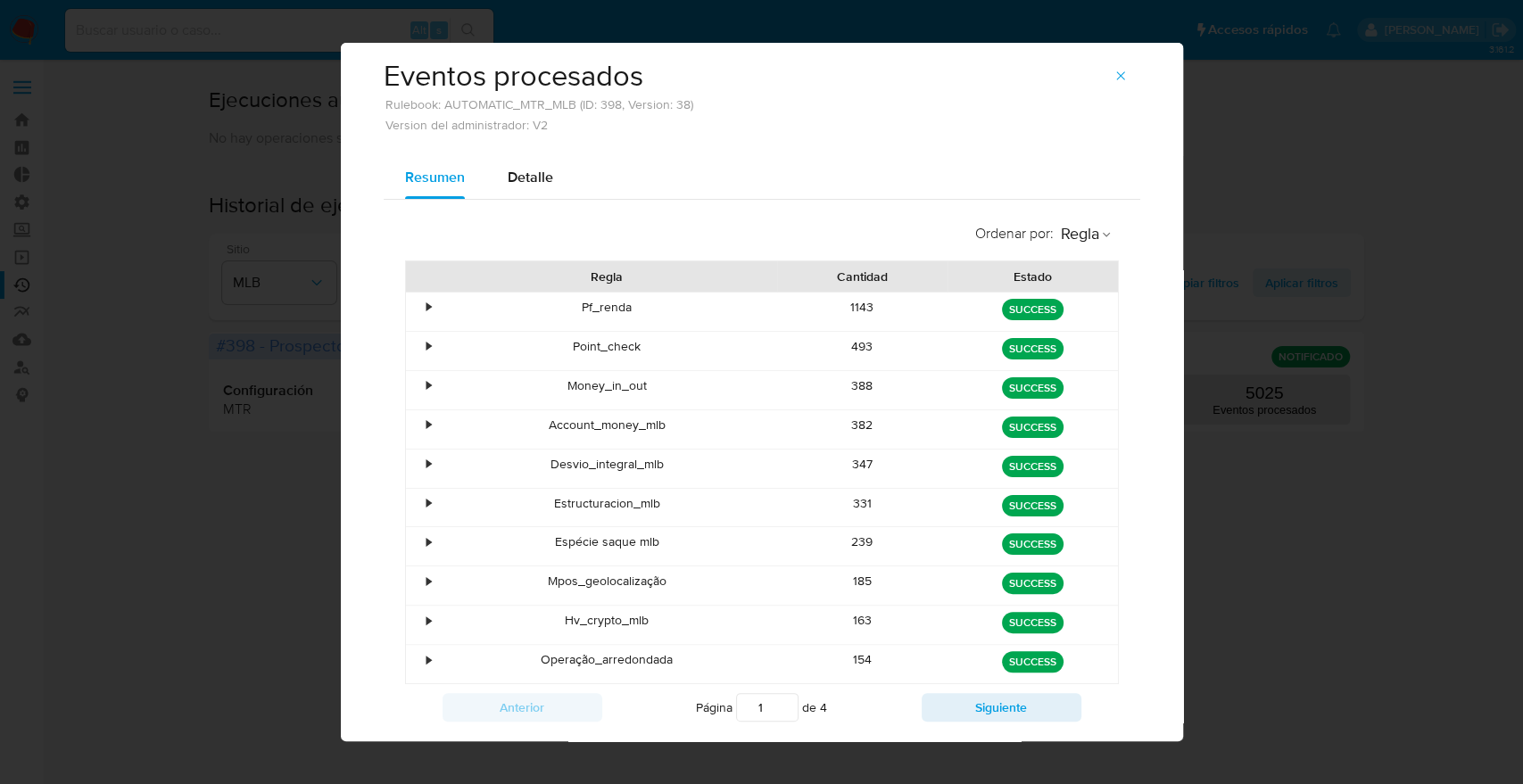
scroll to position [25, 0]
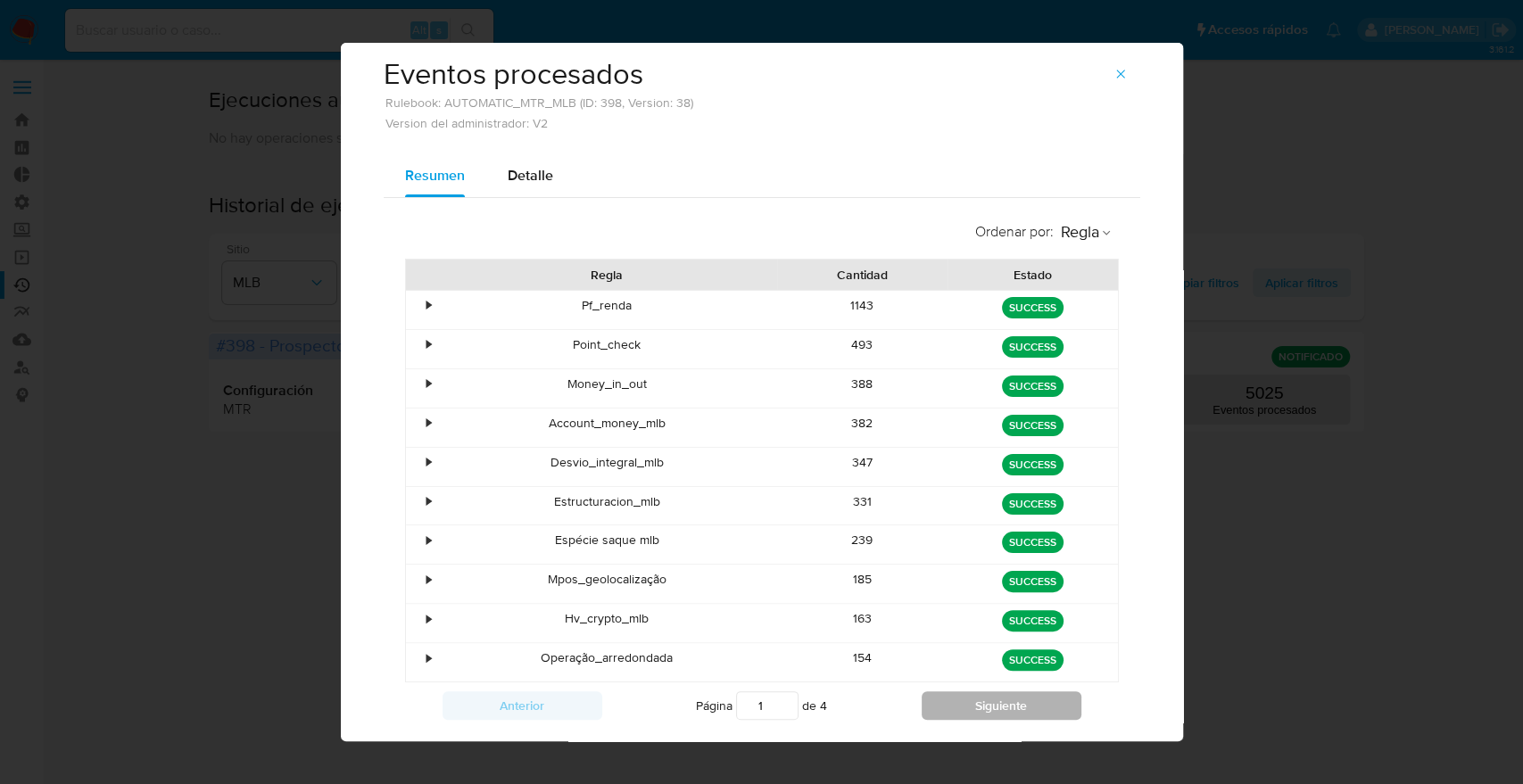
click at [927, 699] on button "Siguiente" at bounding box center [1001, 705] width 159 height 28
type input "2"
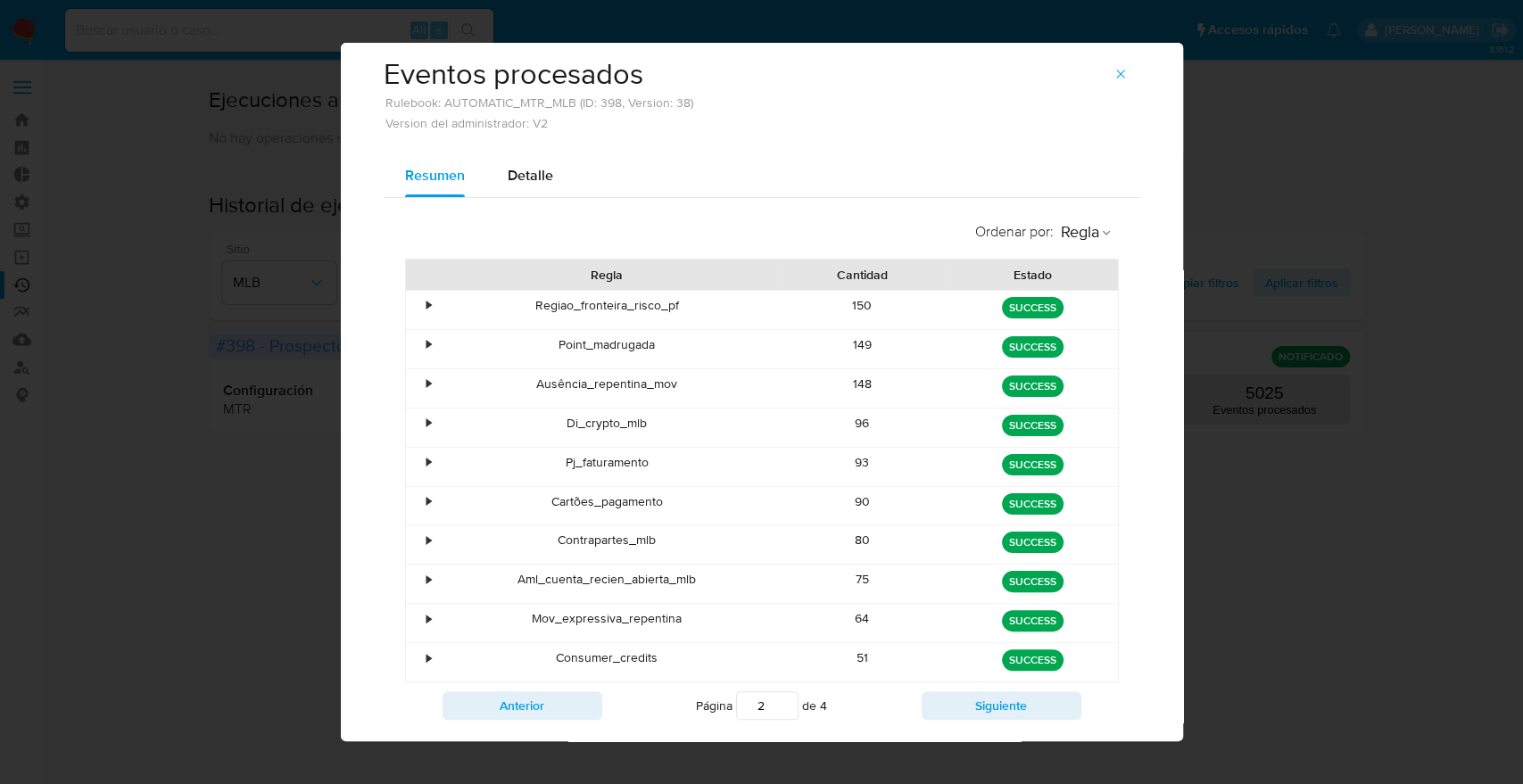
click at [416, 457] on div "•" at bounding box center [422, 467] width 31 height 38
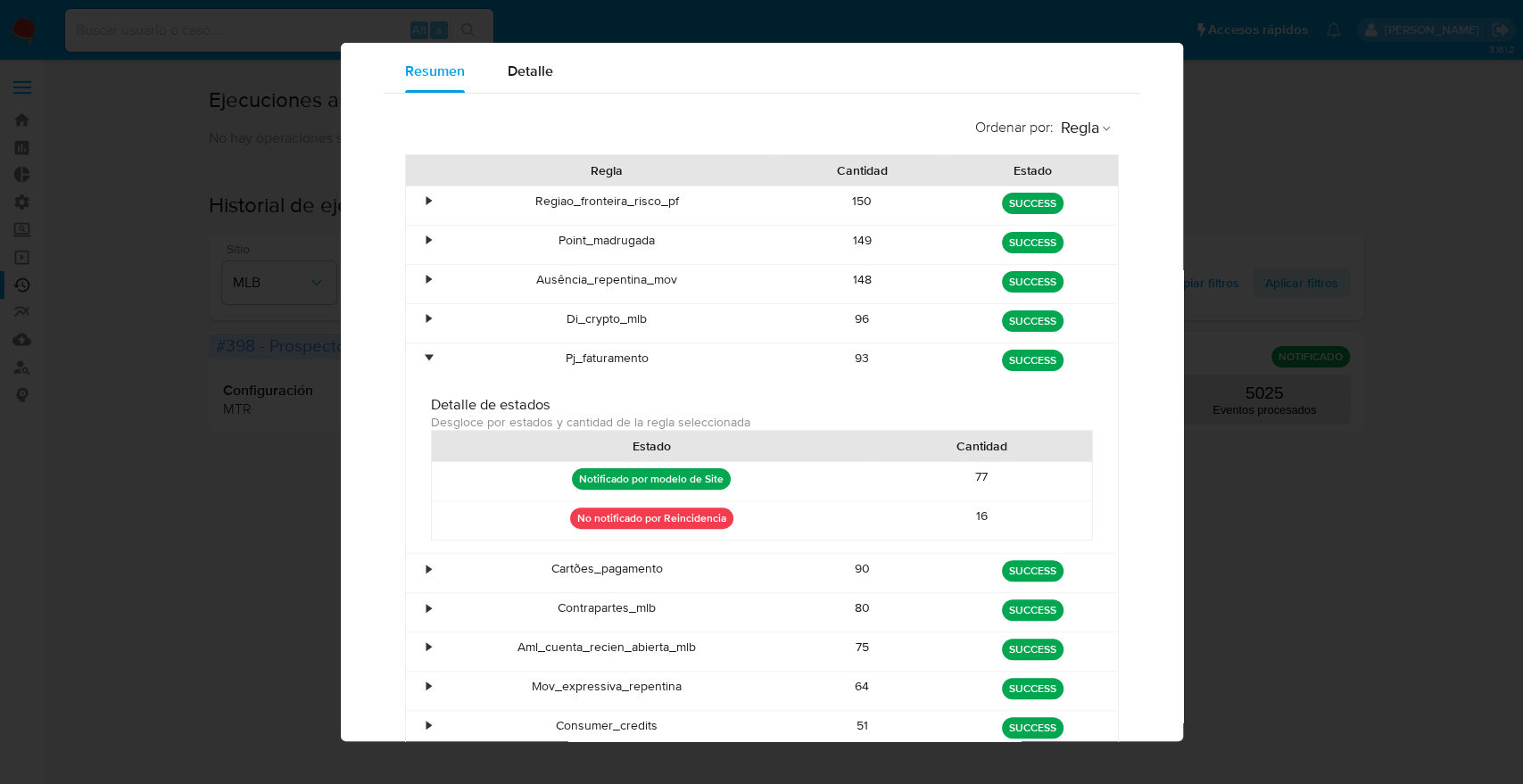
scroll to position [133, 0]
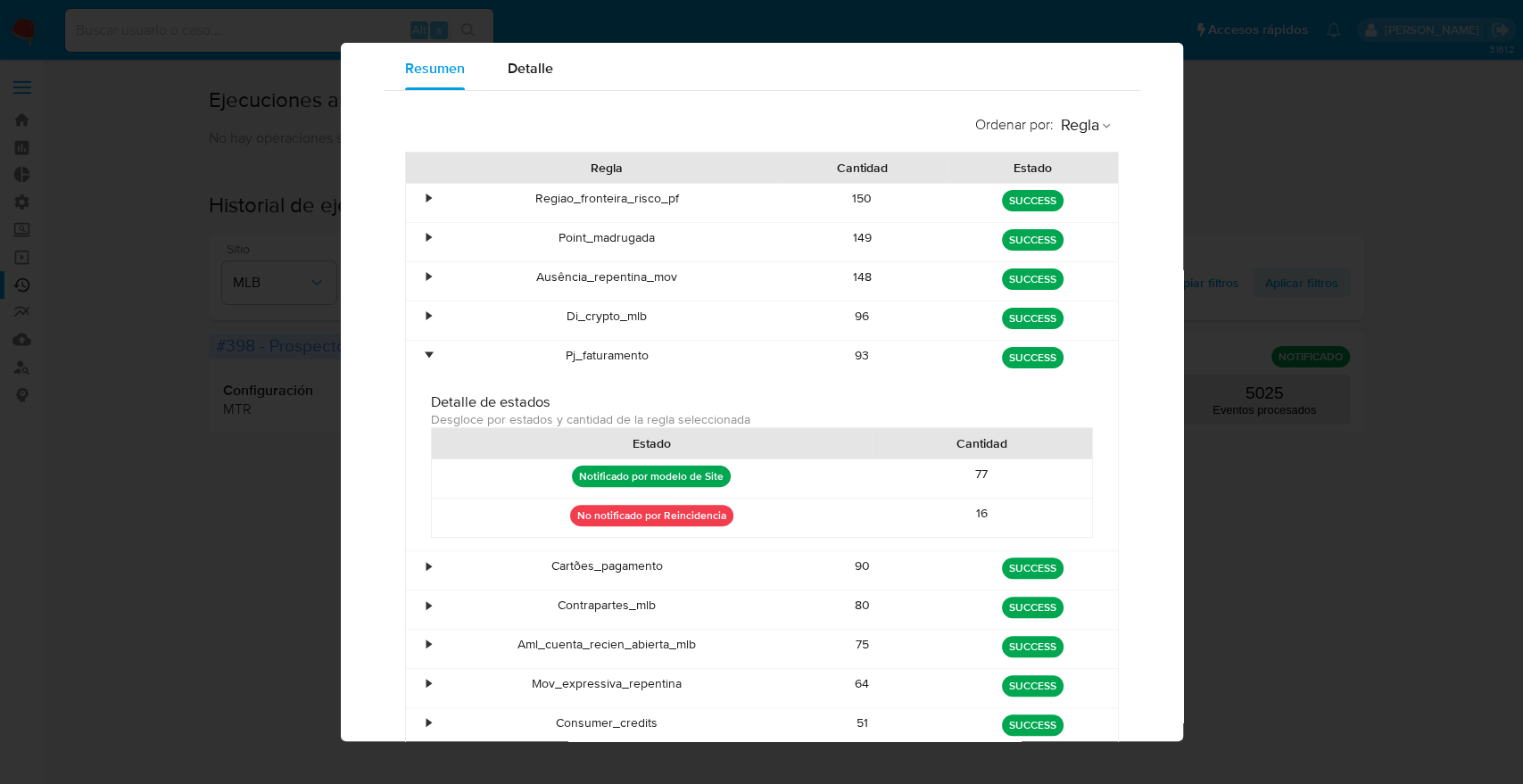
click at [427, 603] on div "•" at bounding box center [429, 605] width 5 height 17
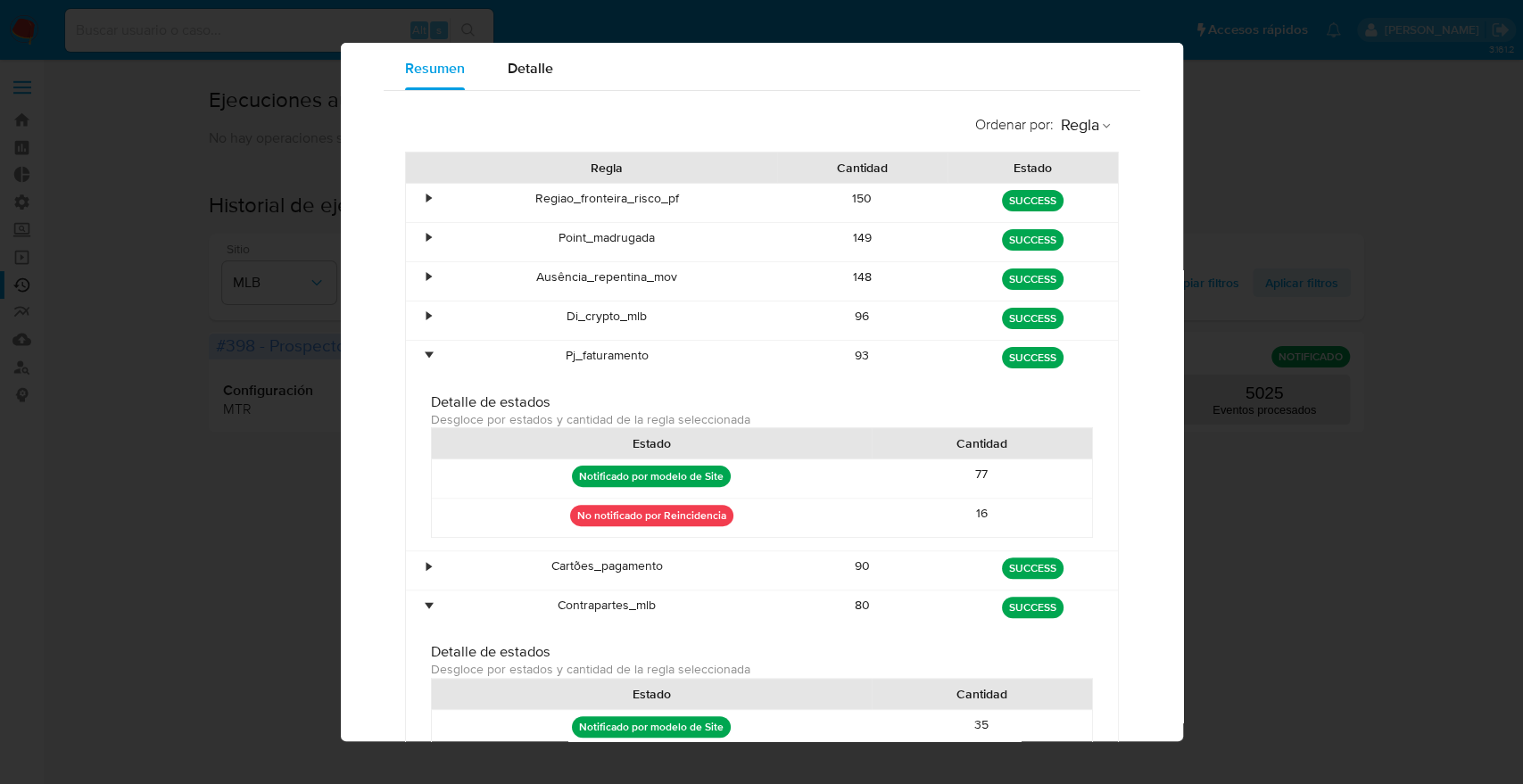
click at [427, 350] on div "•" at bounding box center [429, 355] width 5 height 17
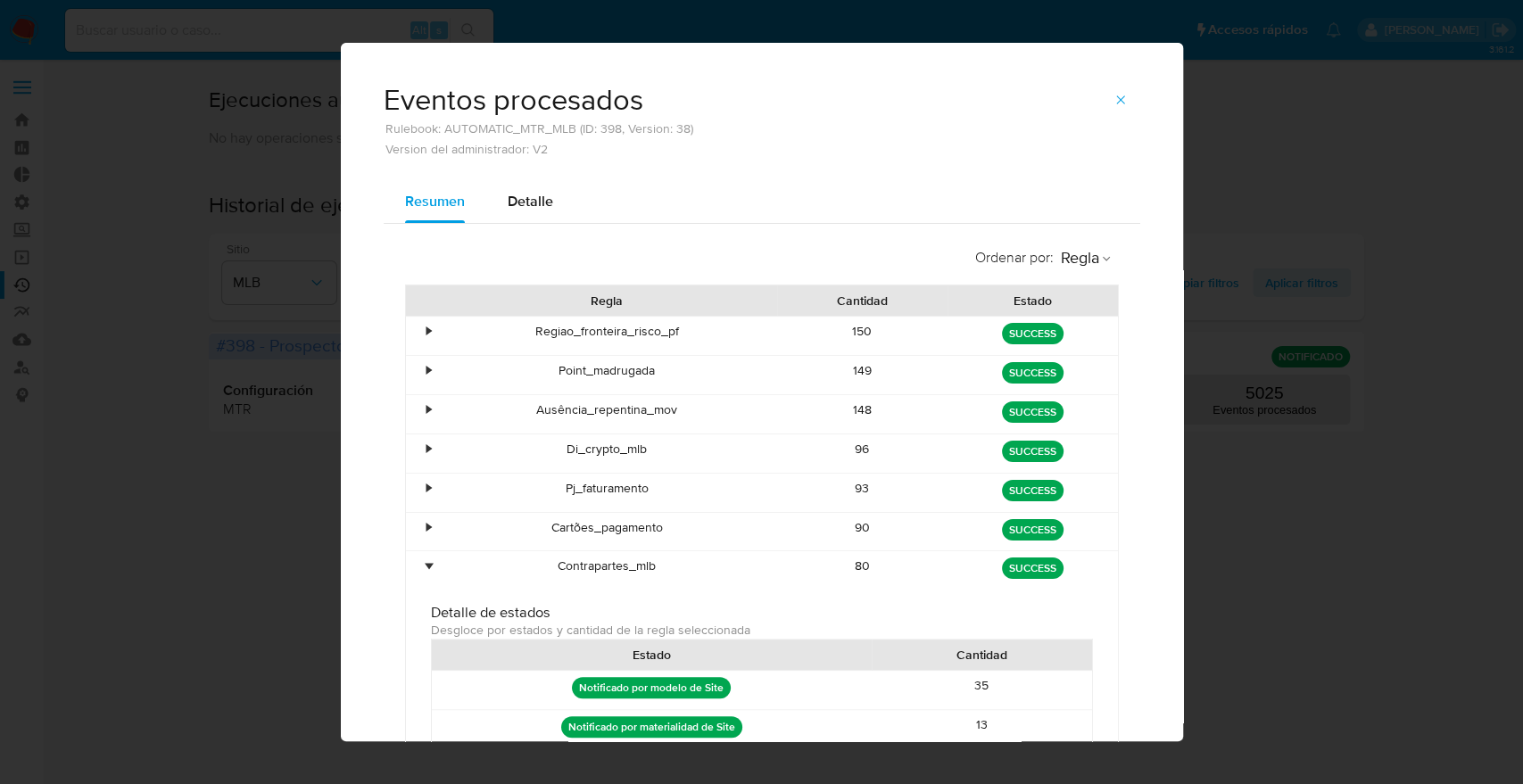
scroll to position [0, 0]
click at [1118, 94] on icon "button" at bounding box center [1120, 100] width 15 height 15
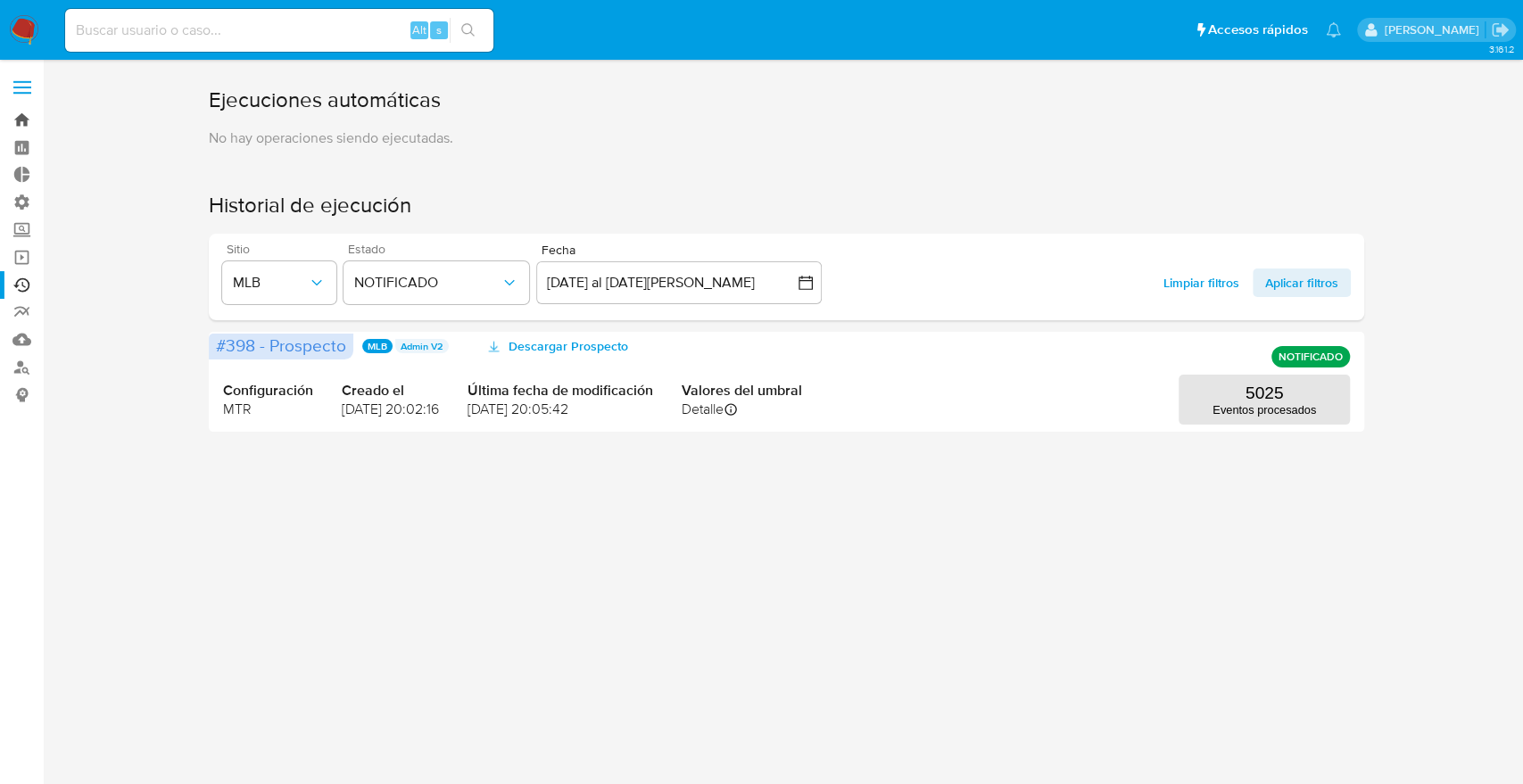
click at [19, 118] on link "Bandeja" at bounding box center [106, 120] width 212 height 27
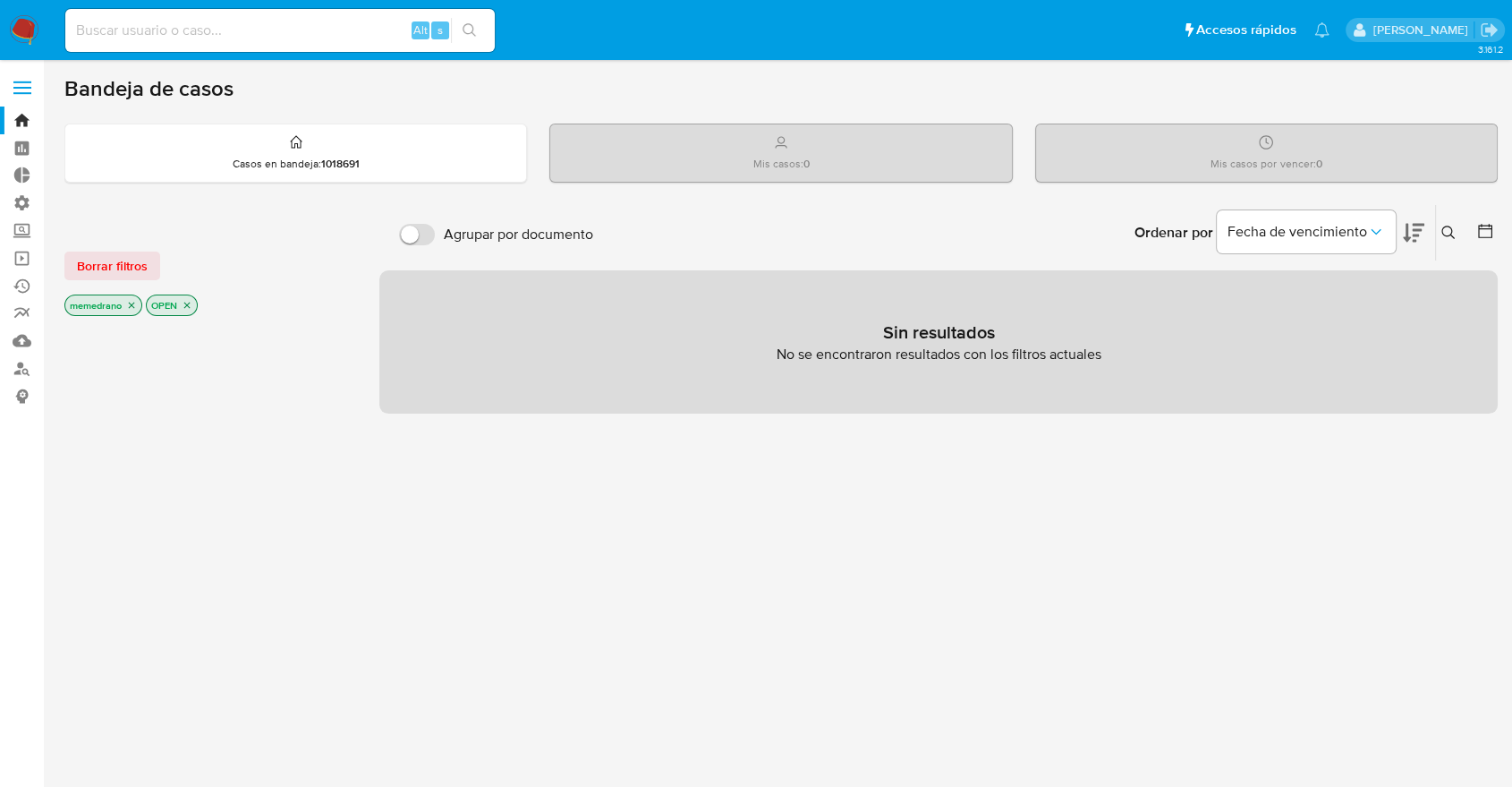
click at [190, 310] on p "OPEN" at bounding box center [172, 305] width 50 height 20
click at [132, 303] on icon "close-filter" at bounding box center [132, 305] width 6 height 6
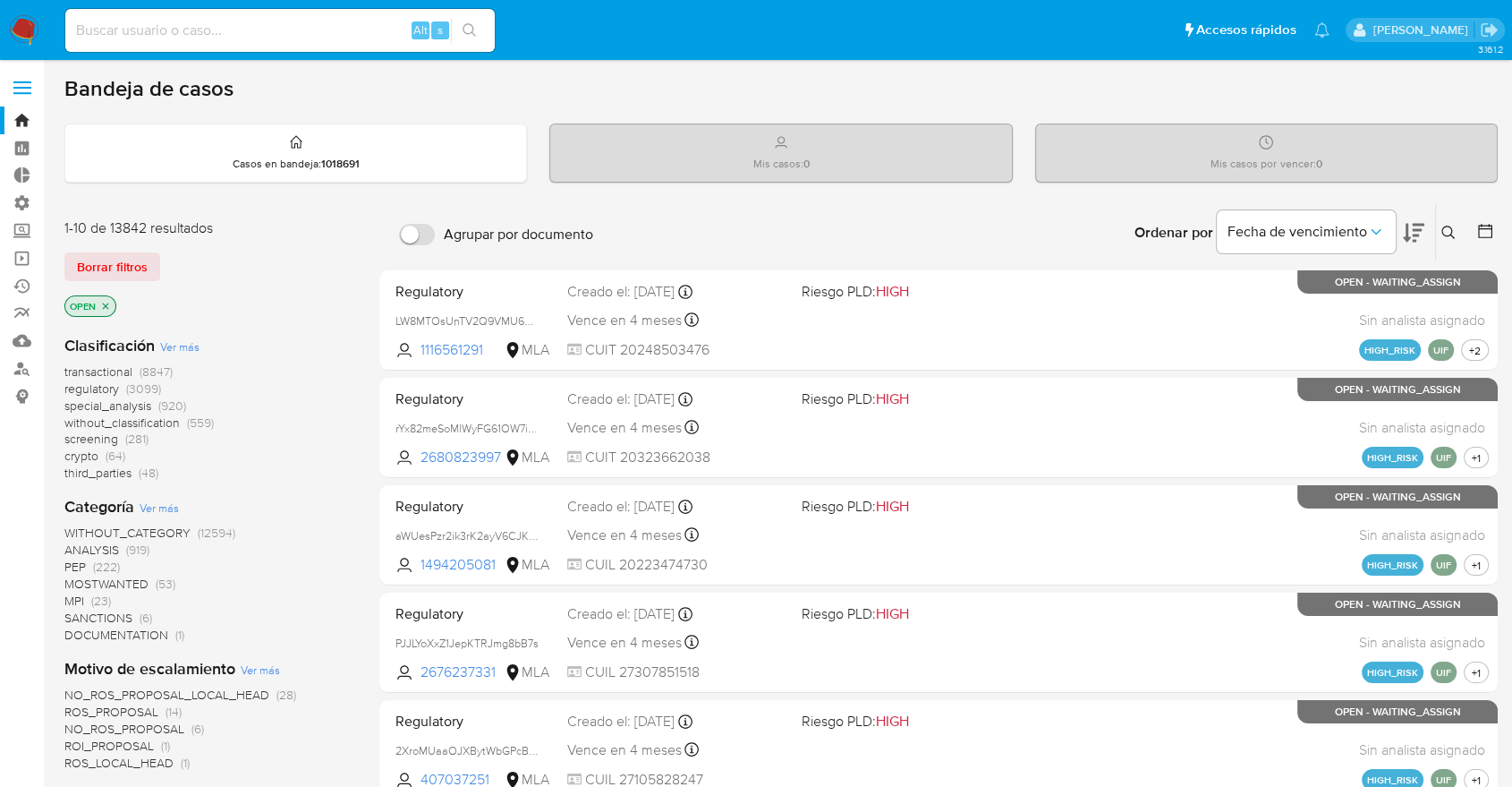
click at [105, 303] on icon "close-filter" at bounding box center [106, 305] width 6 height 6
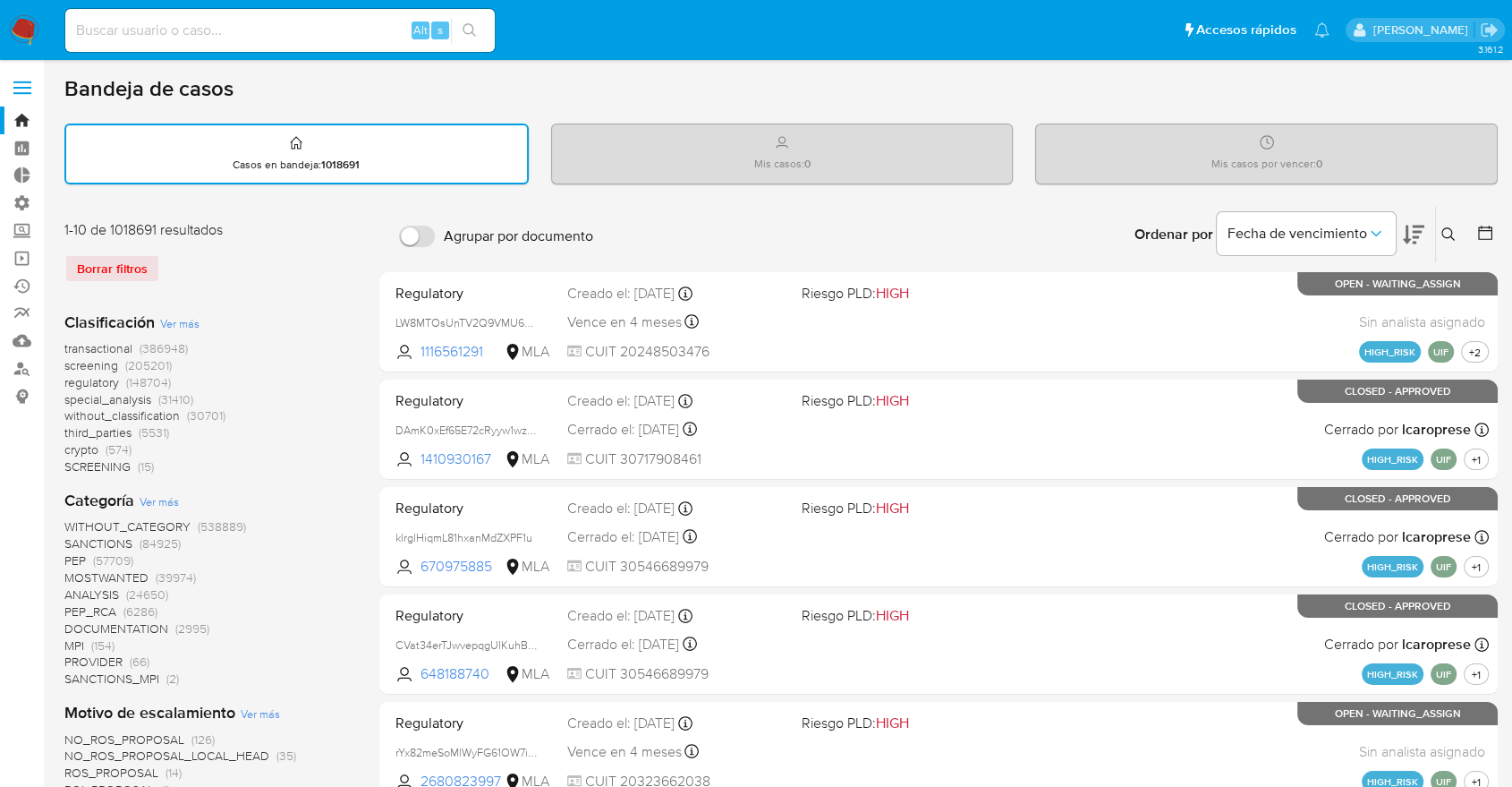
click at [1484, 231] on icon at bounding box center [1486, 233] width 18 height 18
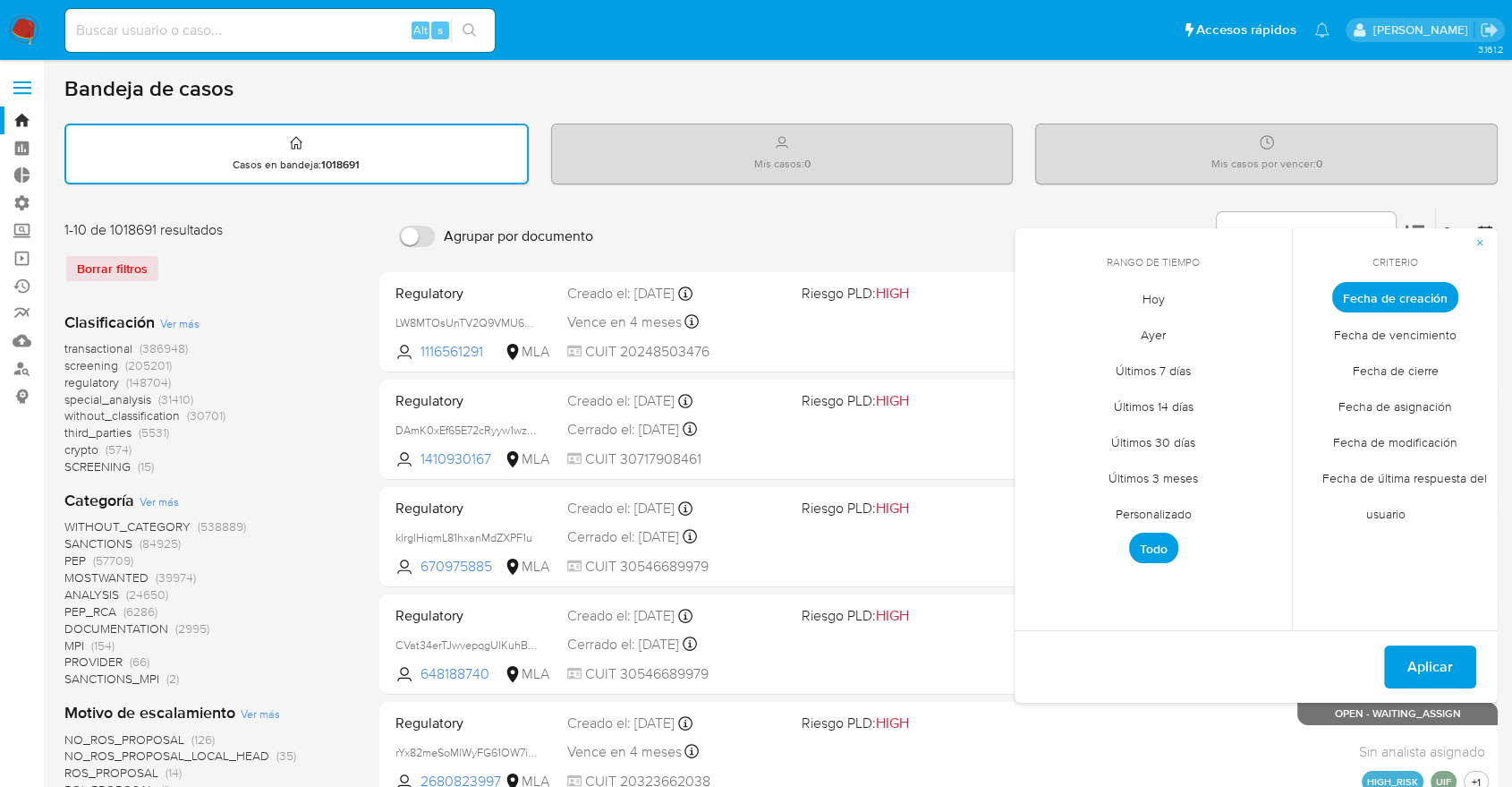
click at [1158, 506] on span "Personalizado" at bounding box center [1154, 514] width 113 height 37
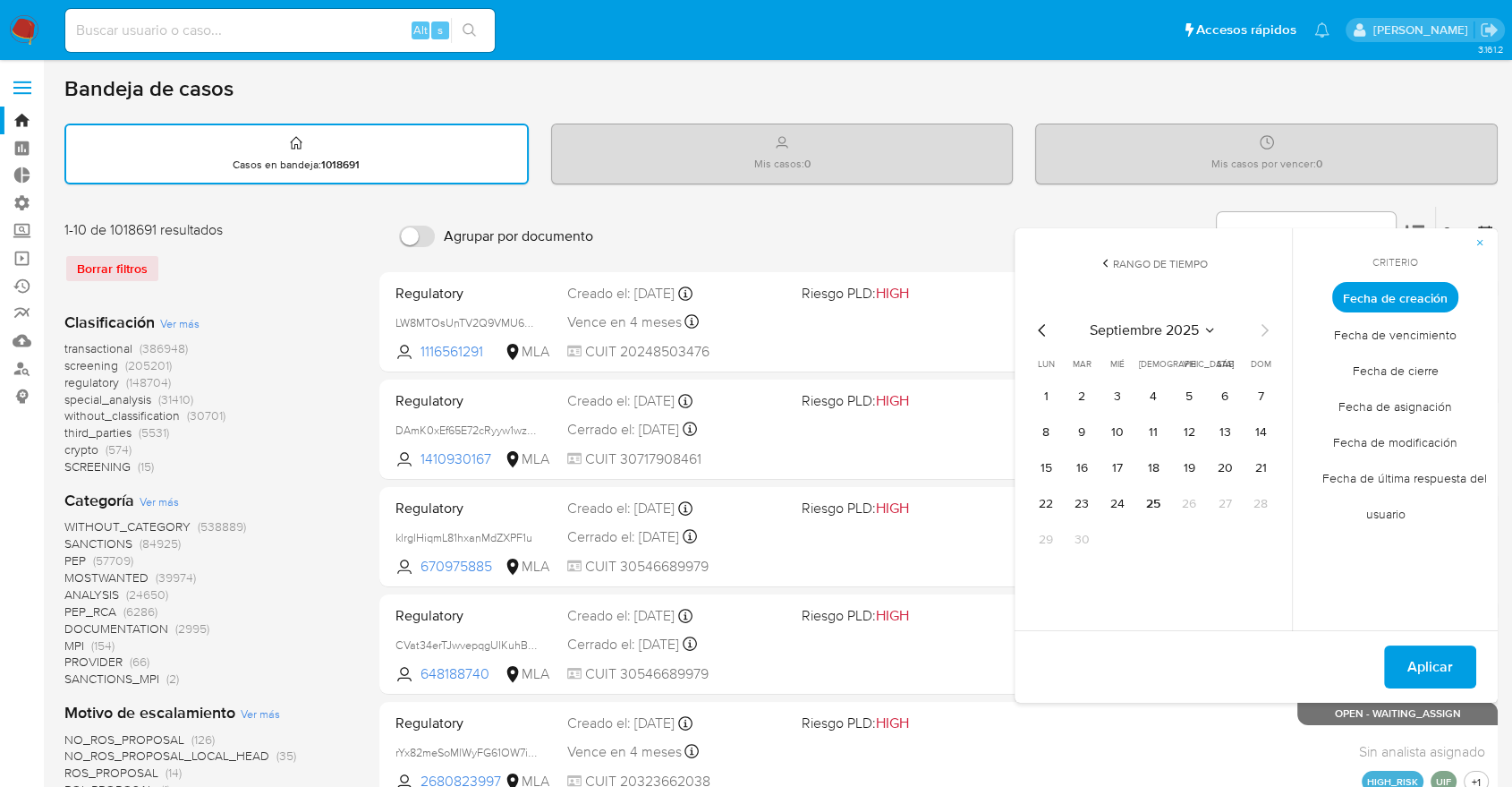
click at [1043, 333] on icon "Mes anterior" at bounding box center [1042, 331] width 22 height 22
click at [1082, 465] on button "12" at bounding box center [1081, 467] width 28 height 28
click at [1406, 661] on button "Aplicar" at bounding box center [1430, 666] width 92 height 43
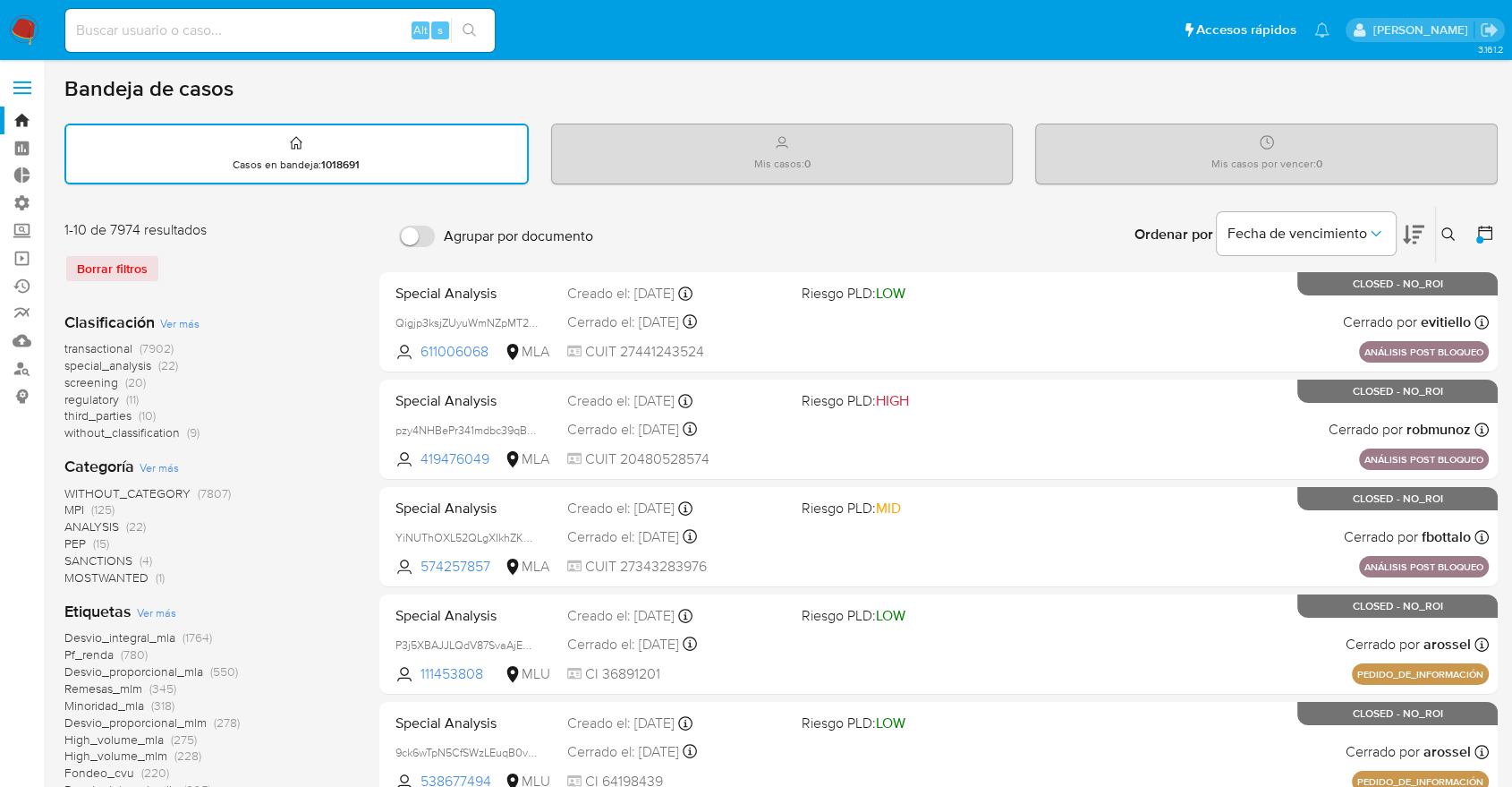
click at [97, 345] on span "transactional" at bounding box center [99, 348] width 68 height 18
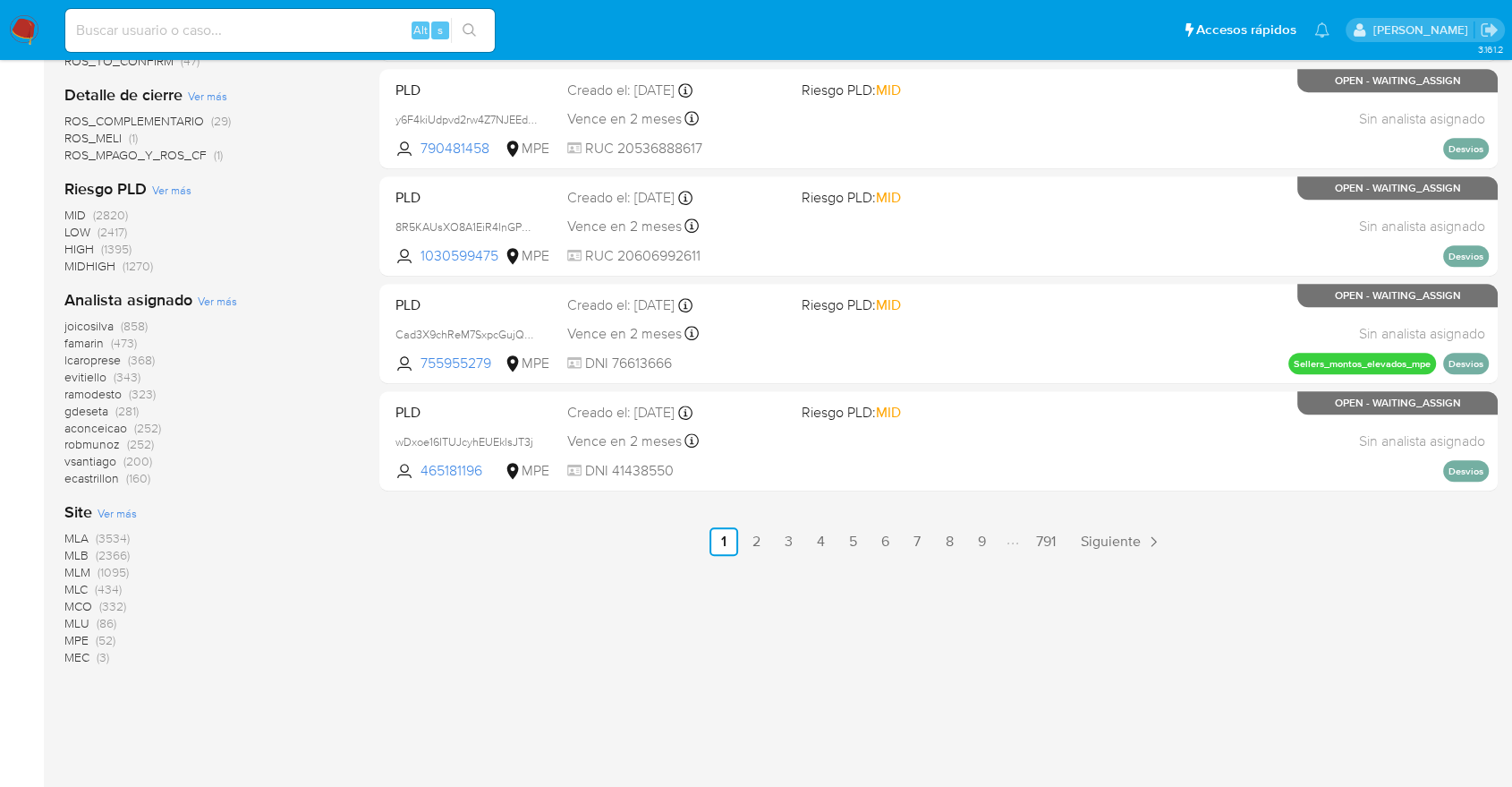
scroll to position [879, 0]
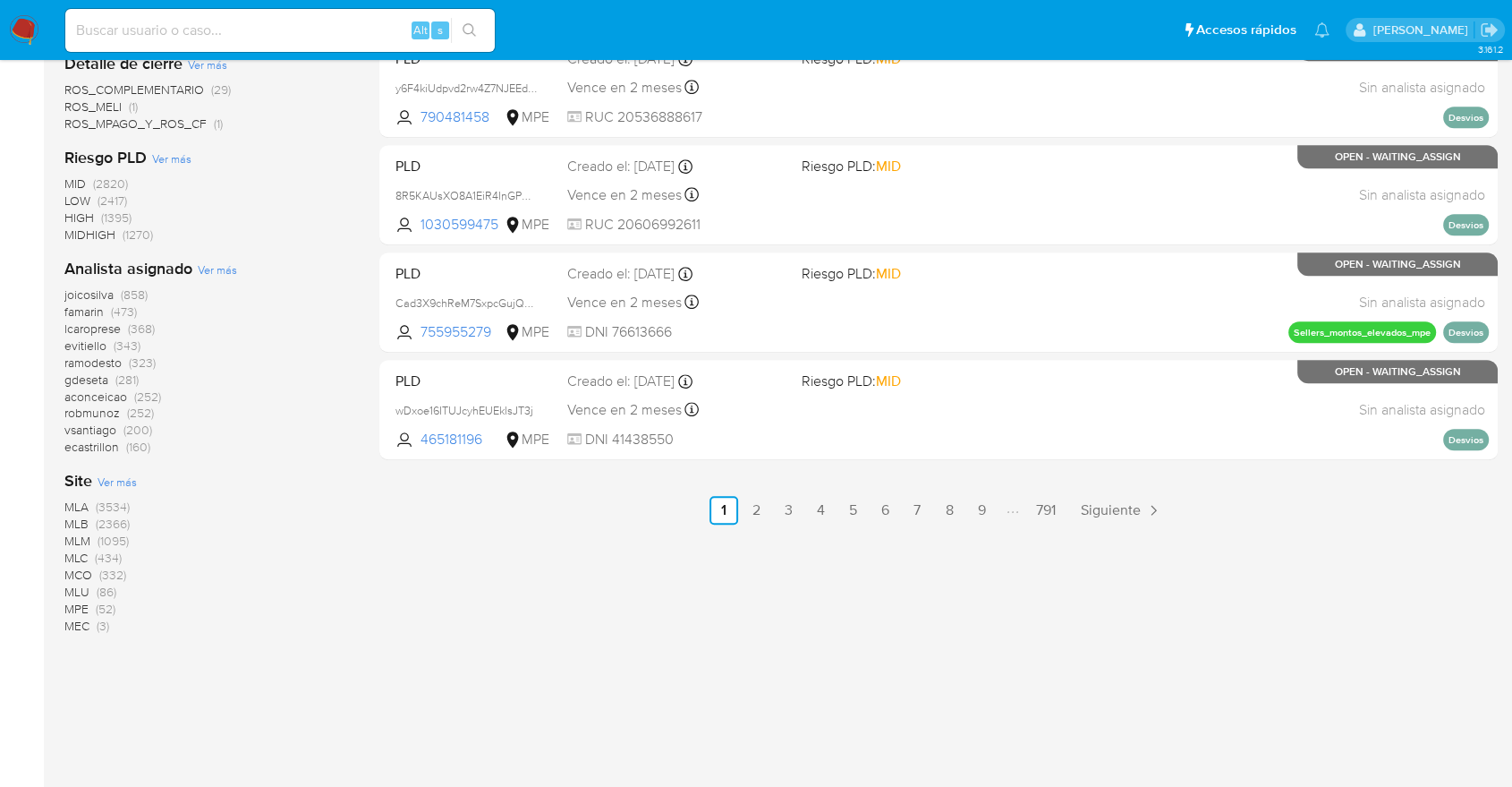
click at [79, 521] on span "MLB" at bounding box center [77, 524] width 24 height 18
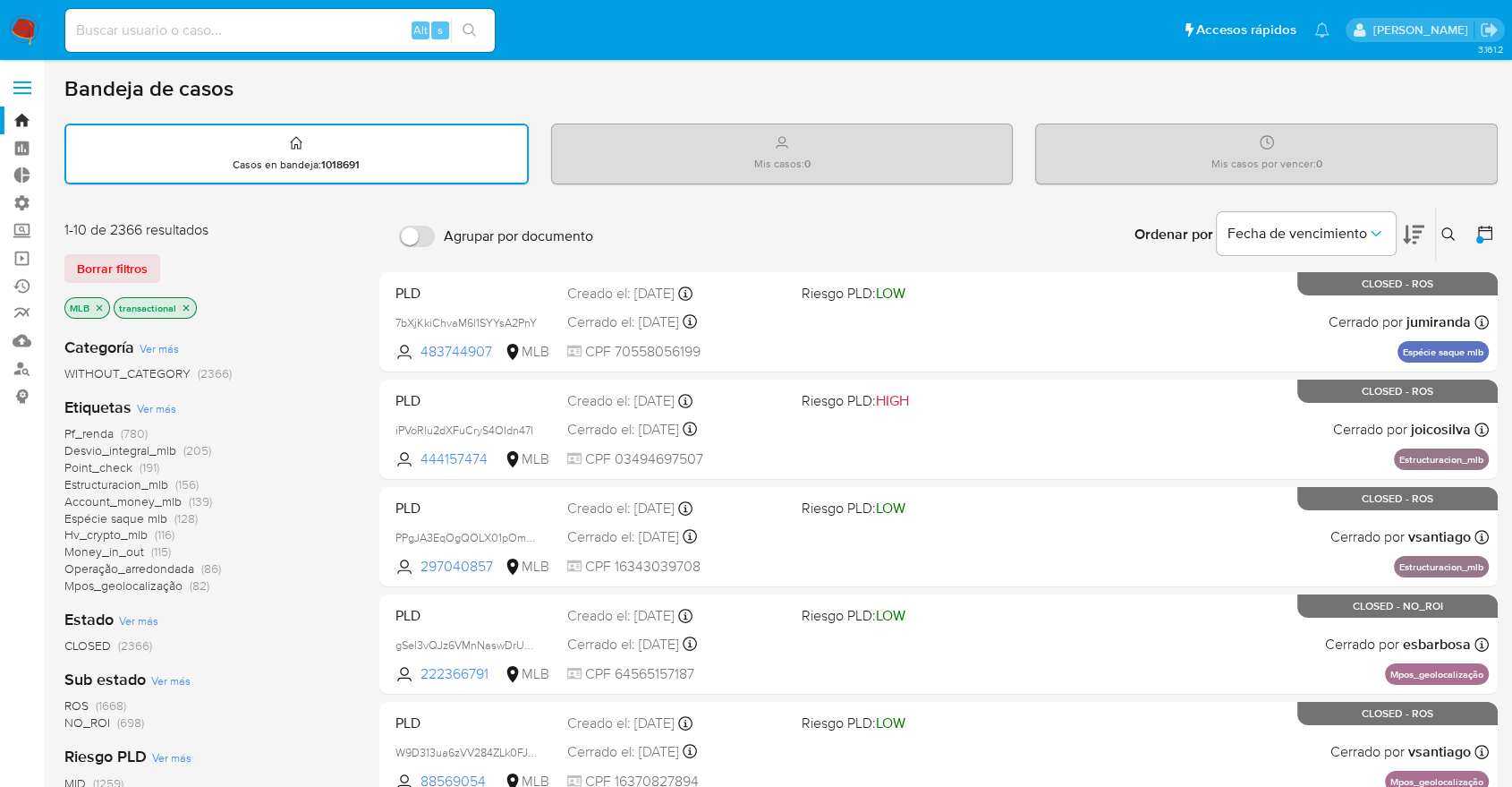
click at [1478, 229] on icon at bounding box center [1486, 233] width 15 height 15
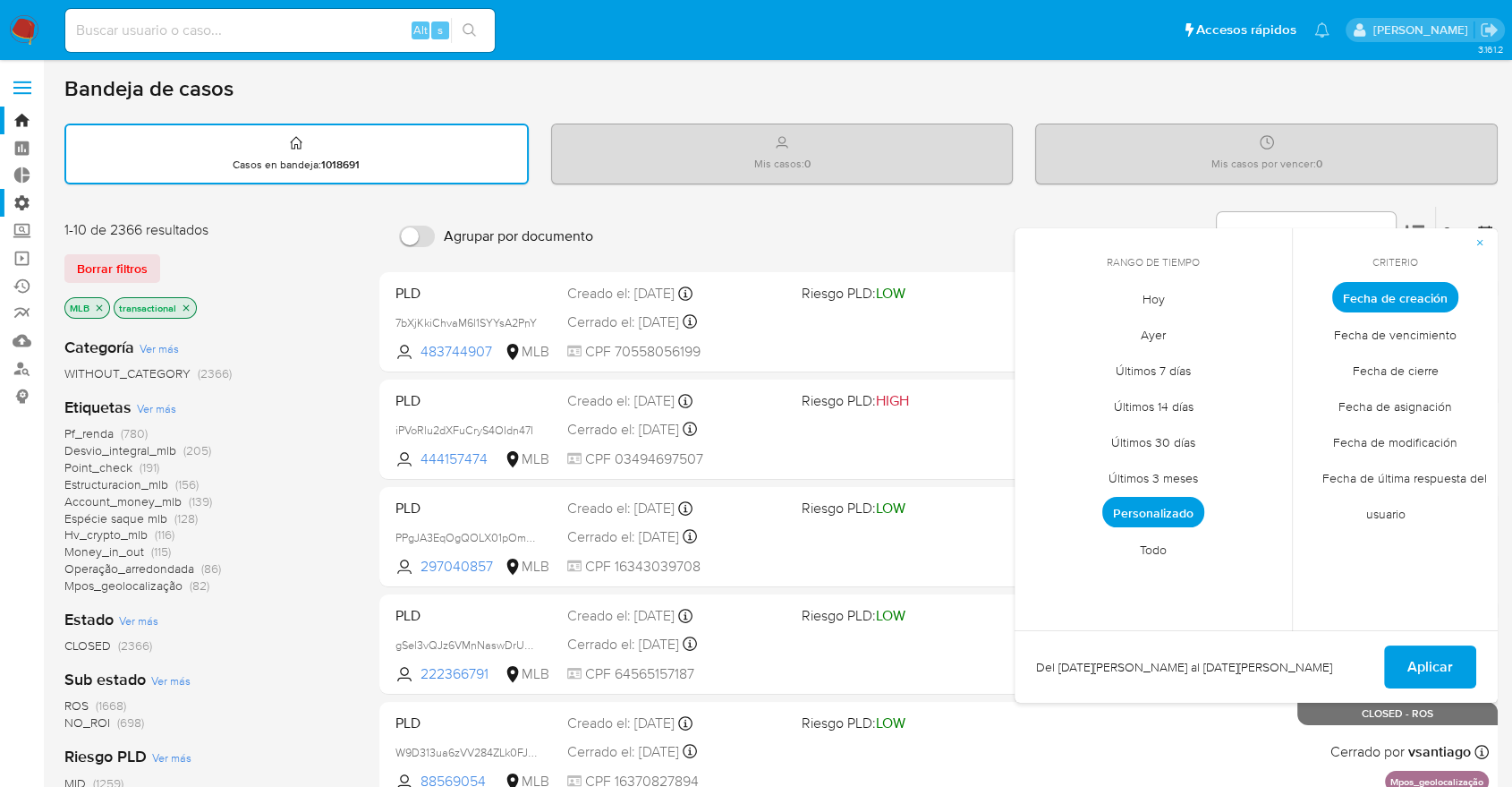
click at [22, 207] on label "Administración" at bounding box center [106, 203] width 213 height 27
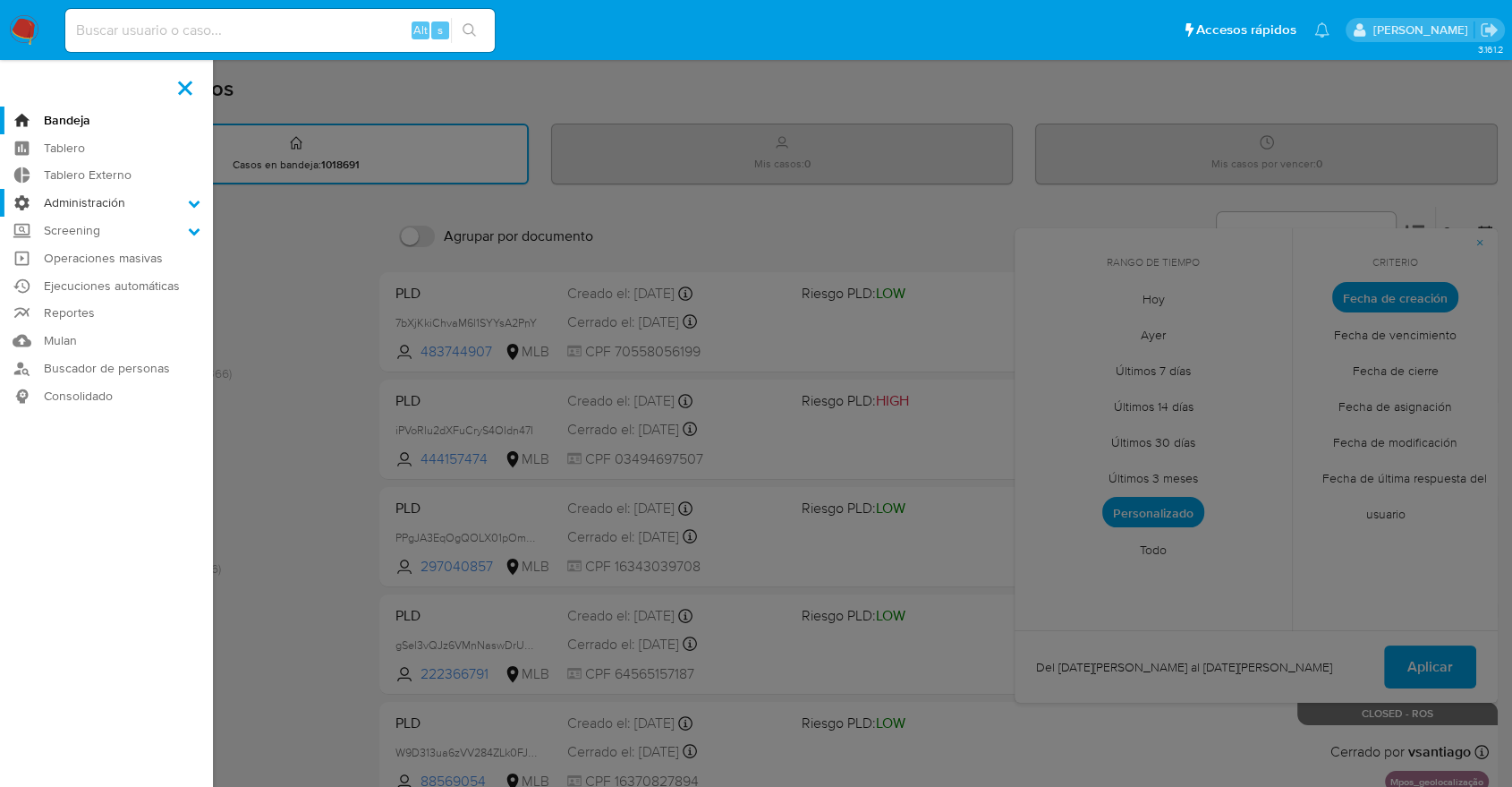
click at [0, 0] on input "Administración" at bounding box center [0, 0] width 0 height 0
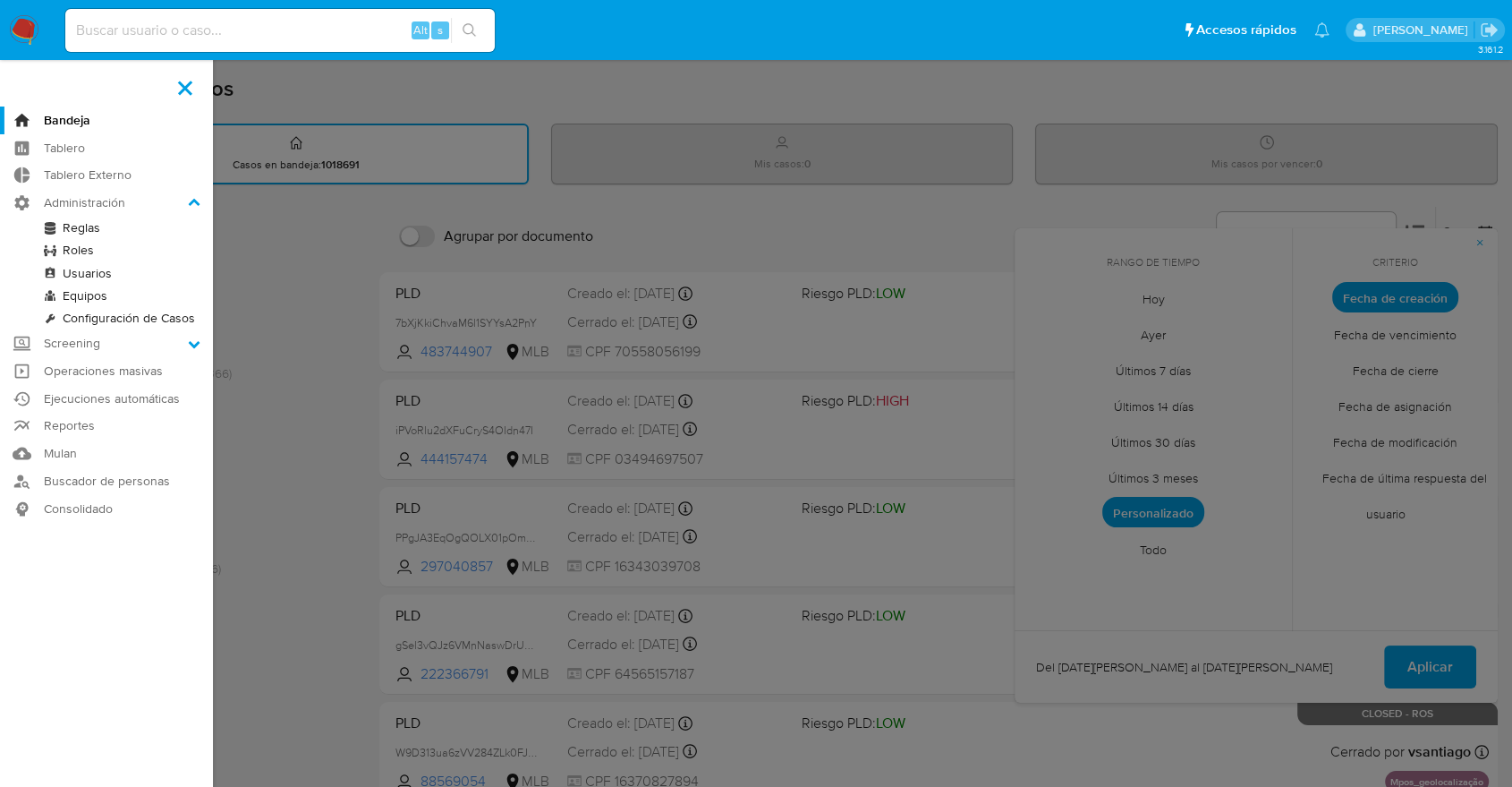
click at [69, 225] on link "Reglas" at bounding box center [106, 228] width 213 height 22
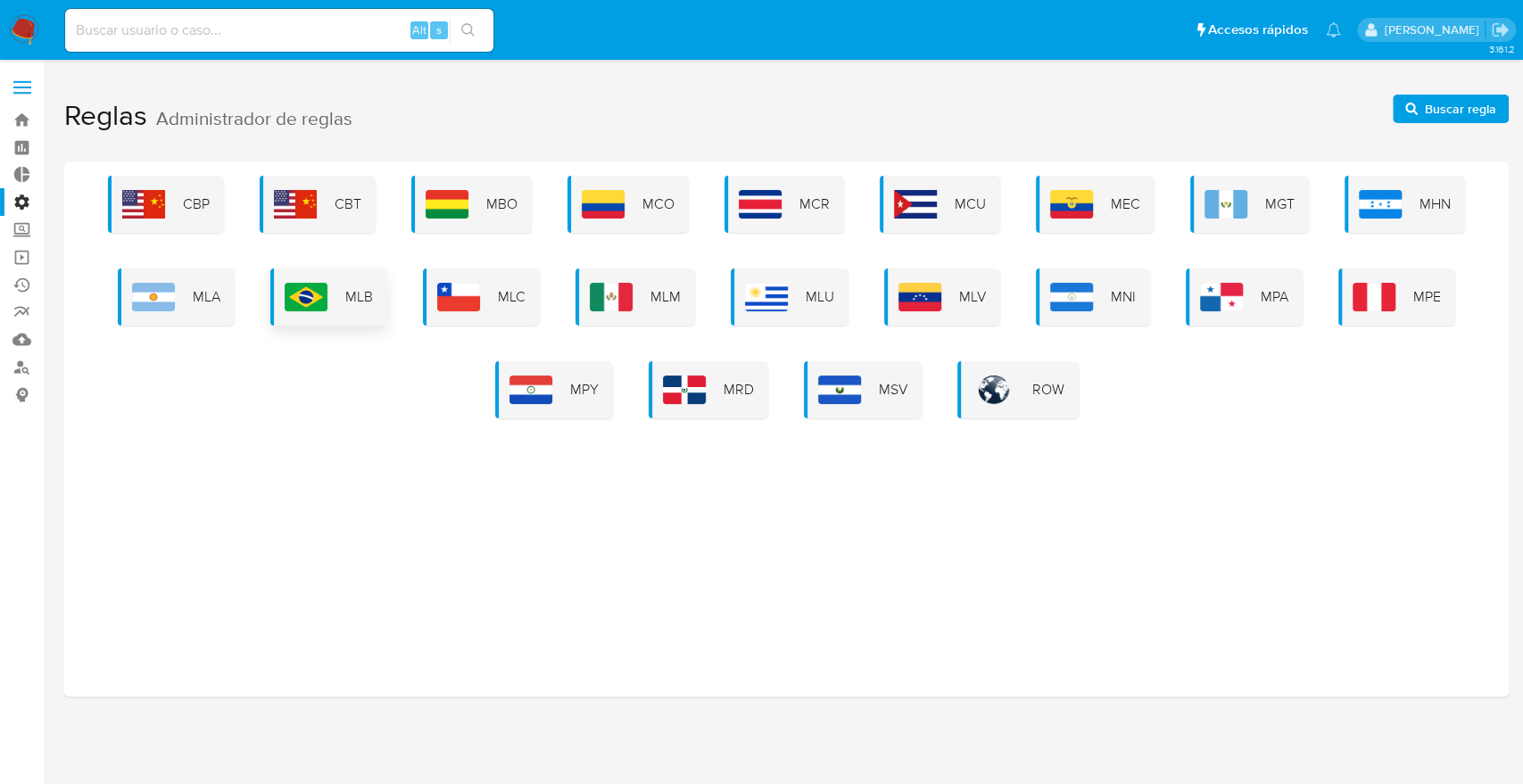
click at [333, 321] on div "MLB" at bounding box center [329, 297] width 117 height 57
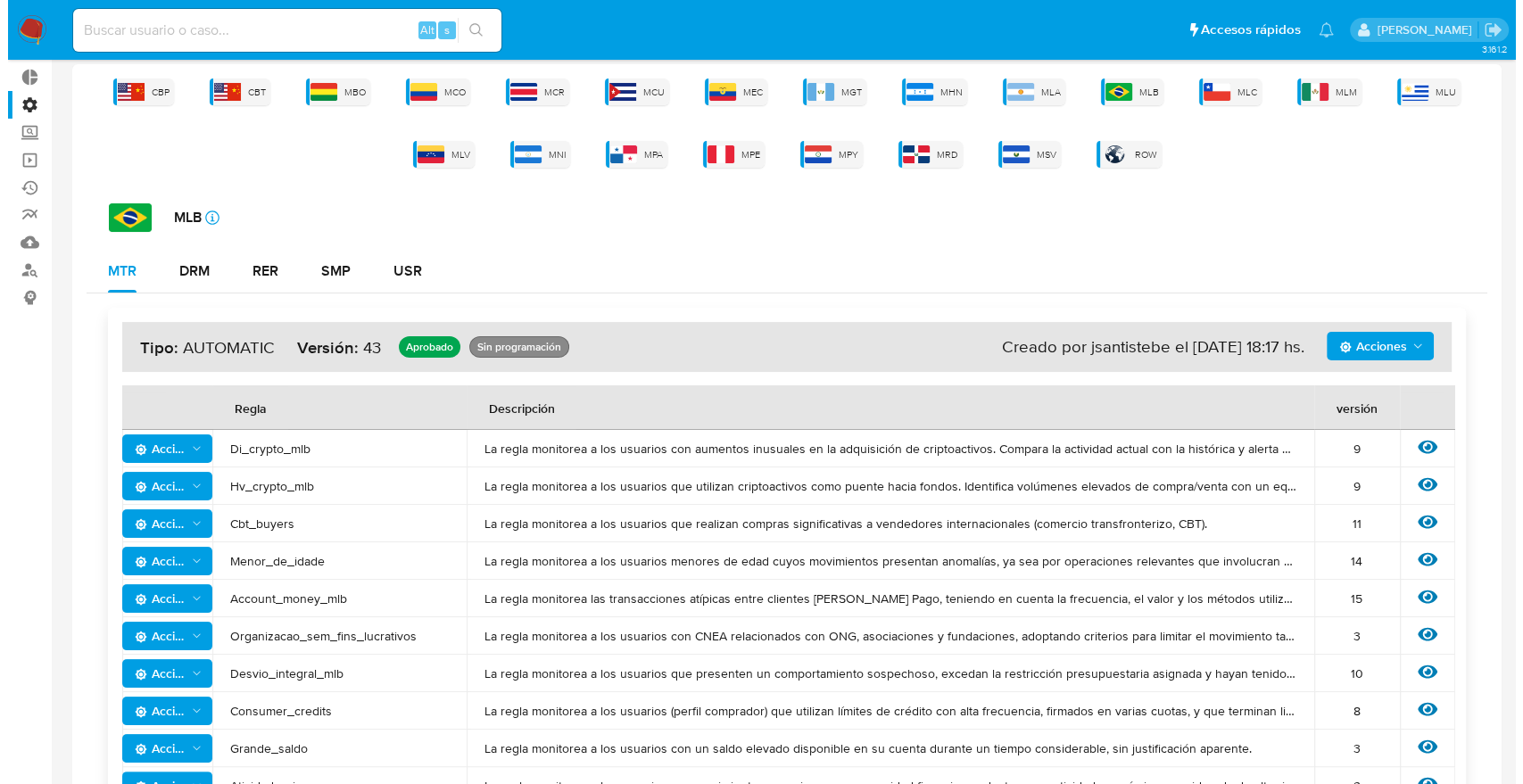
scroll to position [107, 0]
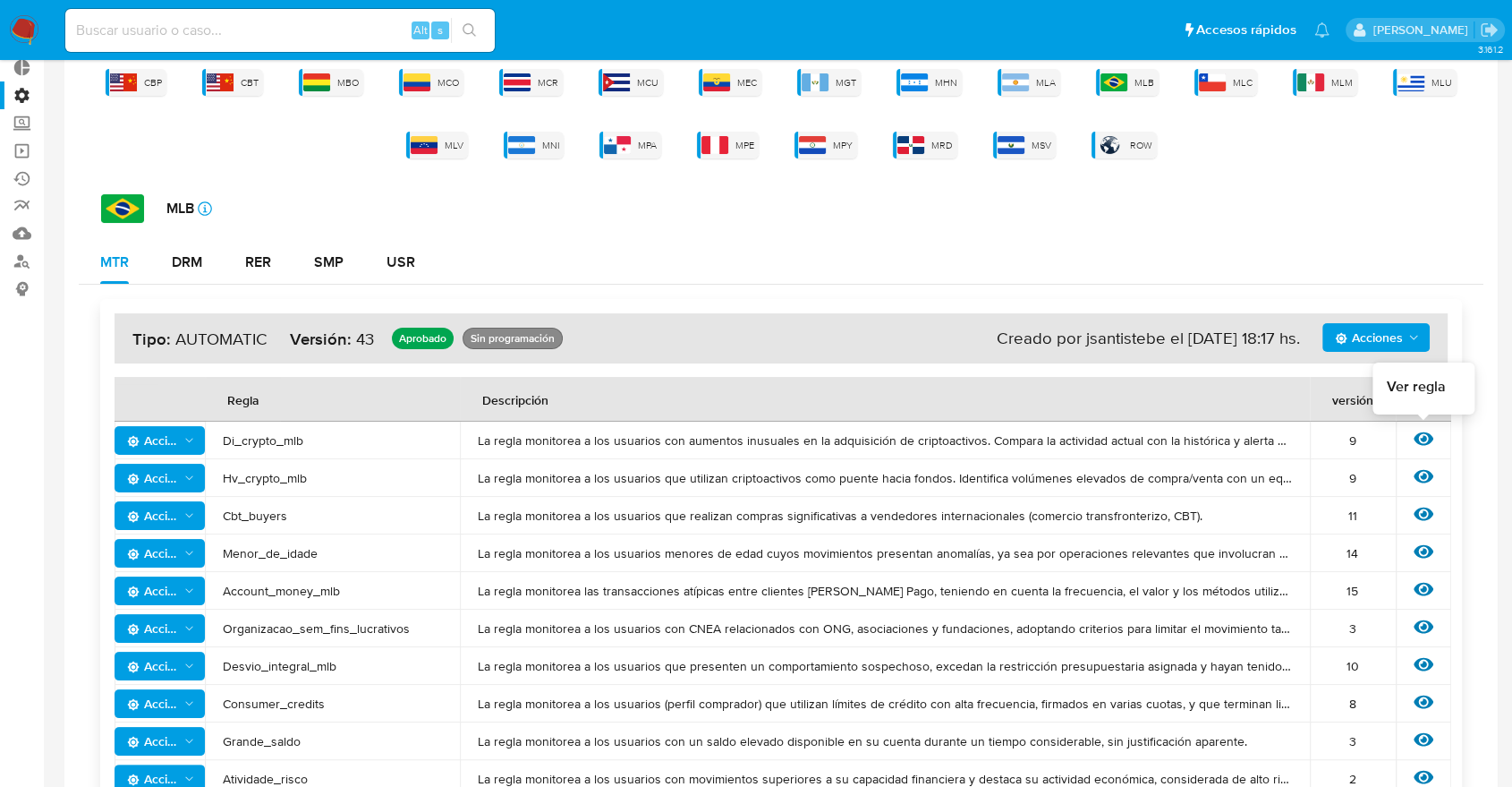
click at [1414, 439] on icon at bounding box center [1423, 439] width 20 height 14
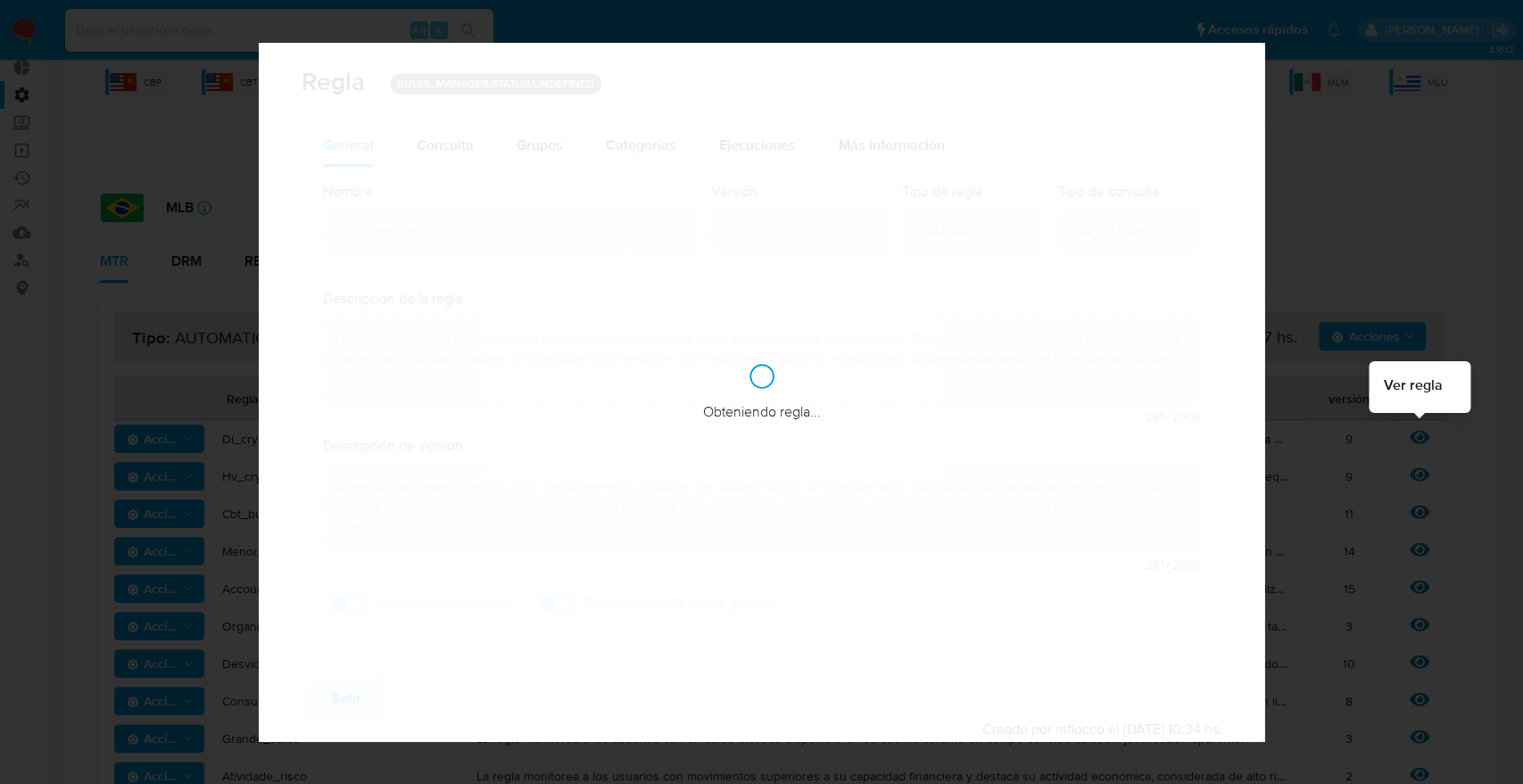
checkbox input "true"
